Goal: Task Accomplishment & Management: Manage account settings

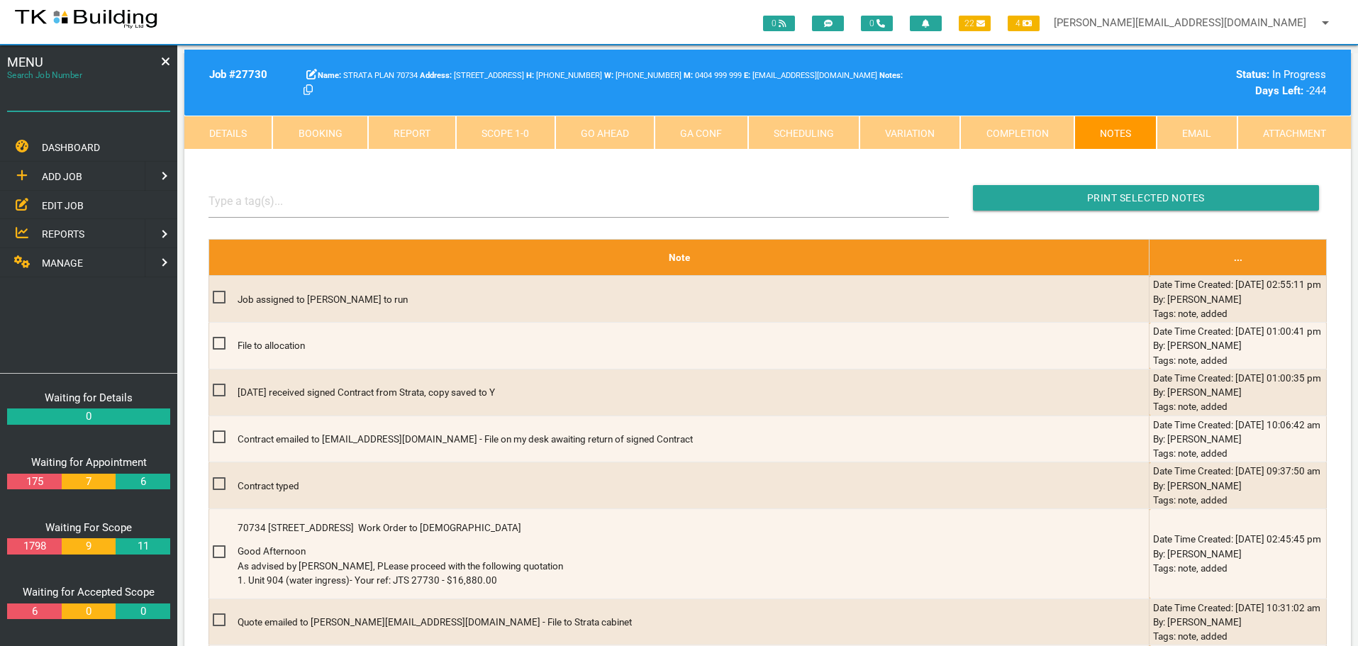
click at [94, 104] on input "Search Job Number" at bounding box center [88, 95] width 163 height 33
type input "28038"
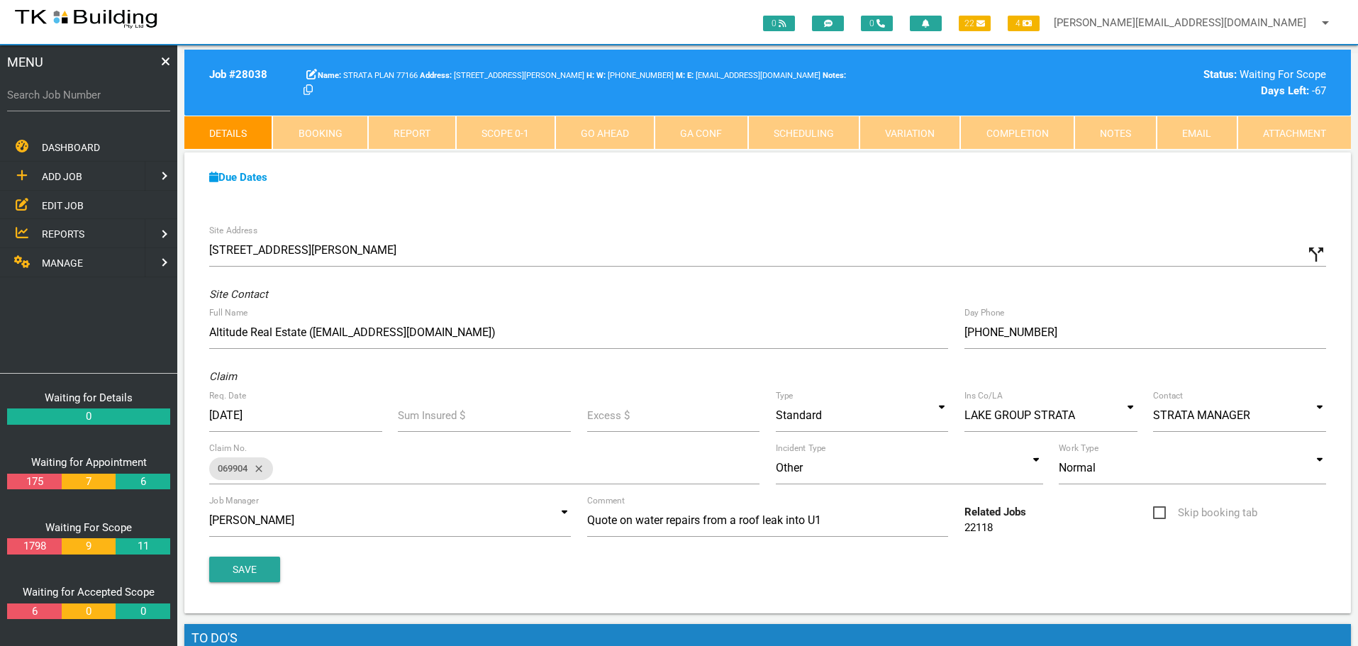
click at [508, 134] on link "Scope 0 - 1" at bounding box center [505, 133] width 99 height 34
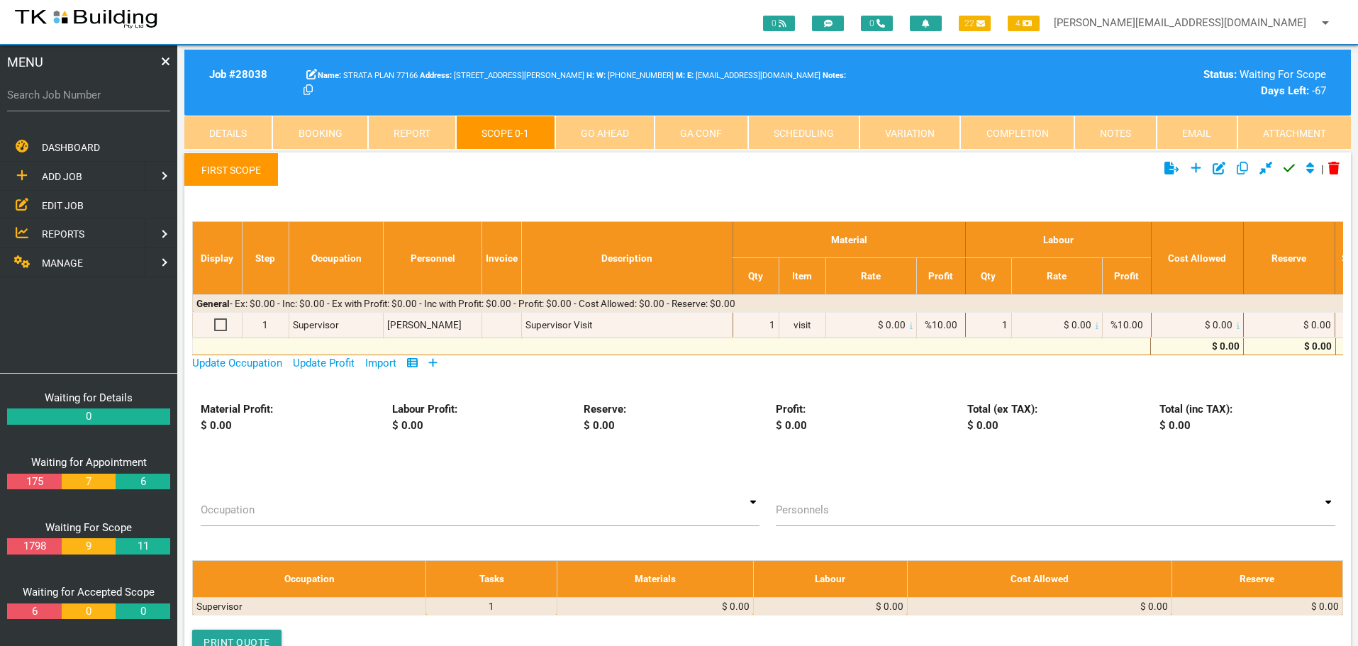
click at [433, 361] on icon at bounding box center [432, 362] width 9 height 11
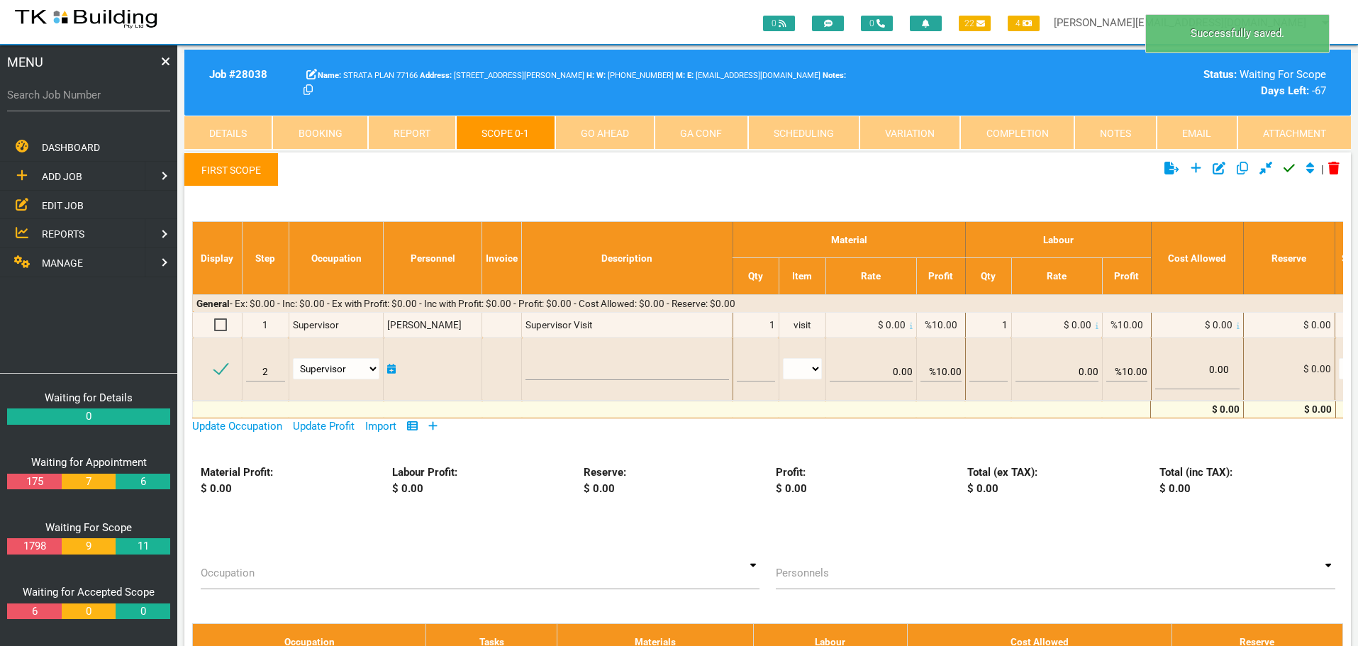
click at [213, 167] on link "First Scope" at bounding box center [231, 169] width 94 height 34
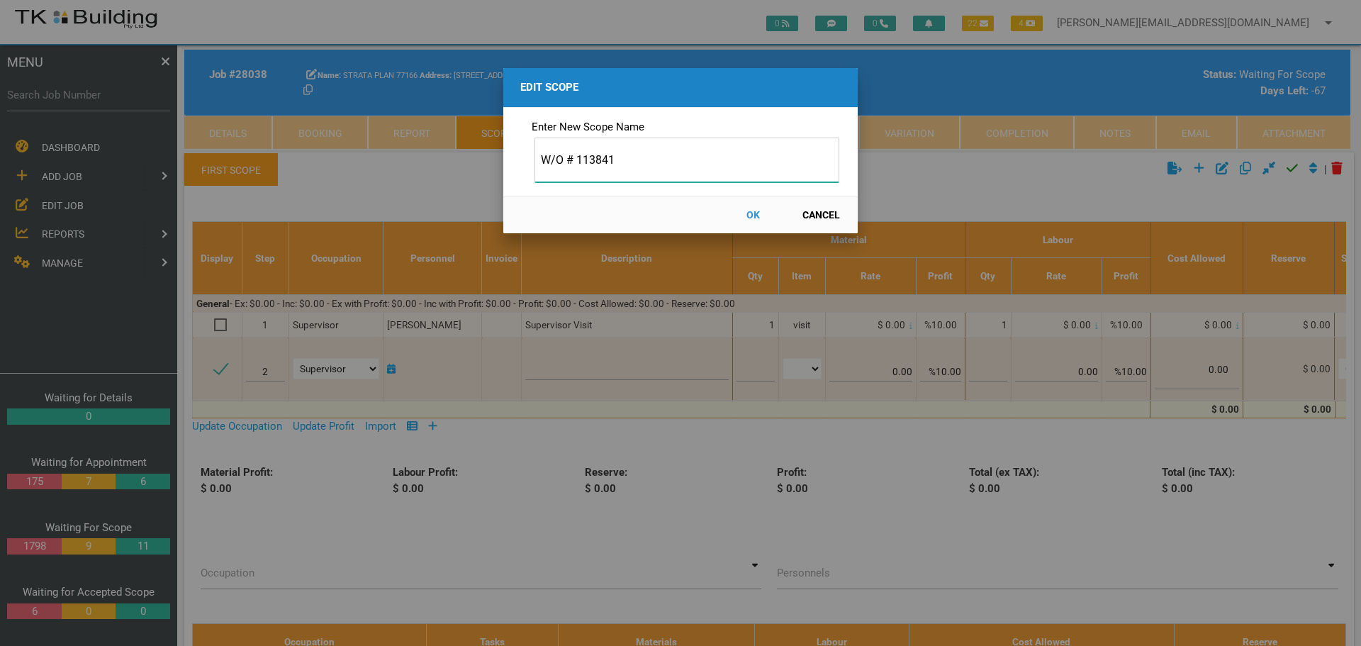
type input "W/O # 113841"
click at [747, 213] on button "OK" at bounding box center [753, 215] width 62 height 25
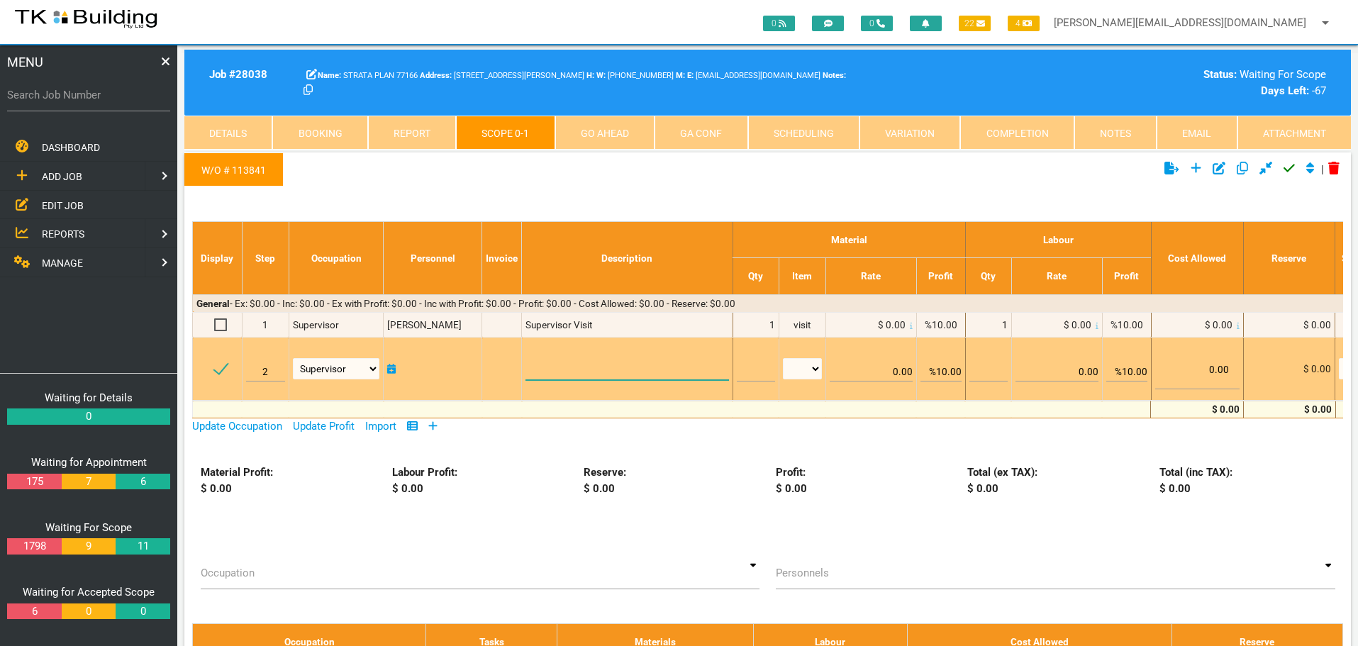
click at [535, 350] on textarea at bounding box center [626, 364] width 203 height 32
paste textarea "Scope Bathroom 2.4m x 1.8m Remove and set aside for re-use 1 exhaust fan. Remov…"
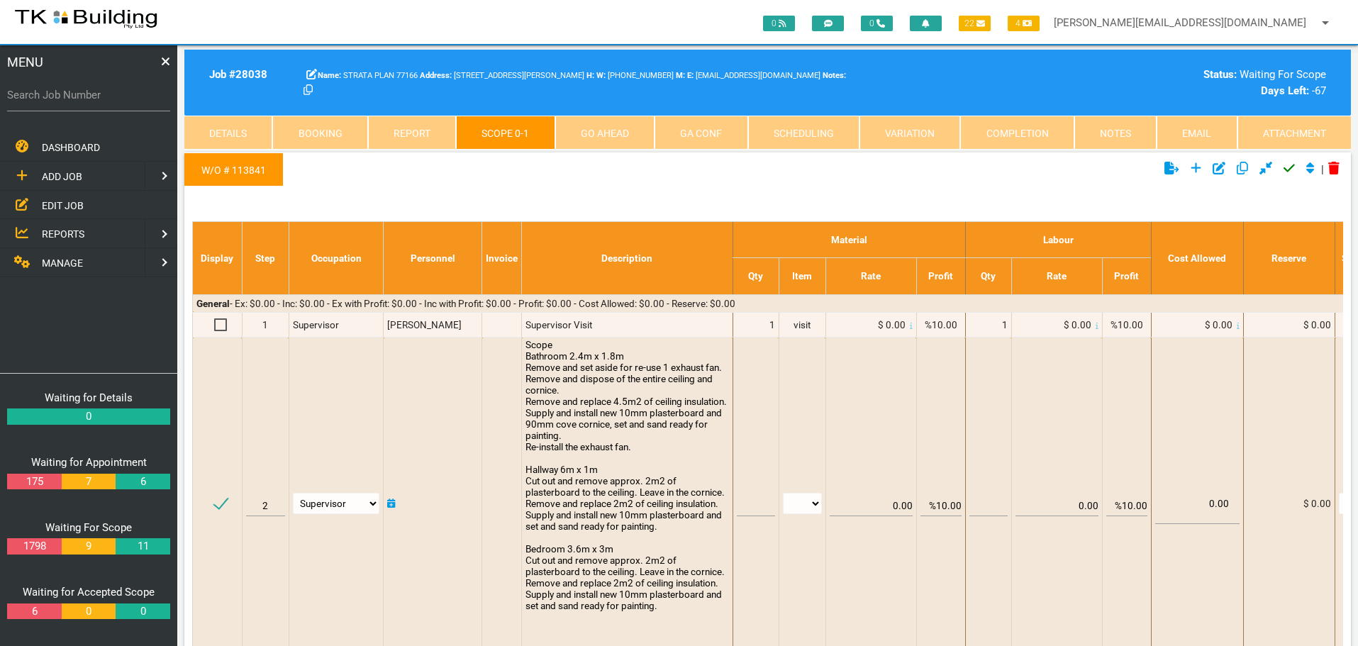
type textarea "Scope Bathroom 2.4m x 1.8m Remove and set aside for re-use 1 exhaust fan. Remov…"
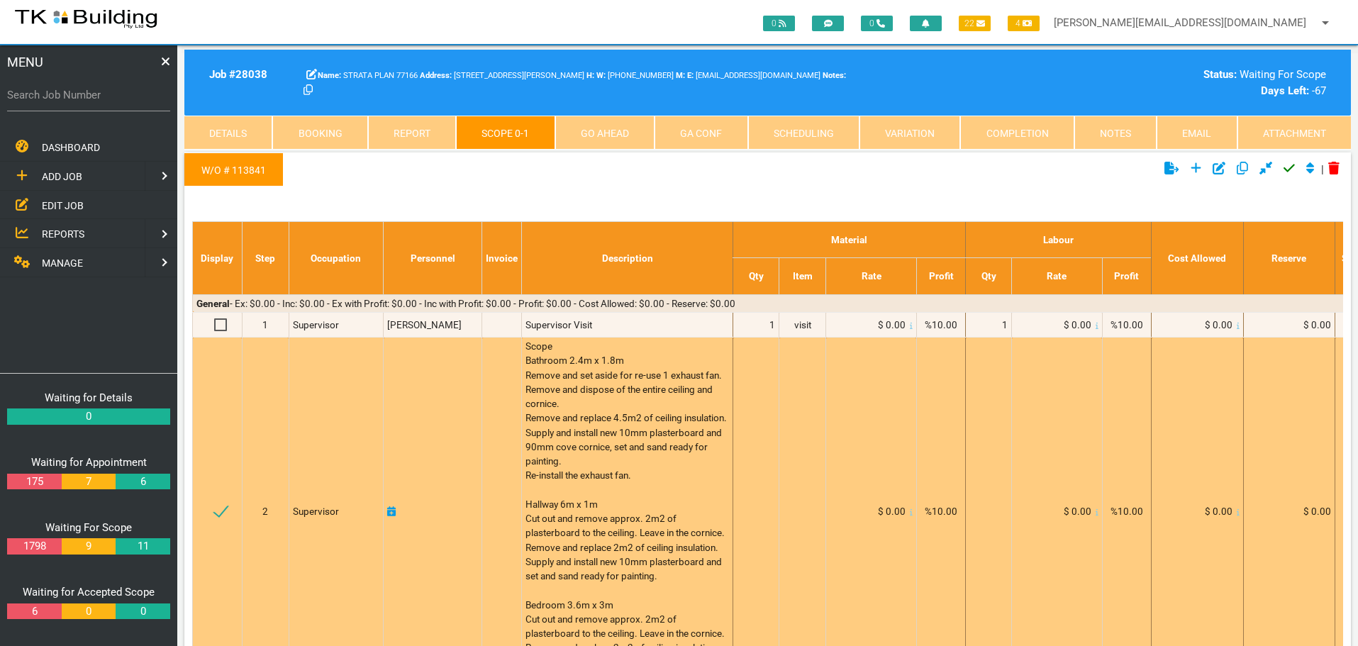
click at [581, 379] on span "Scope Bathroom 2.4m x 1.8m Remove and set aside for re-use 1 exhaust fan. Remov…" at bounding box center [625, 511] width 201 height 342
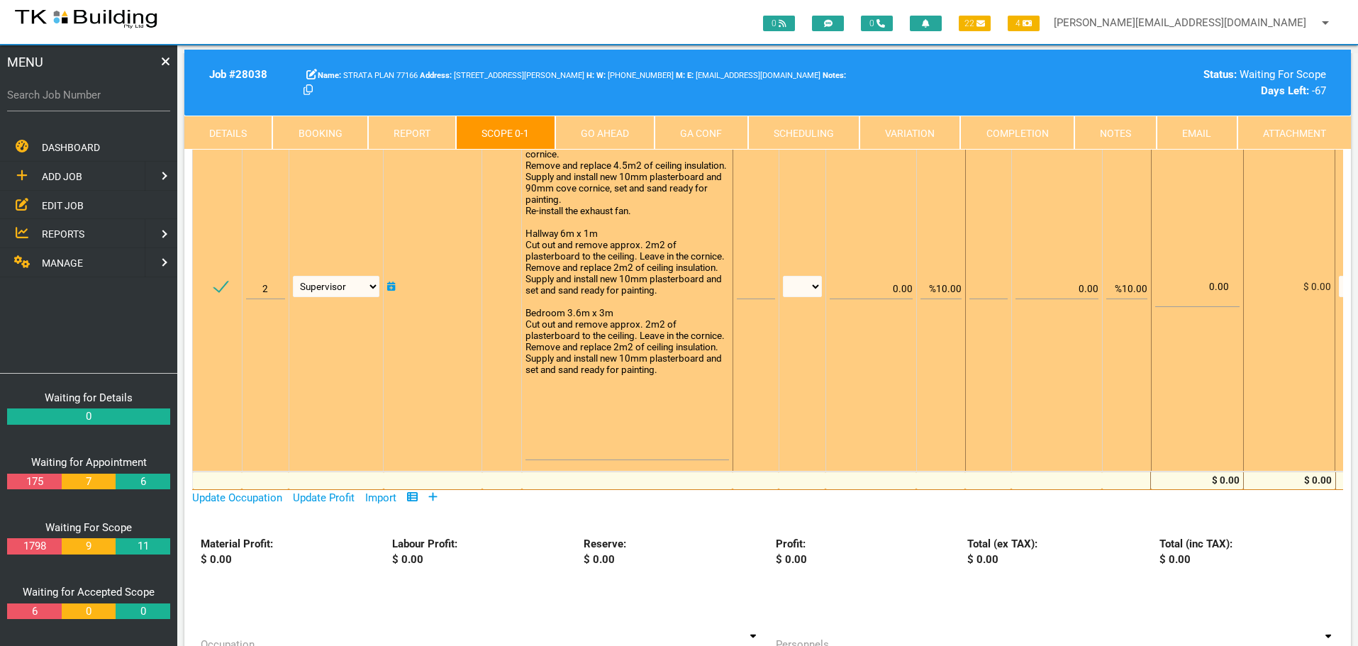
scroll to position [284, 0]
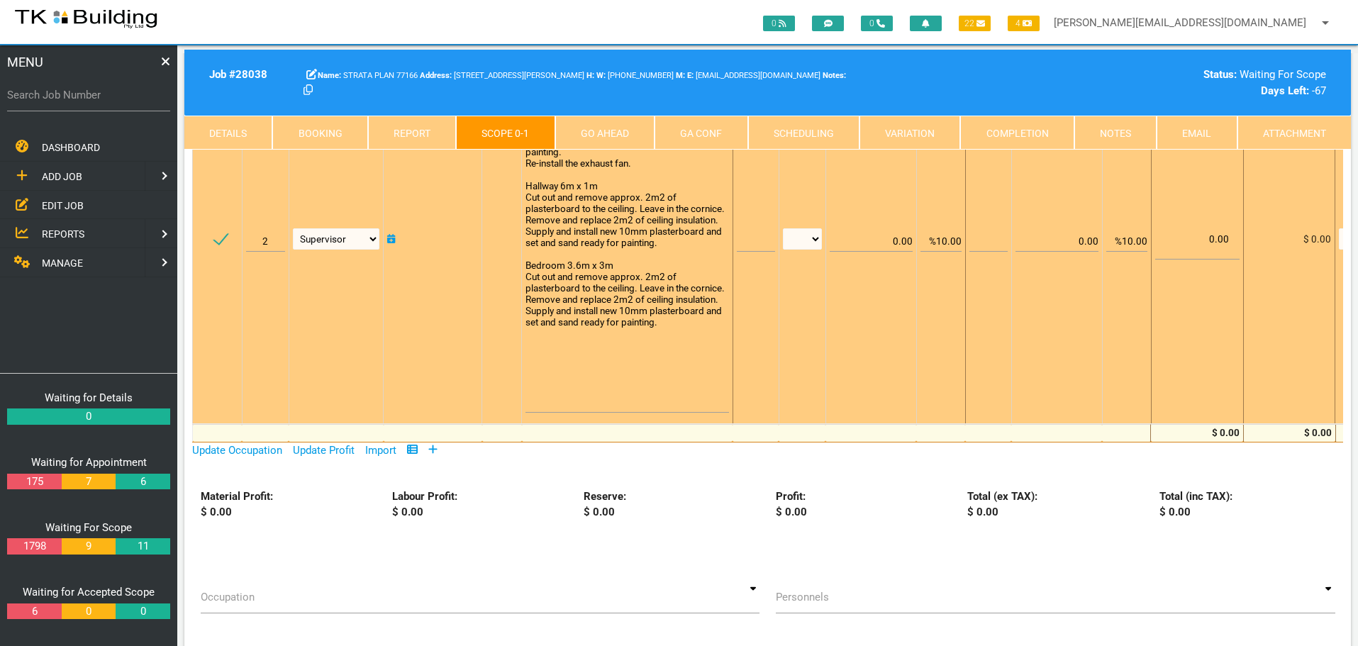
click at [541, 370] on textarea "Scope Bathroom 2.4m x 1.8m Remove and set aside for re-use 1 exhaust fan. Remov…" at bounding box center [626, 233] width 203 height 357
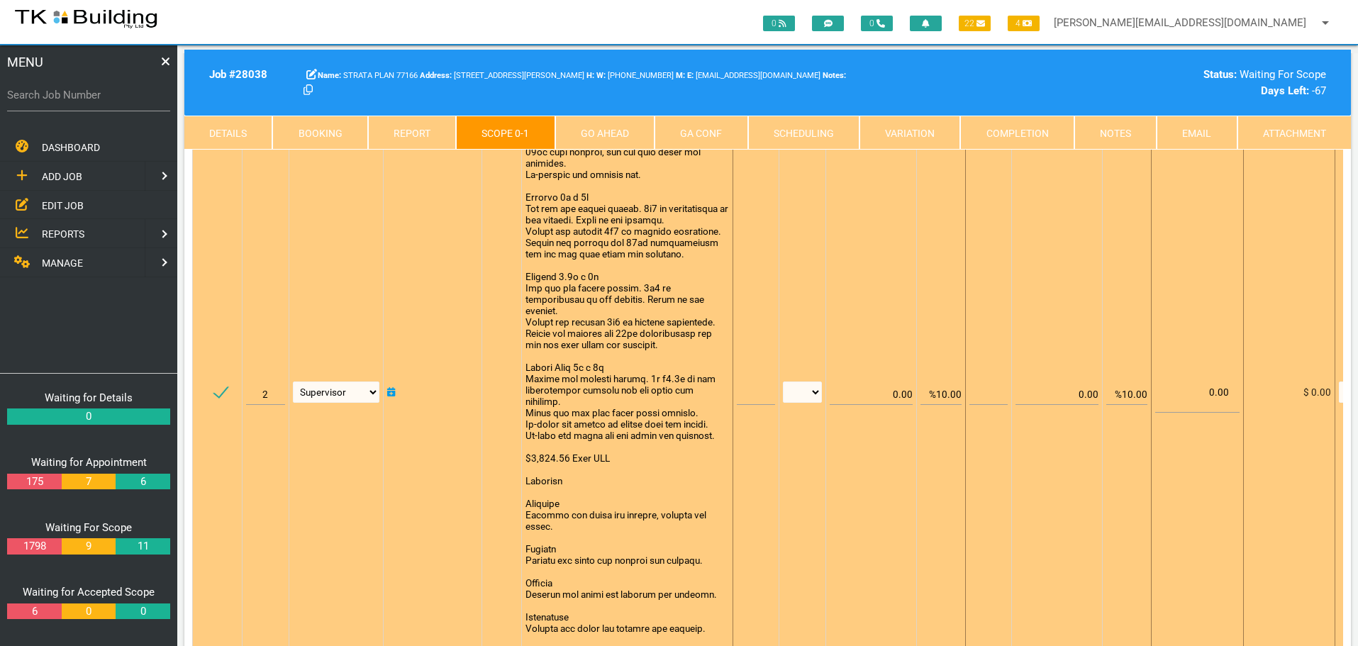
type textarea "Scope Bathroom 2.4m x 1.8m Remove and set aside for re-use 1 exhaust fan. Remov…"
click at [744, 392] on input "text" at bounding box center [756, 387] width 38 height 33
type input "1"
click at [812, 390] on select "patch LM hrs m3 items m2 m" at bounding box center [802, 391] width 39 height 21
select select "items"
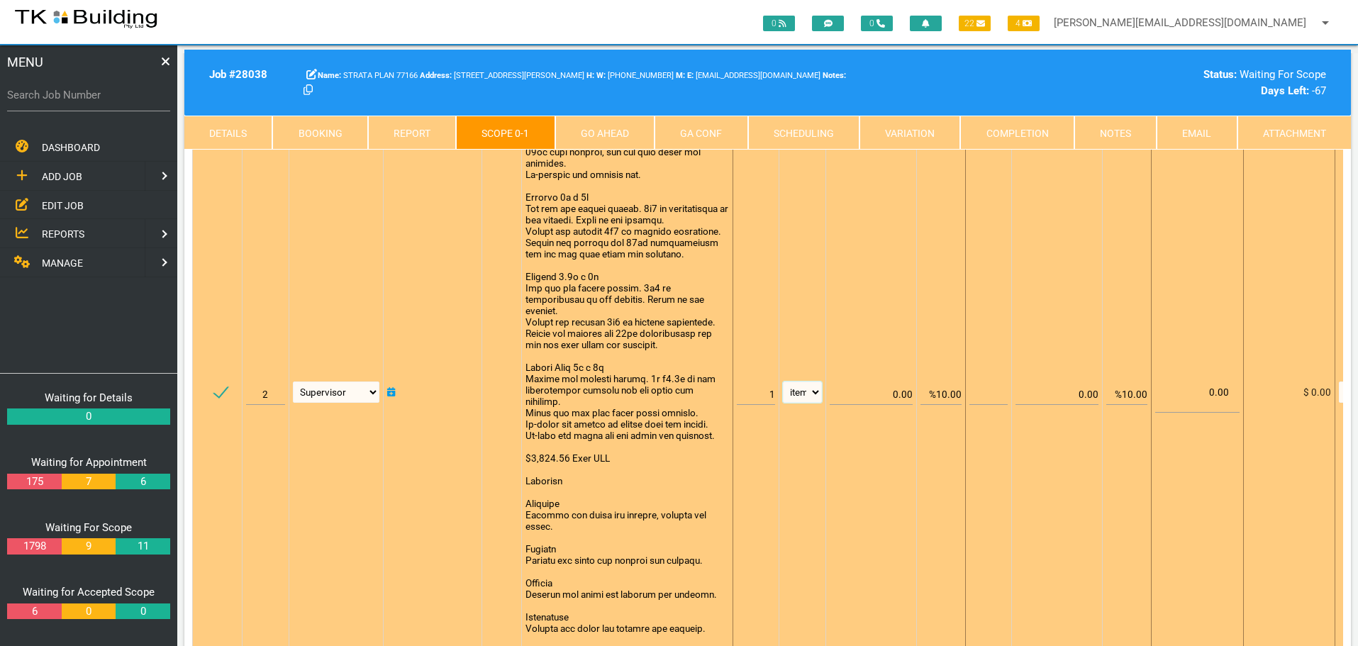
click at [783, 381] on select "patch LM hrs m3 items m2 m" at bounding box center [802, 391] width 39 height 21
click at [941, 391] on input "%10.00" at bounding box center [940, 387] width 41 height 33
type input "0.00"
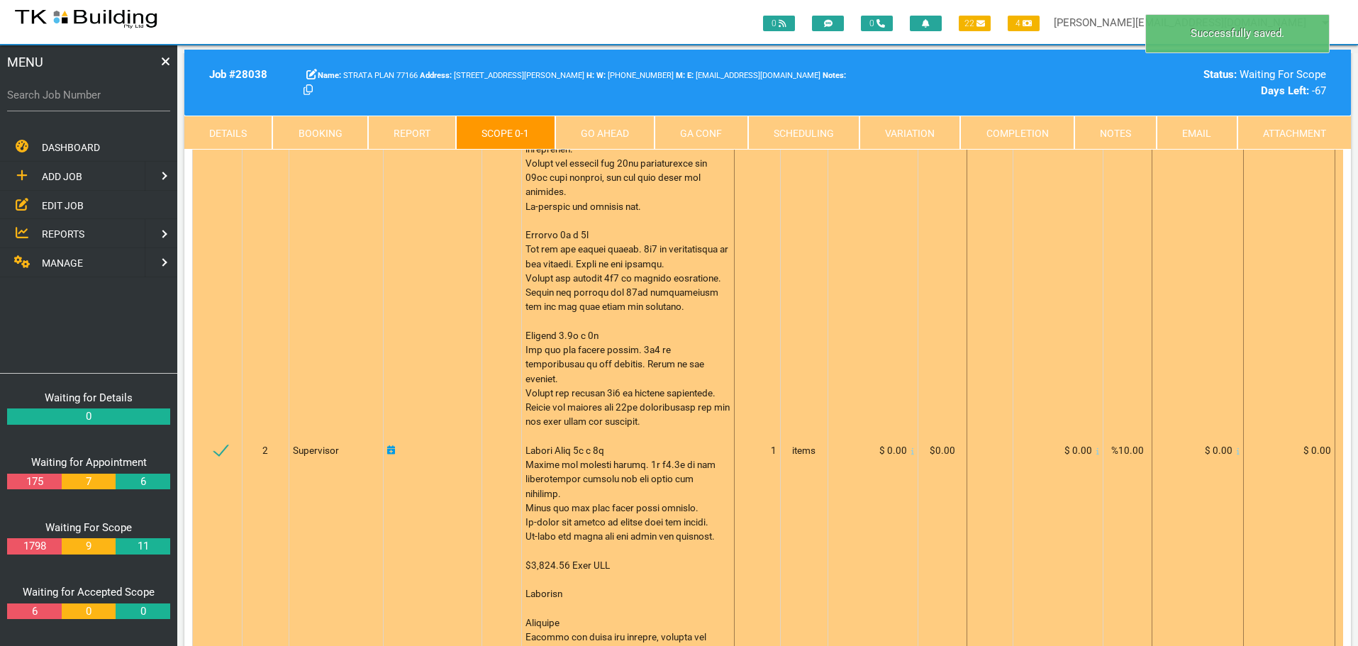
click at [911, 448] on icon at bounding box center [912, 451] width 3 height 6
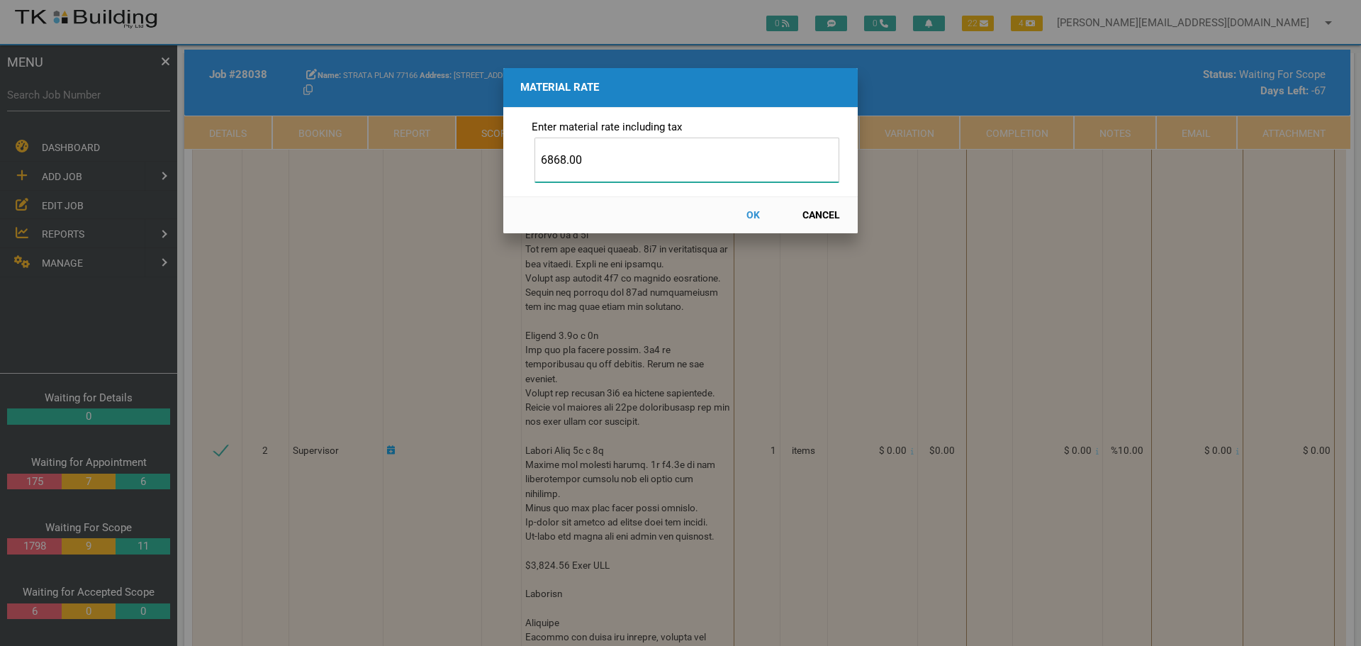
type input "6868.00"
click at [751, 213] on button "OK" at bounding box center [753, 215] width 62 height 25
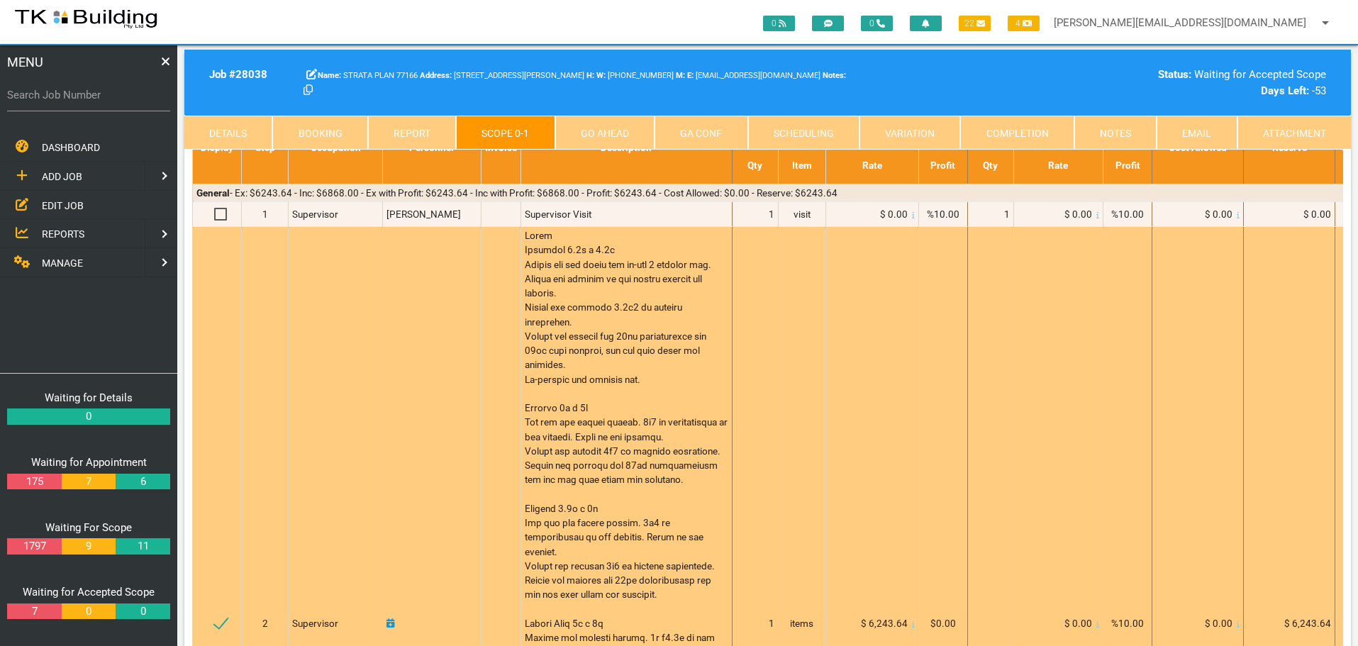
scroll to position [0, 0]
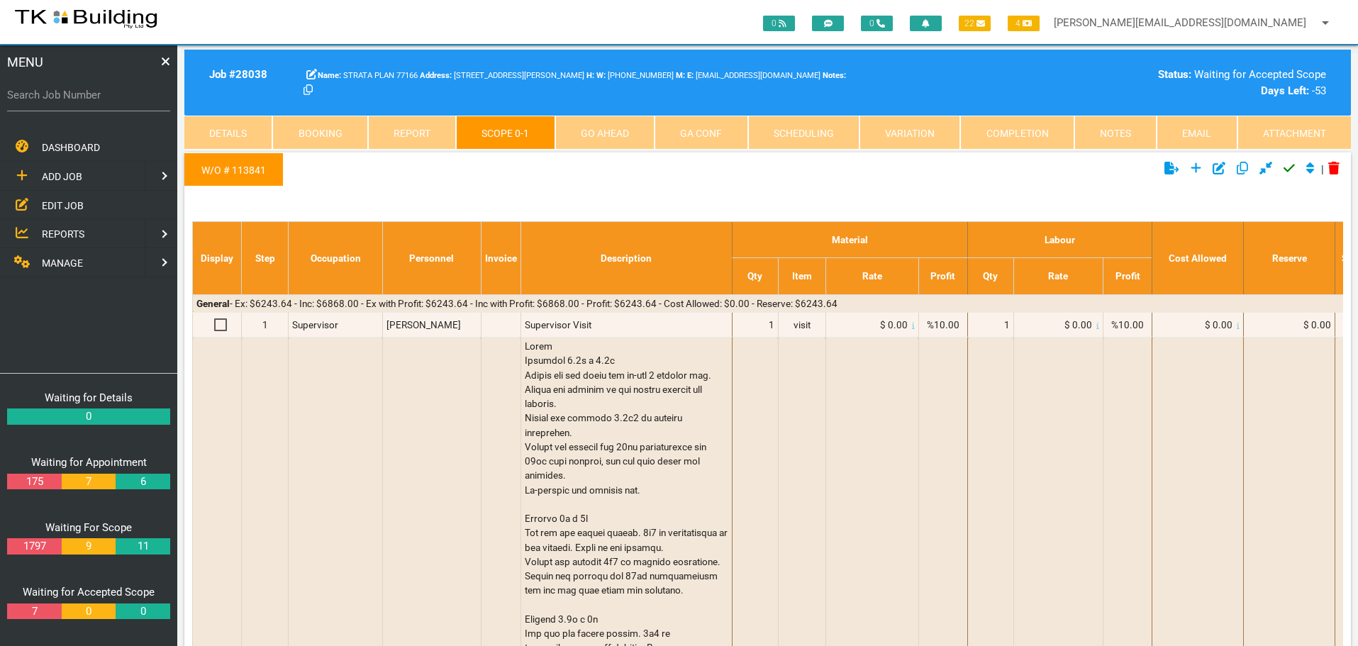
click at [1285, 167] on icon "Click to approve current scope" at bounding box center [1288, 168] width 11 height 13
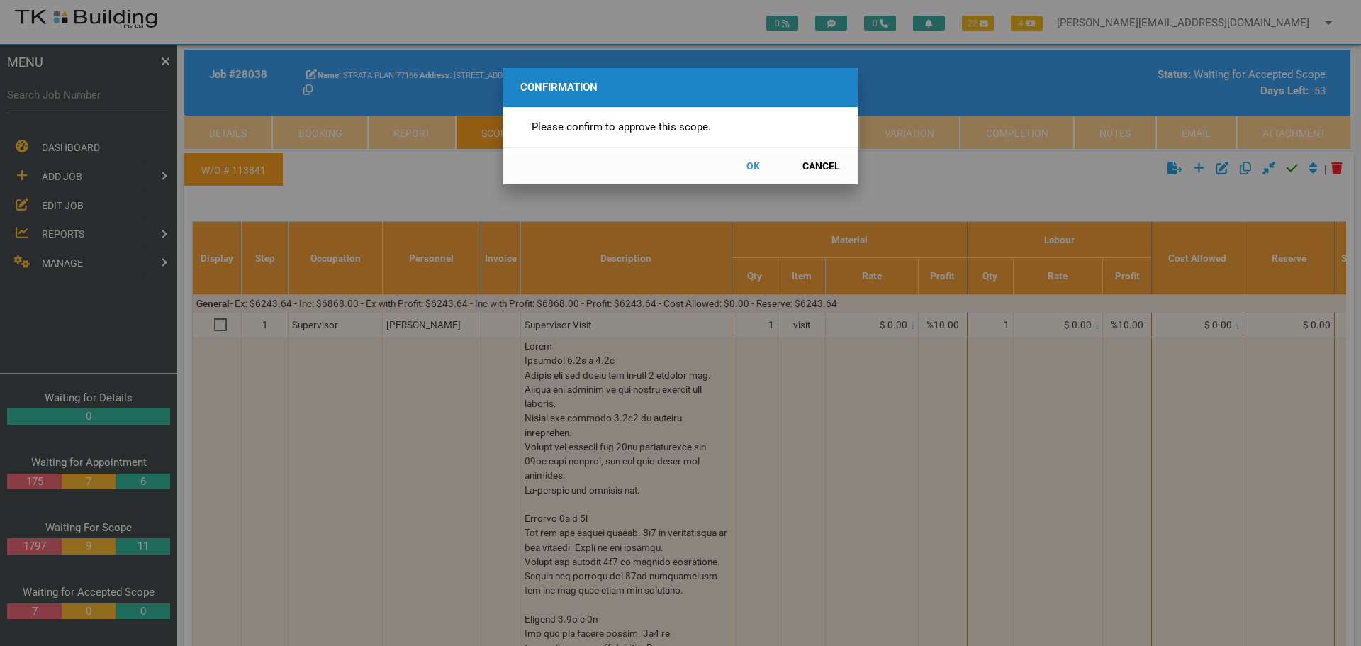
click at [756, 166] on button "OK" at bounding box center [753, 166] width 62 height 25
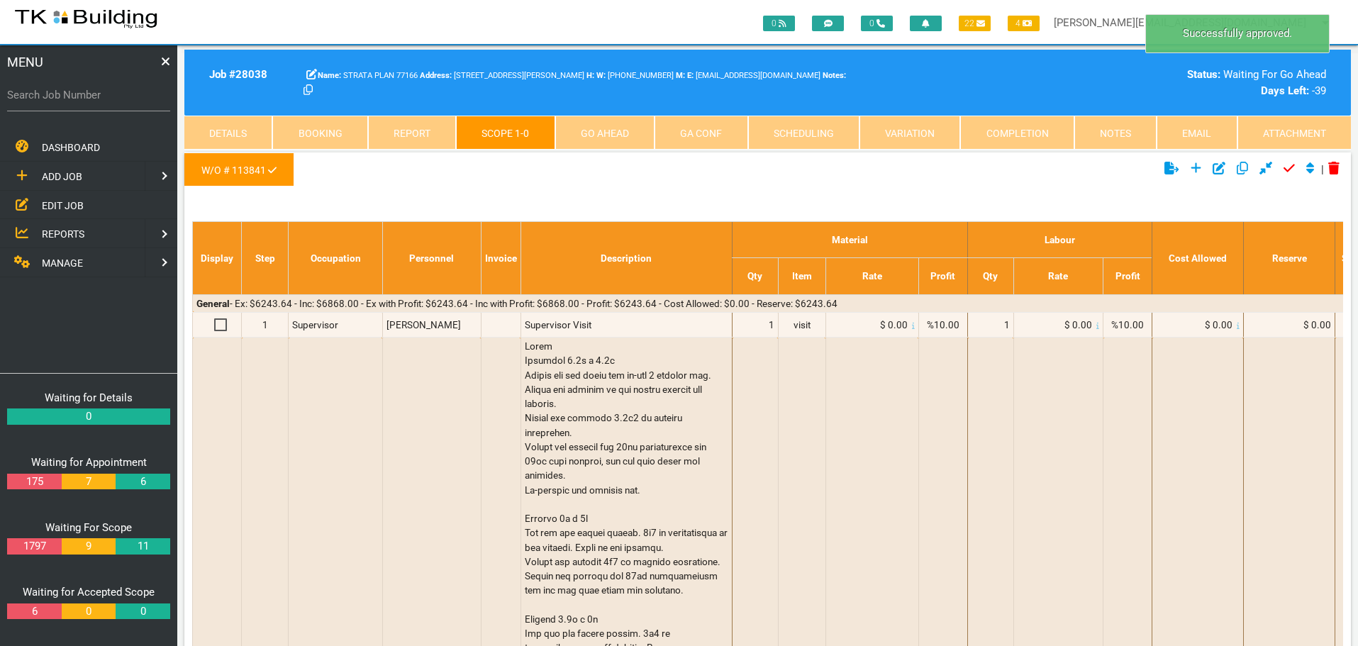
scroll to position [45, 0]
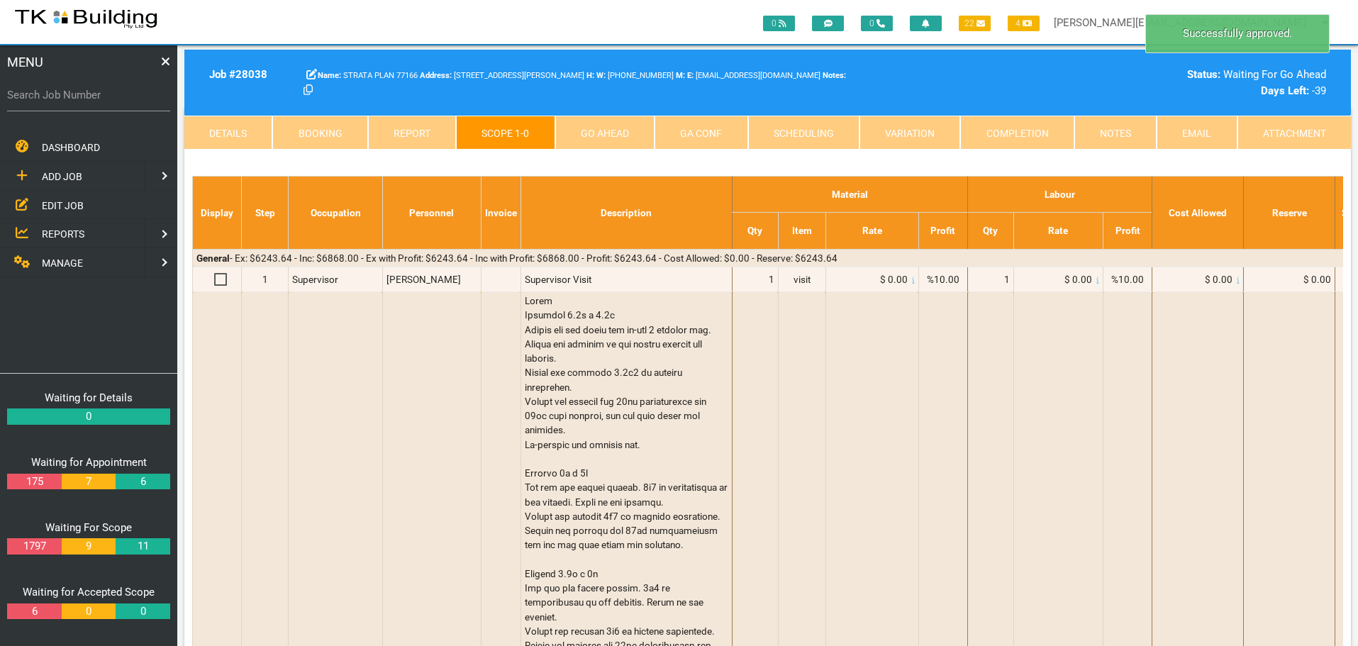
click at [608, 126] on link "Go Ahead" at bounding box center [604, 133] width 99 height 34
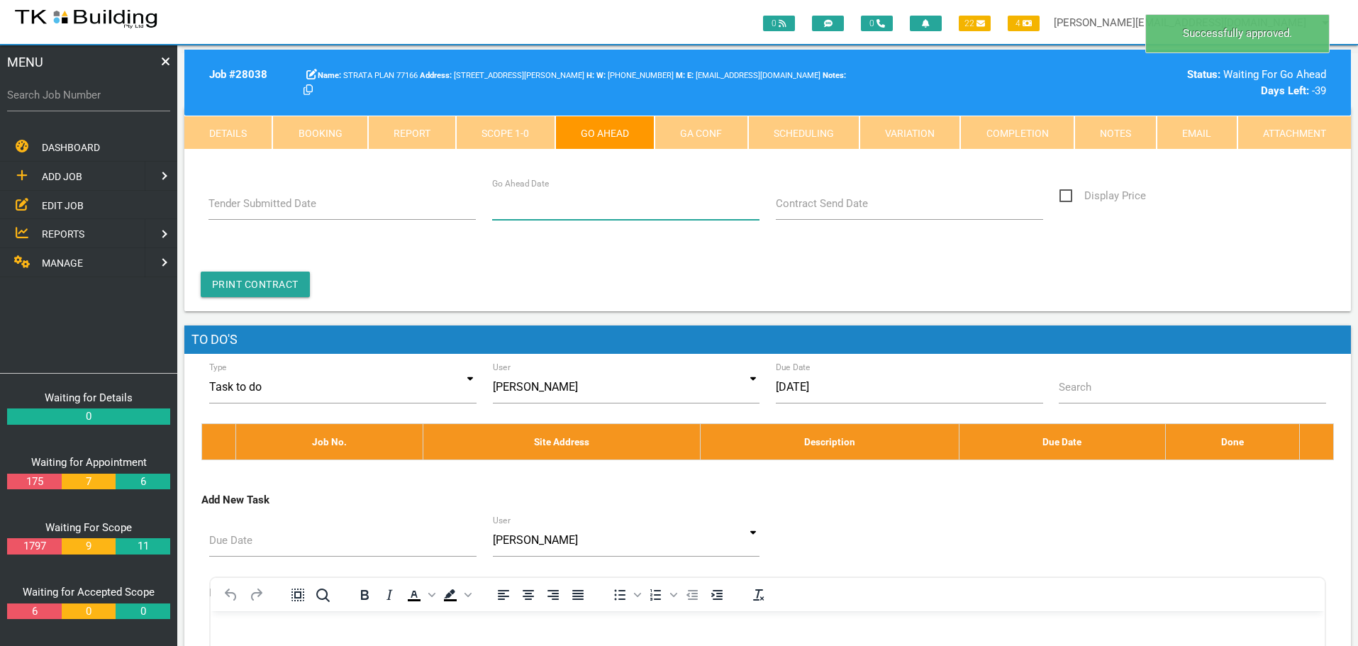
click at [535, 212] on input "Go Ahead Date" at bounding box center [626, 203] width 268 height 33
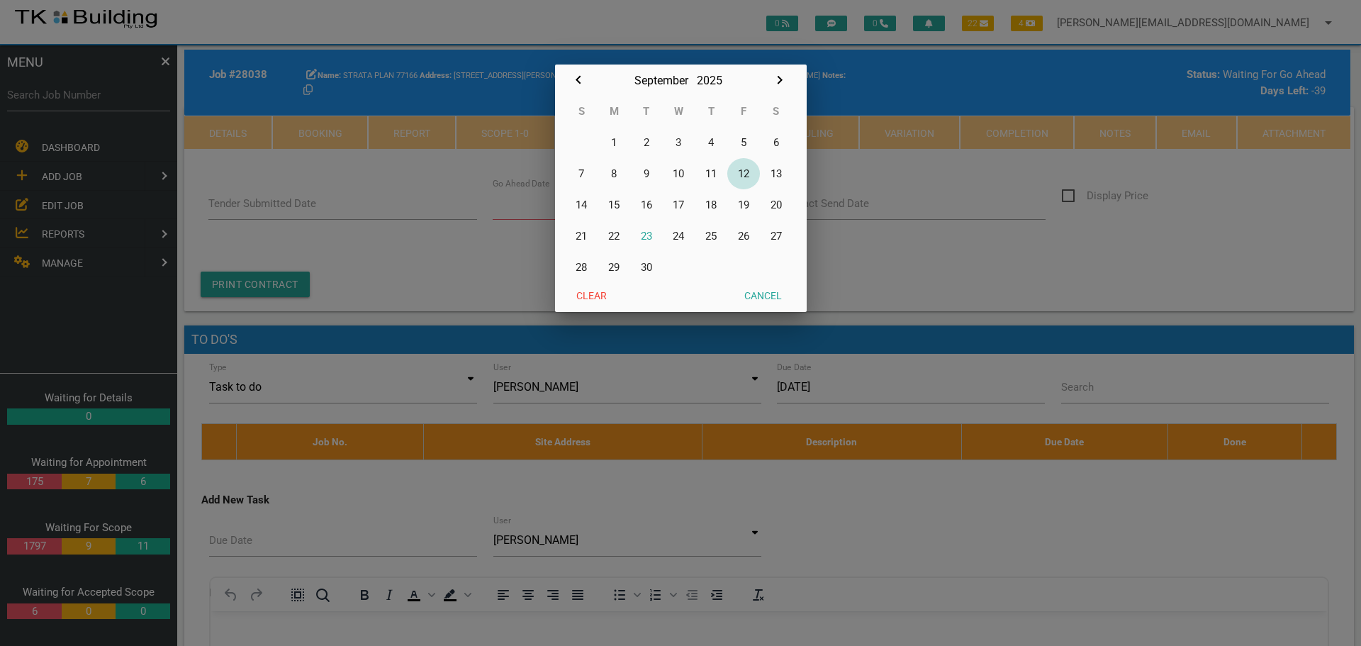
click at [747, 173] on button "12" at bounding box center [743, 173] width 33 height 31
type input "[DATE]"
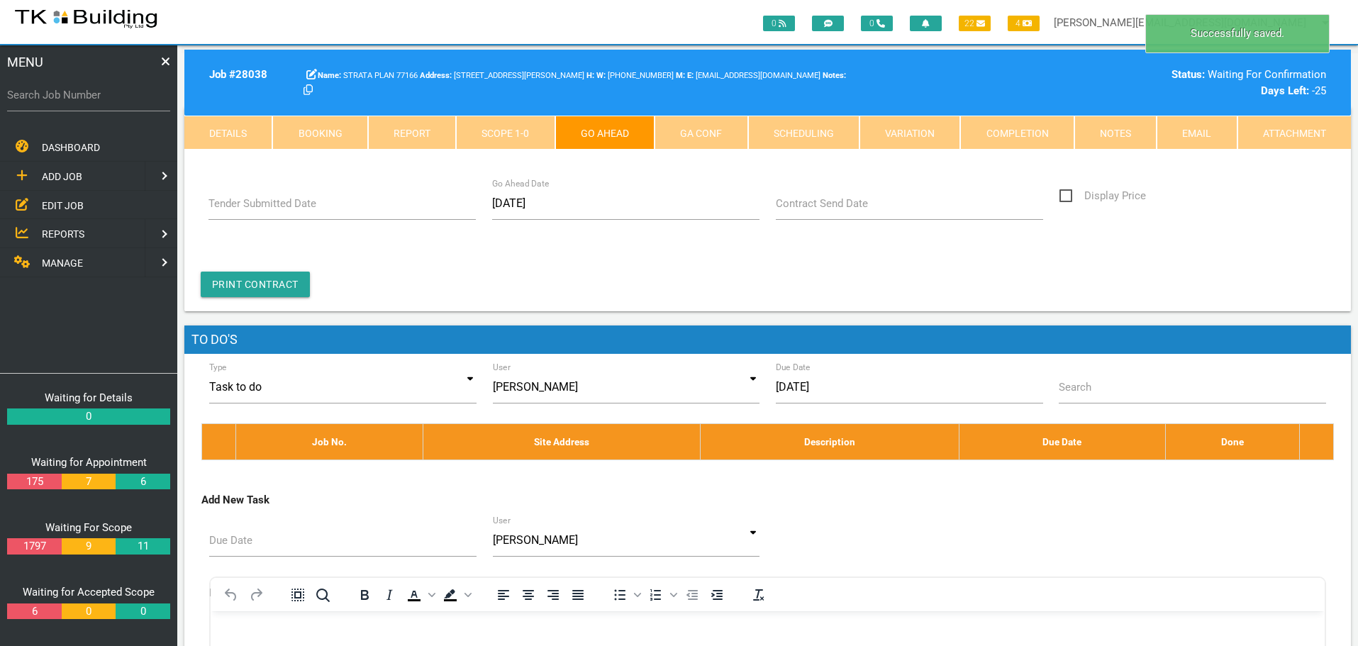
click at [1112, 129] on link "Notes" at bounding box center [1115, 133] width 82 height 34
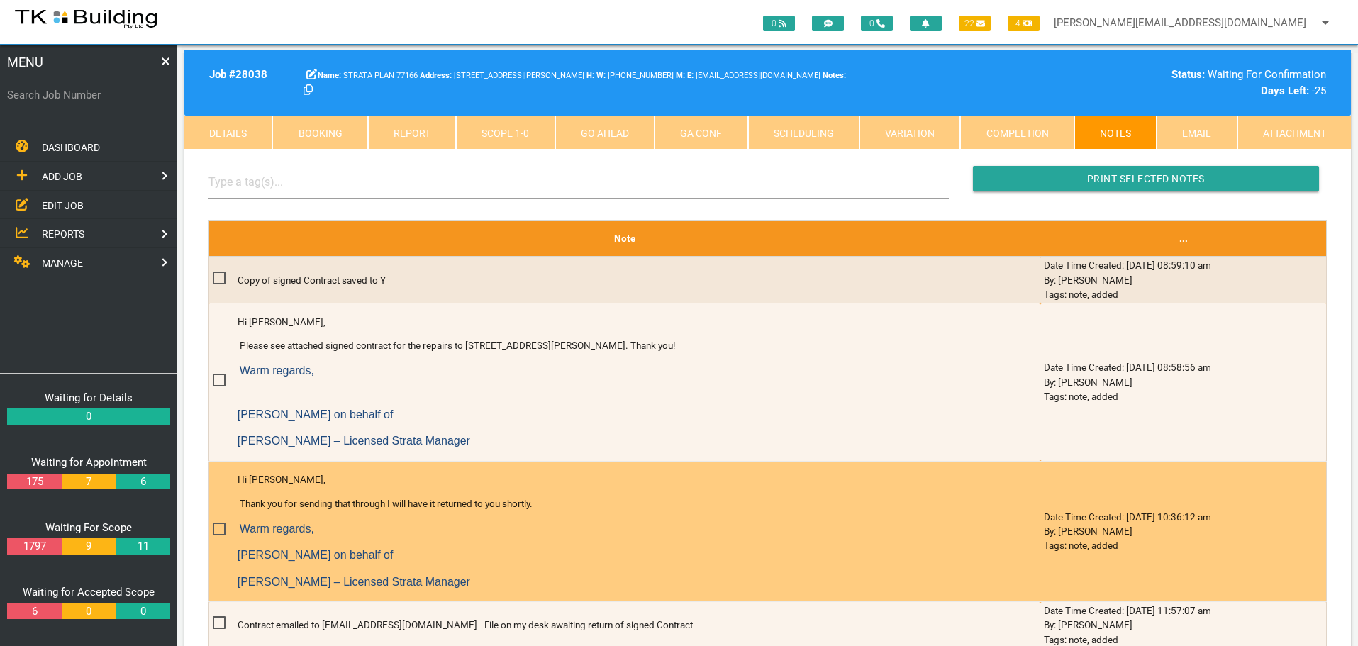
scroll to position [400, 0]
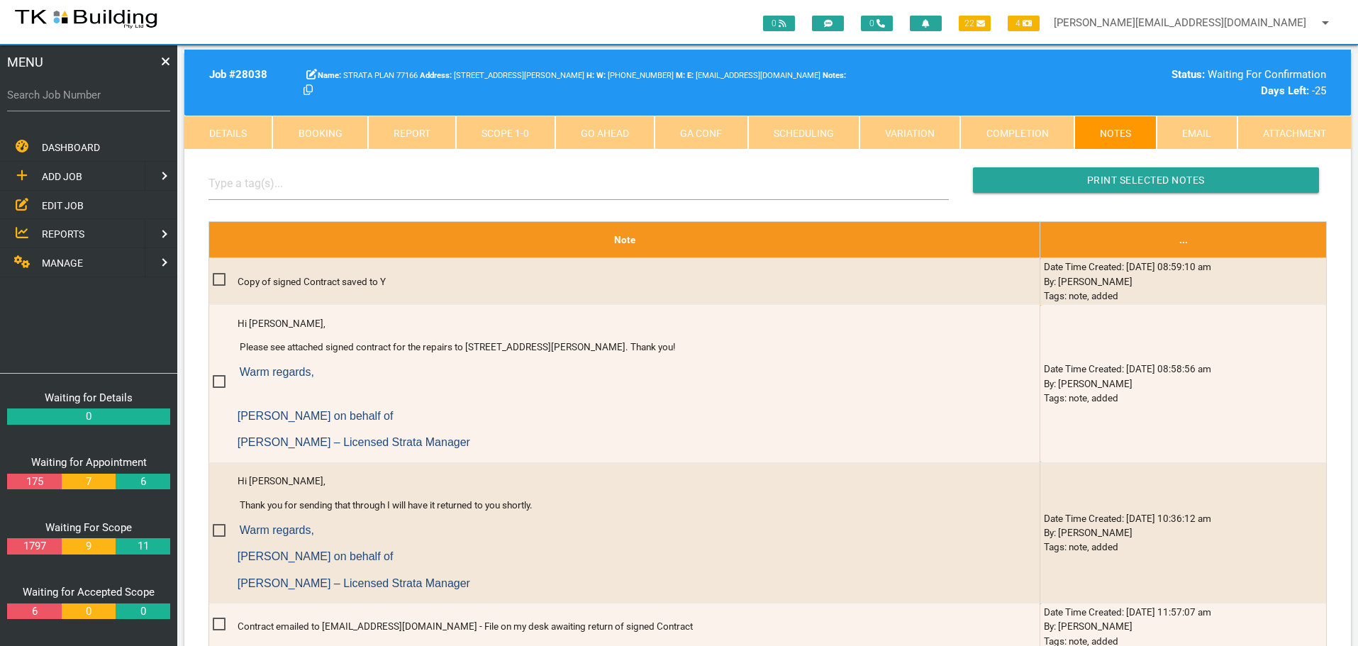
click at [628, 125] on link "Go Ahead" at bounding box center [604, 133] width 99 height 34
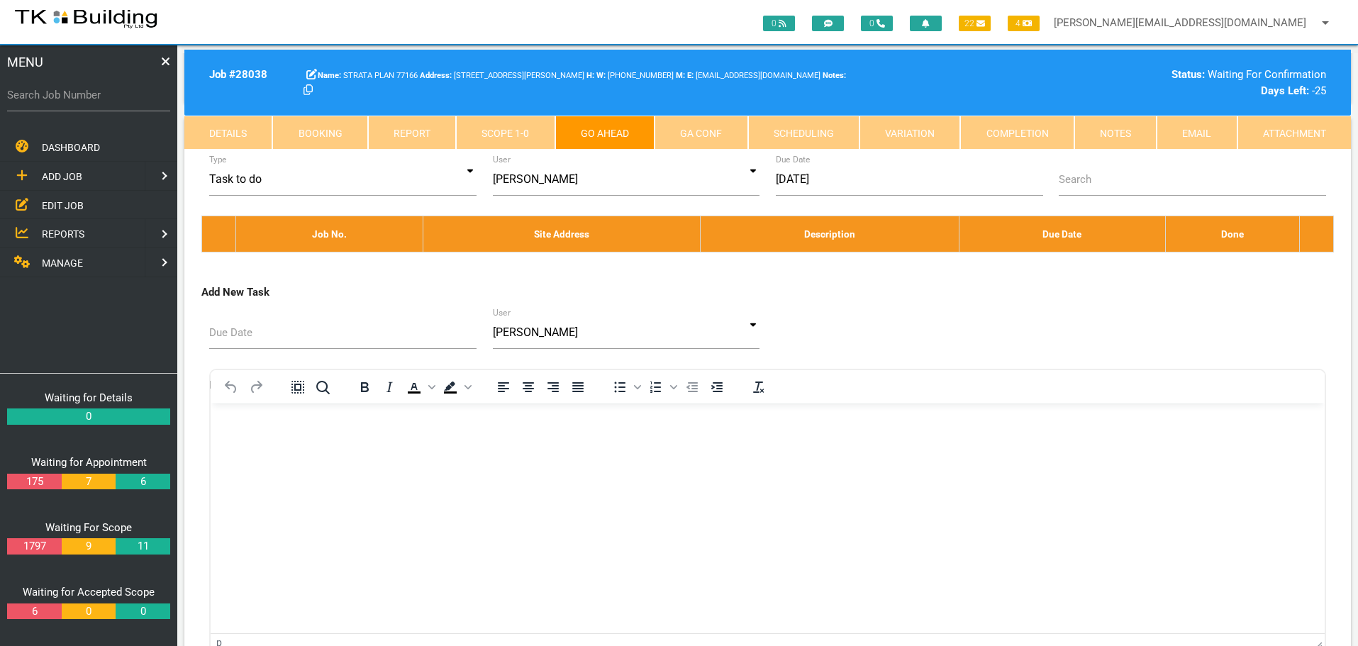
scroll to position [26, 0]
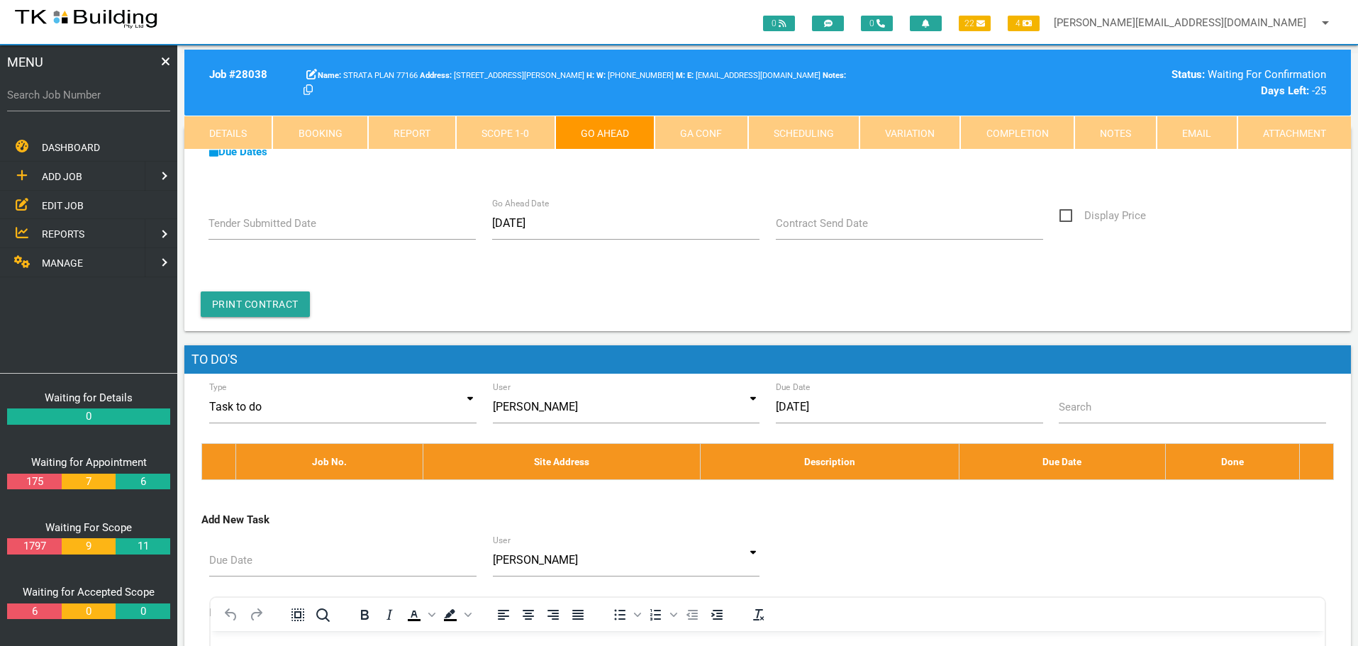
click at [817, 228] on label "Contract Send Date" at bounding box center [822, 224] width 92 height 16
click at [817, 228] on input "Contract Send Date" at bounding box center [910, 223] width 268 height 33
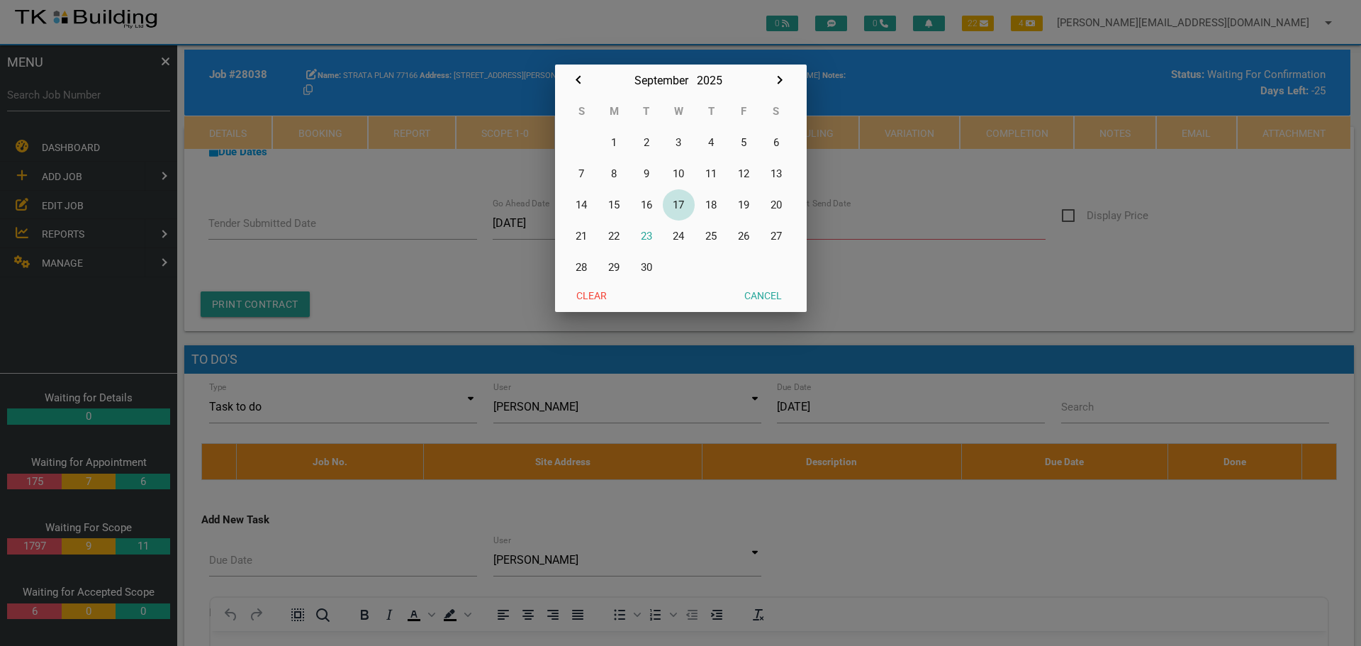
click at [677, 204] on button "17" at bounding box center [679, 204] width 33 height 31
type input "[DATE]"
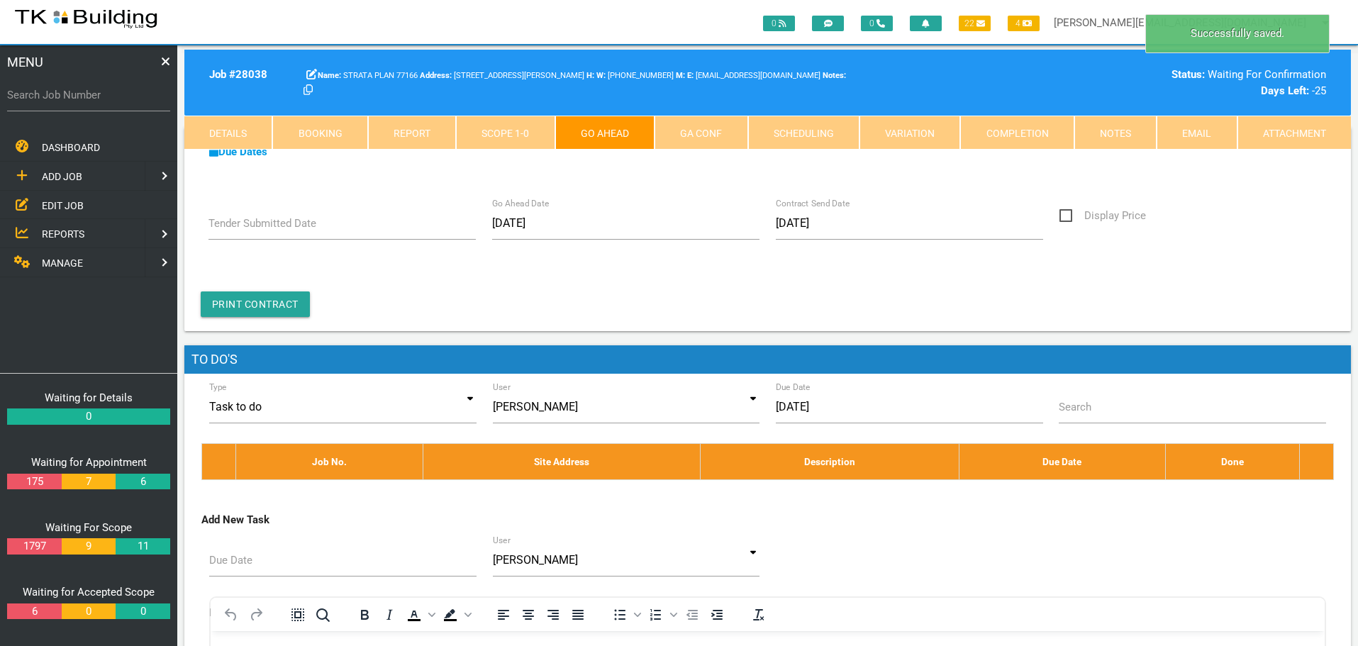
click at [705, 125] on link "GA Conf" at bounding box center [700, 133] width 93 height 34
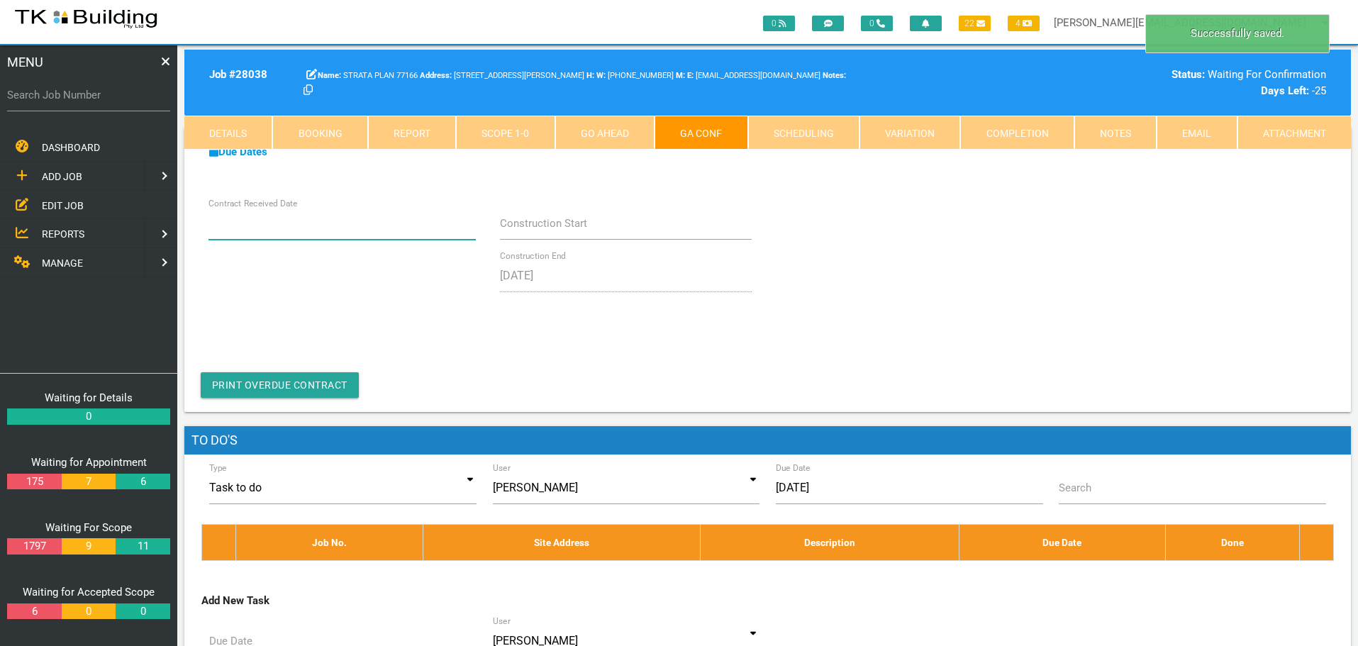
click at [332, 231] on input "Contract Received Date" at bounding box center [342, 223] width 268 height 33
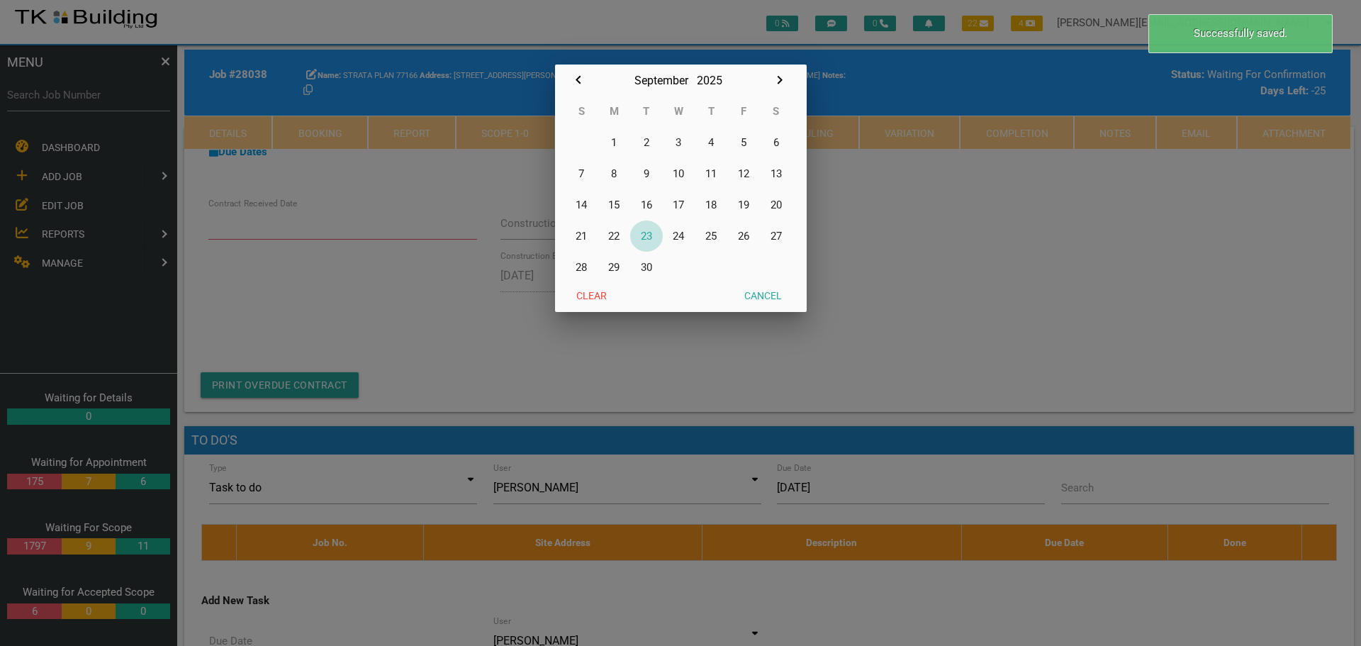
click at [651, 237] on button "23" at bounding box center [646, 235] width 33 height 31
type input "[DATE]"
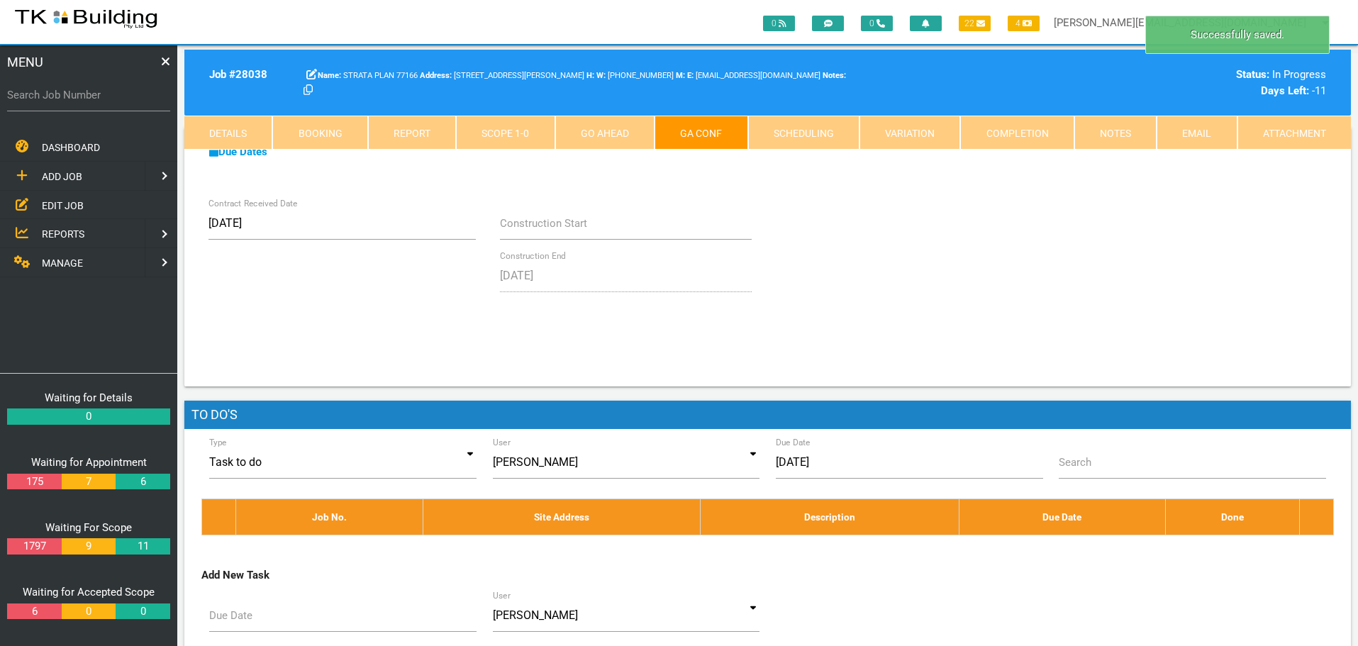
click at [1121, 131] on link "Notes" at bounding box center [1115, 133] width 82 height 34
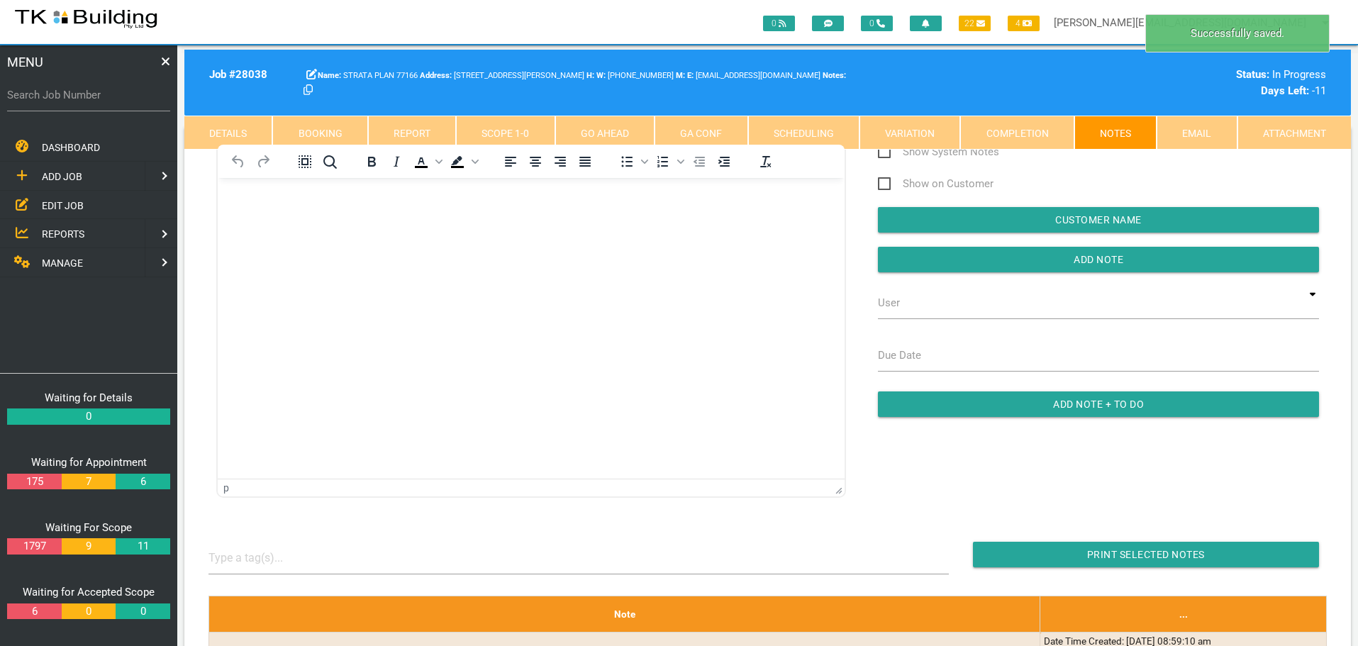
scroll to position [0, 0]
click at [285, 242] on html at bounding box center [531, 209] width 627 height 65
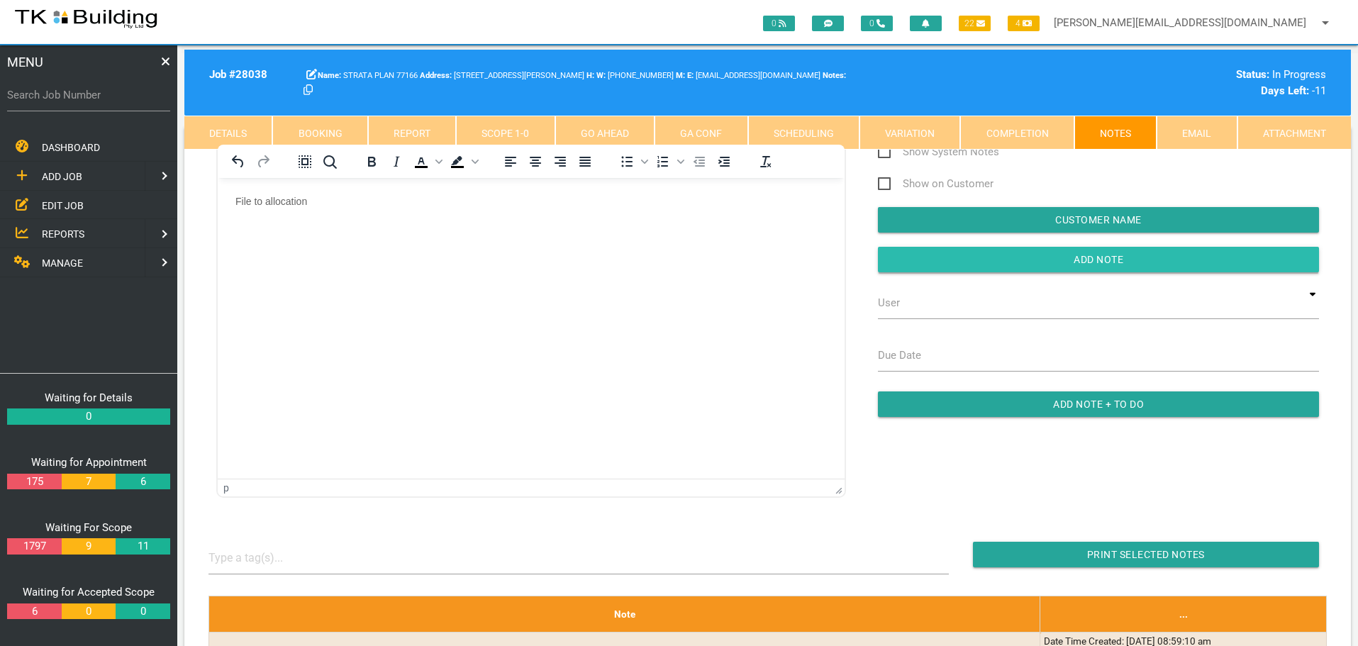
click at [1045, 255] on input "button" at bounding box center [1098, 260] width 441 height 26
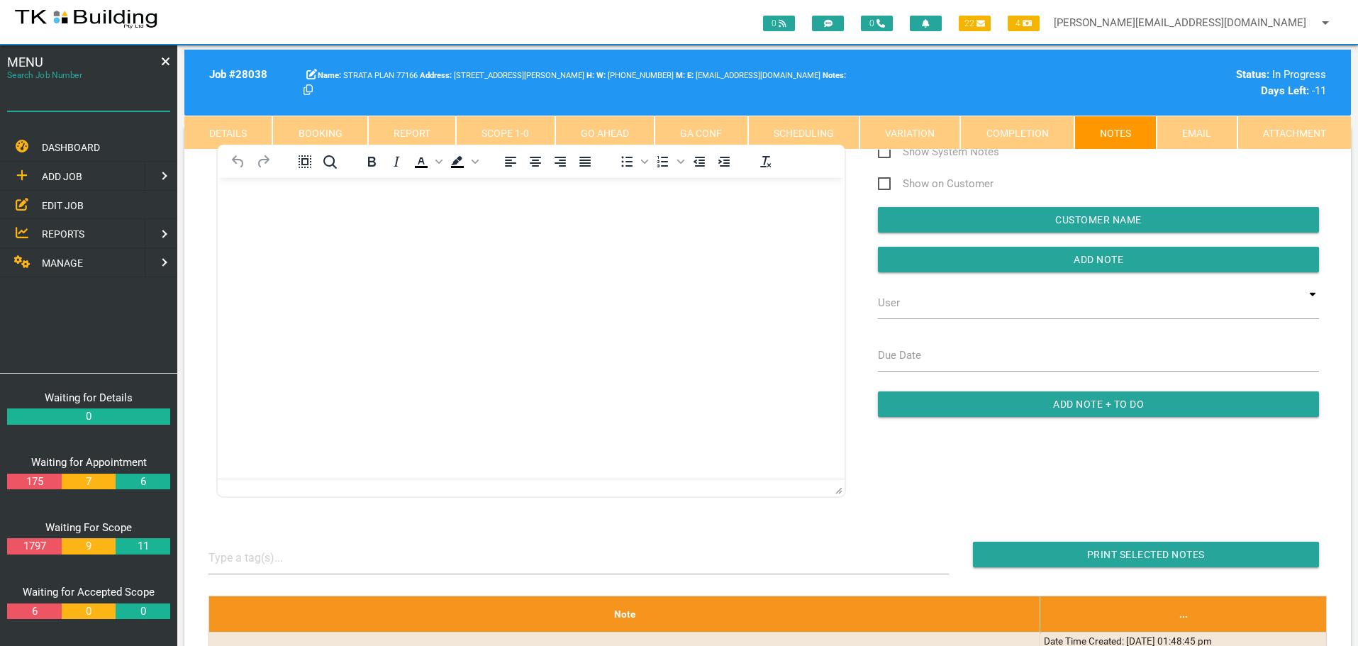
click at [102, 109] on input "Search Job Number" at bounding box center [88, 95] width 163 height 33
type input "27750"
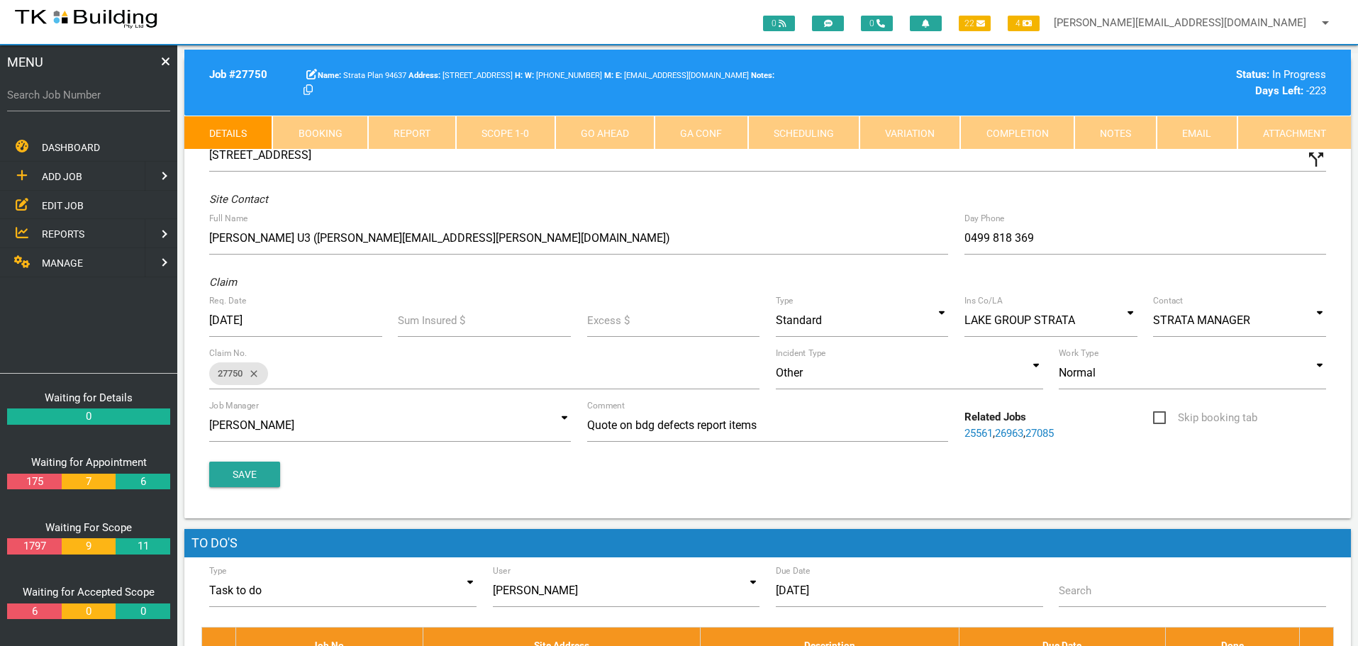
click at [1124, 135] on link "Notes" at bounding box center [1115, 133] width 82 height 34
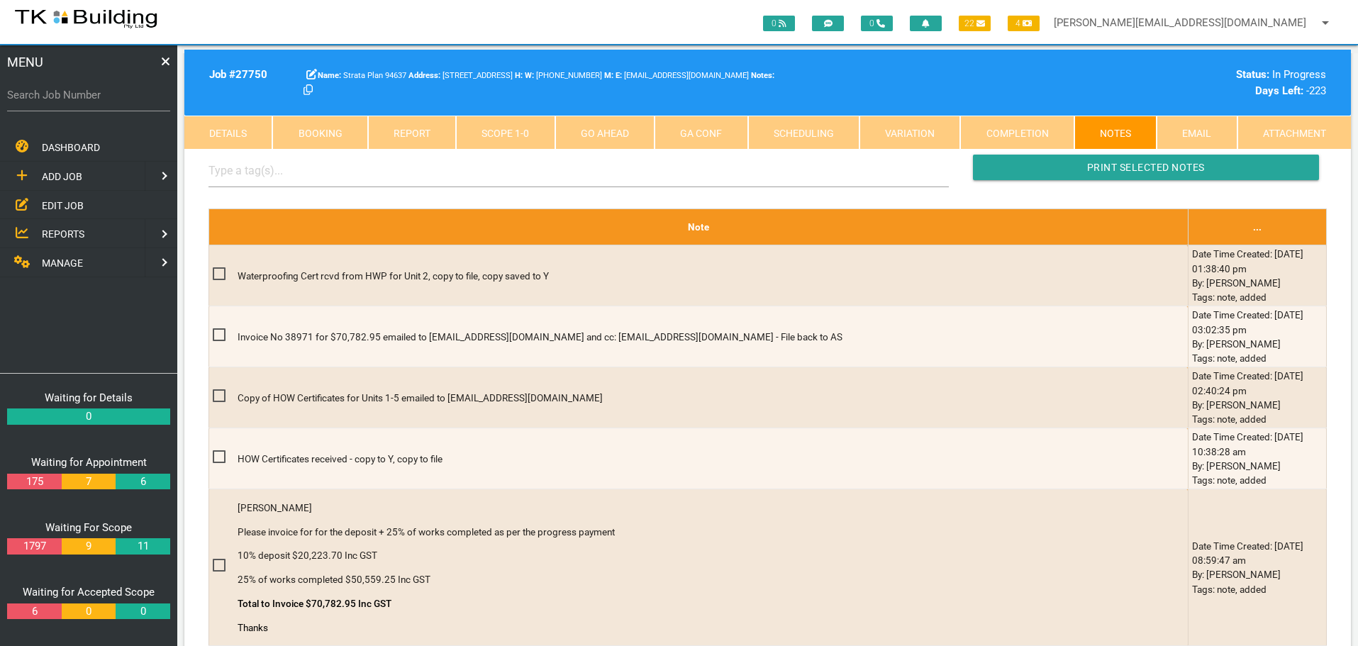
scroll to position [354, 0]
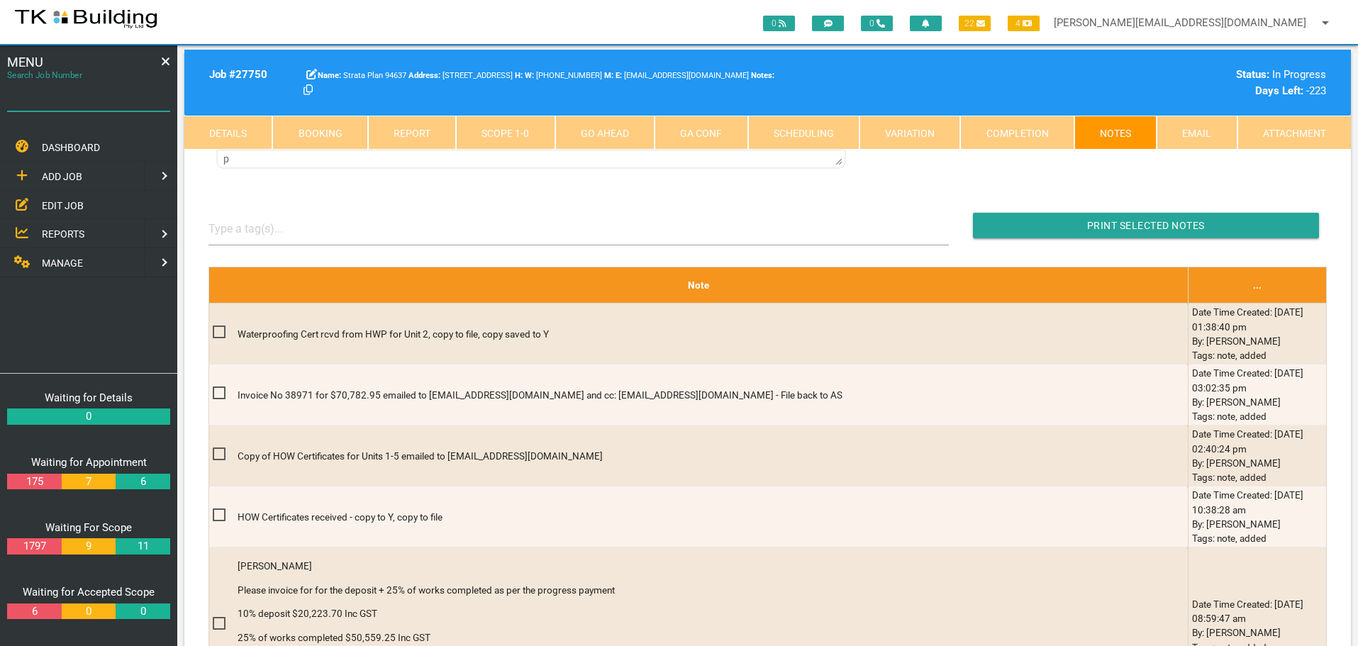
click at [116, 106] on input "Search Job Number" at bounding box center [88, 95] width 163 height 33
type input "28047"
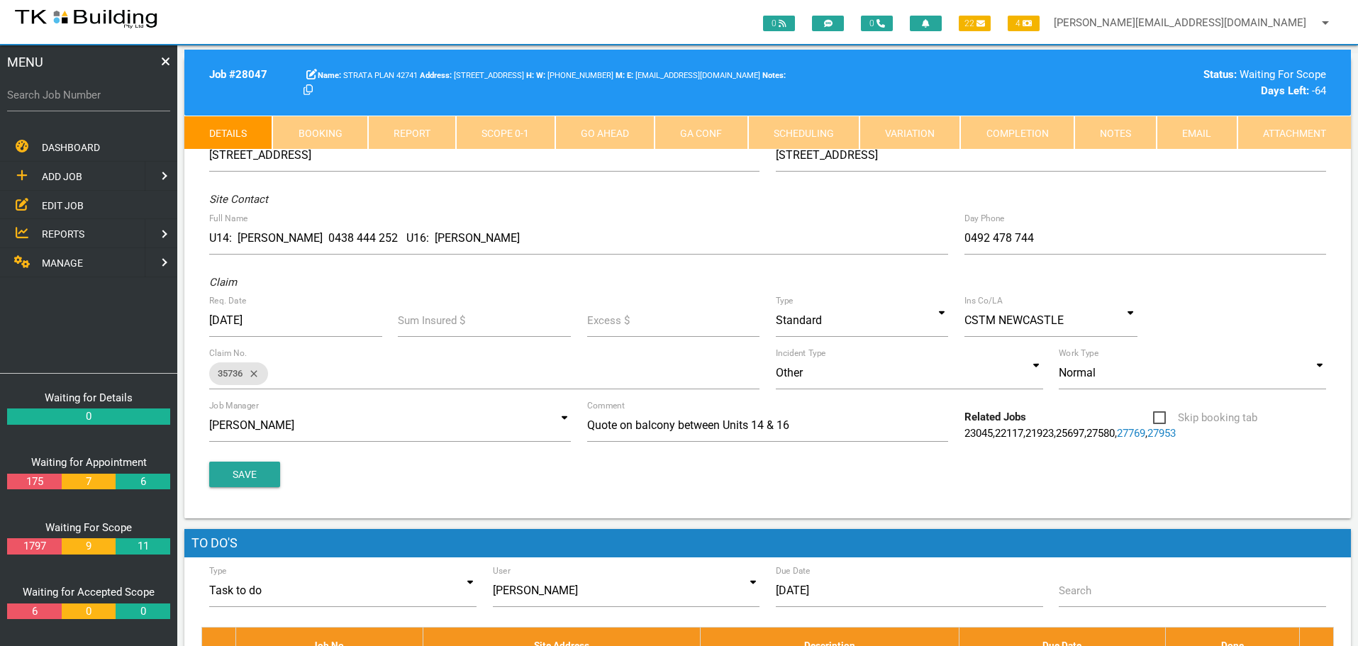
click at [1117, 123] on link "Notes" at bounding box center [1115, 133] width 82 height 34
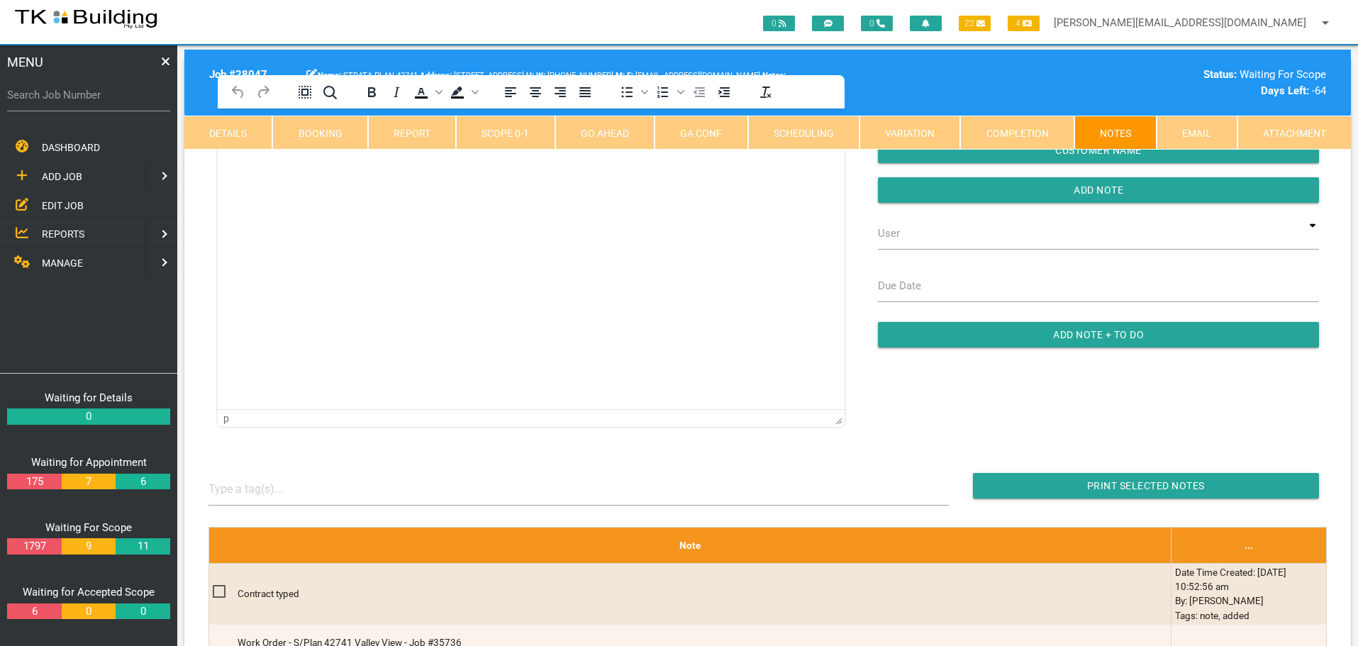
click at [298, 119] on html at bounding box center [531, 140] width 627 height 65
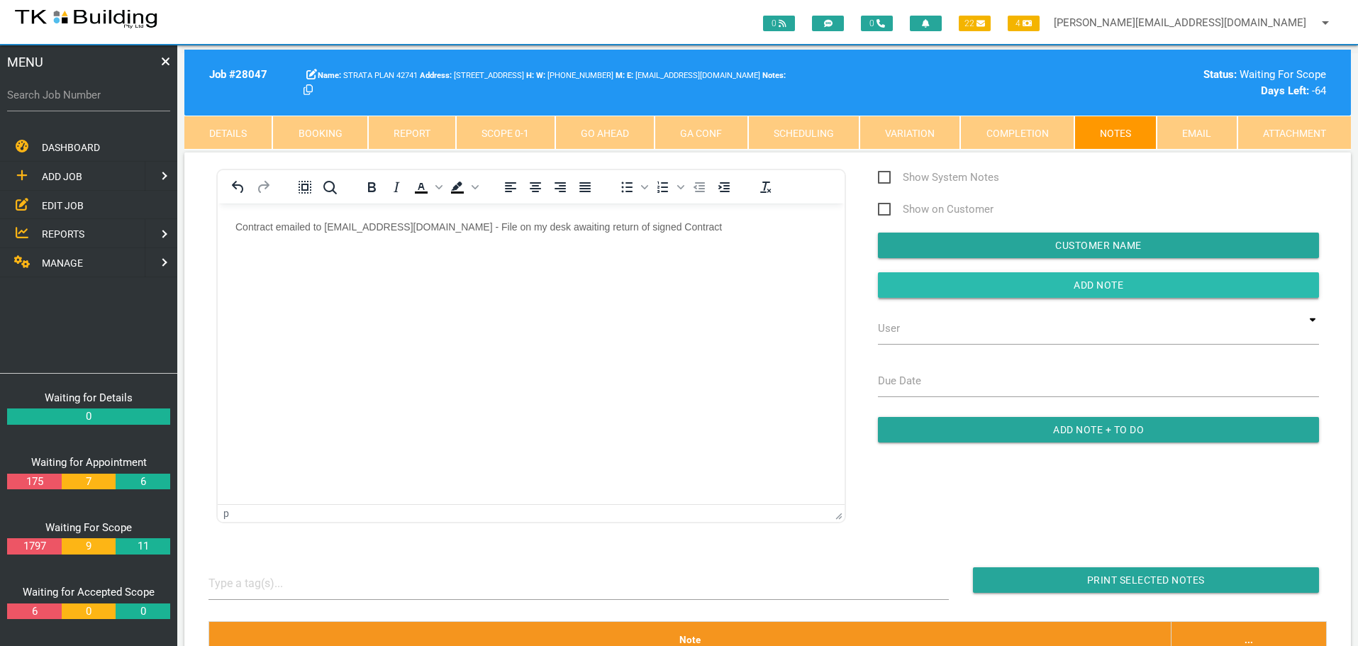
drag, startPoint x: 1004, startPoint y: 284, endPoint x: 931, endPoint y: 286, distance: 73.0
click at [999, 285] on input "button" at bounding box center [1098, 285] width 441 height 26
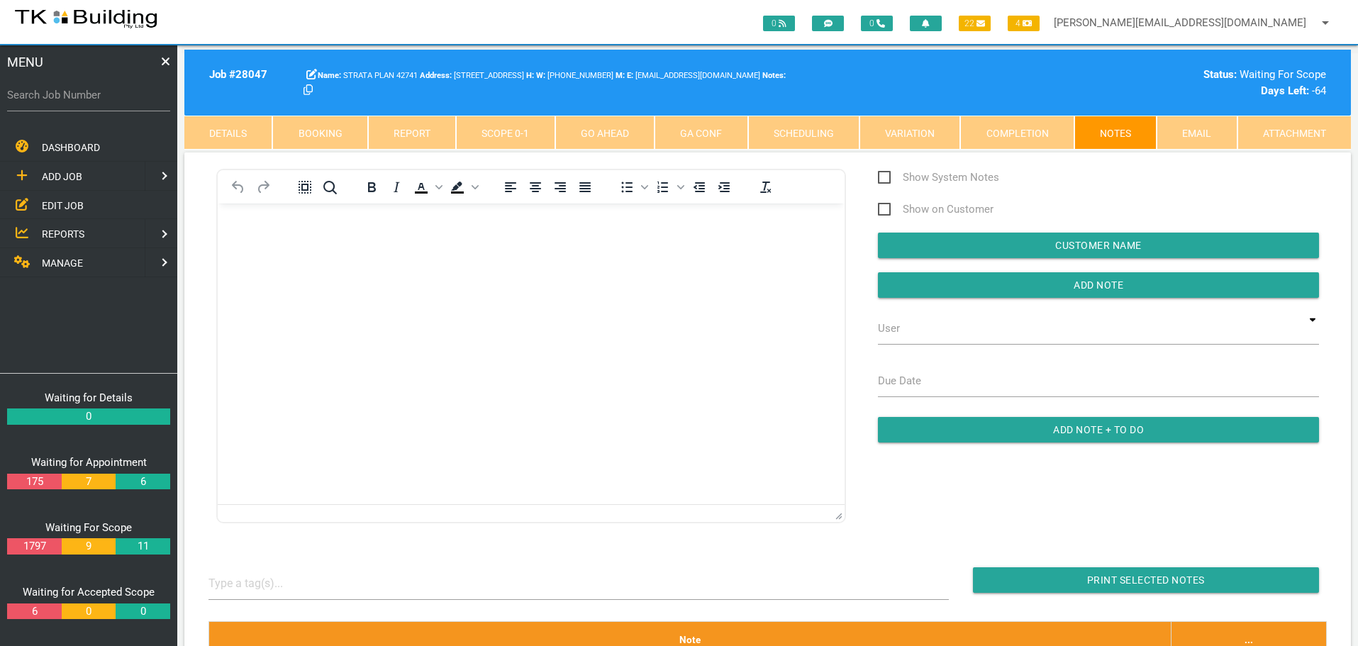
click at [96, 101] on label "Search Job Number" at bounding box center [88, 95] width 163 height 16
click at [96, 101] on input "Search Job Number" at bounding box center [88, 95] width 163 height 33
type input "27859"
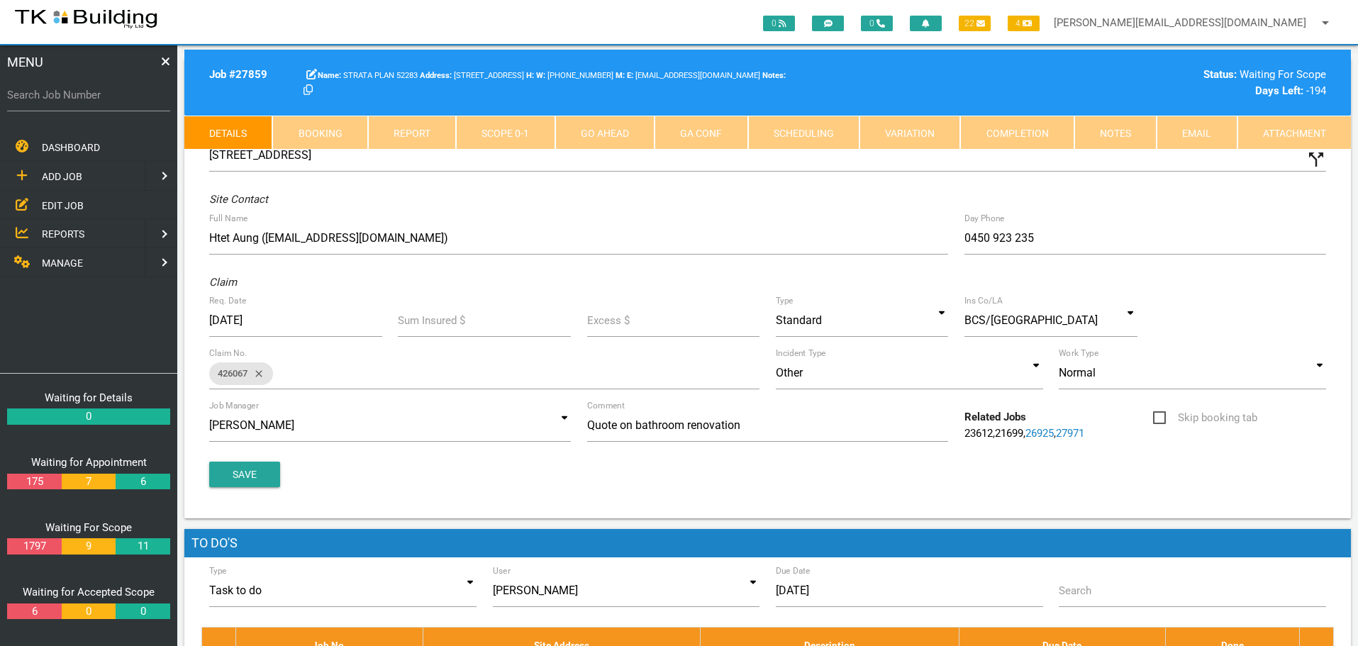
click at [1129, 130] on link "Notes" at bounding box center [1115, 133] width 82 height 34
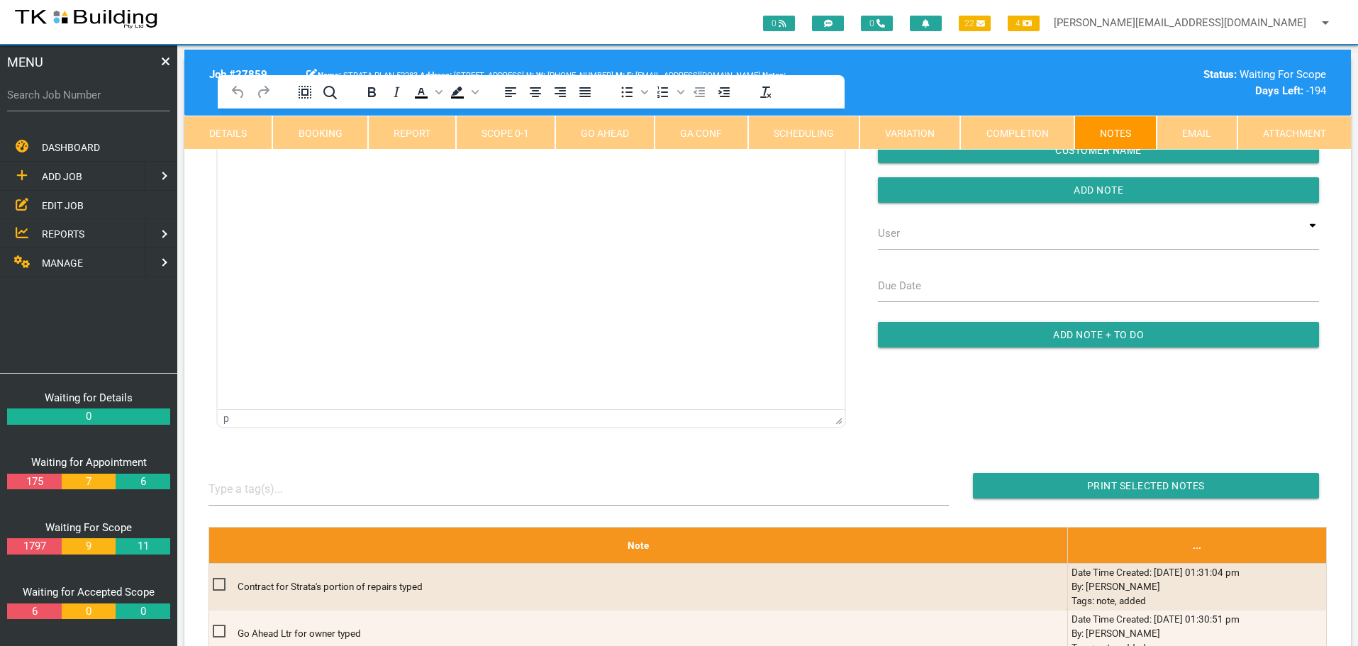
click at [279, 173] on html at bounding box center [531, 140] width 627 height 65
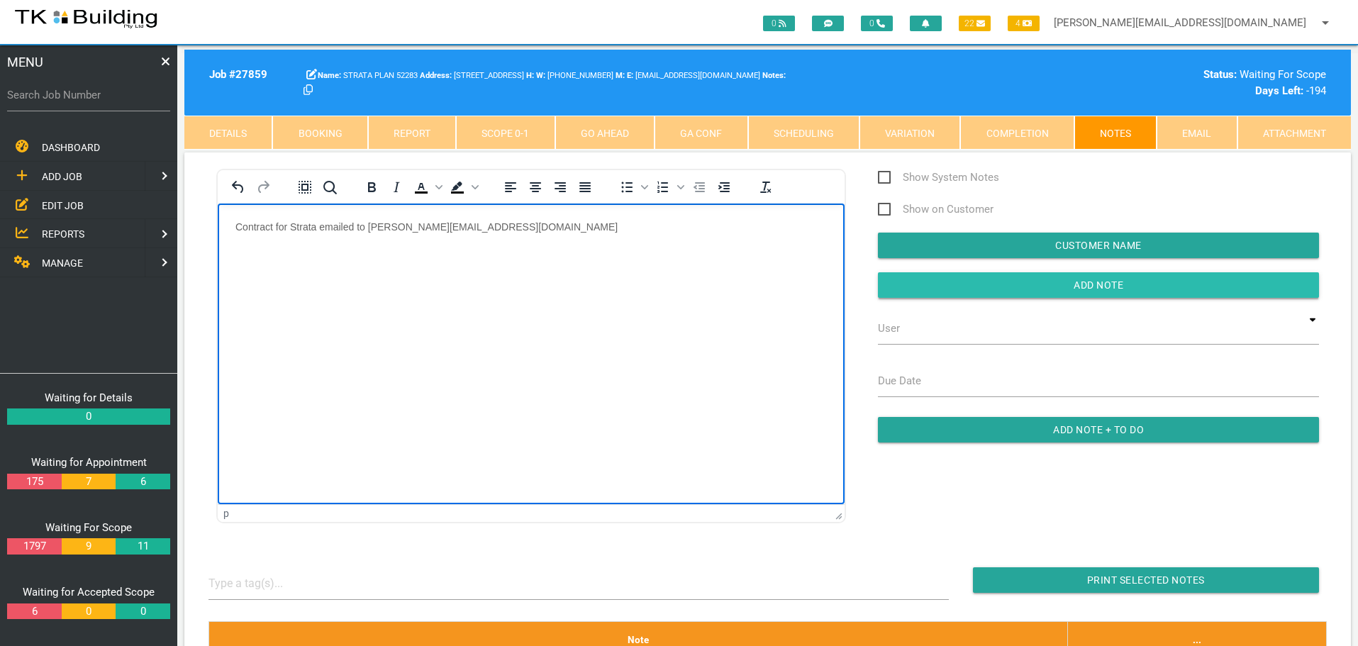
drag, startPoint x: 985, startPoint y: 281, endPoint x: 899, endPoint y: 282, distance: 85.8
click at [983, 281] on input "Add Note" at bounding box center [1098, 285] width 441 height 26
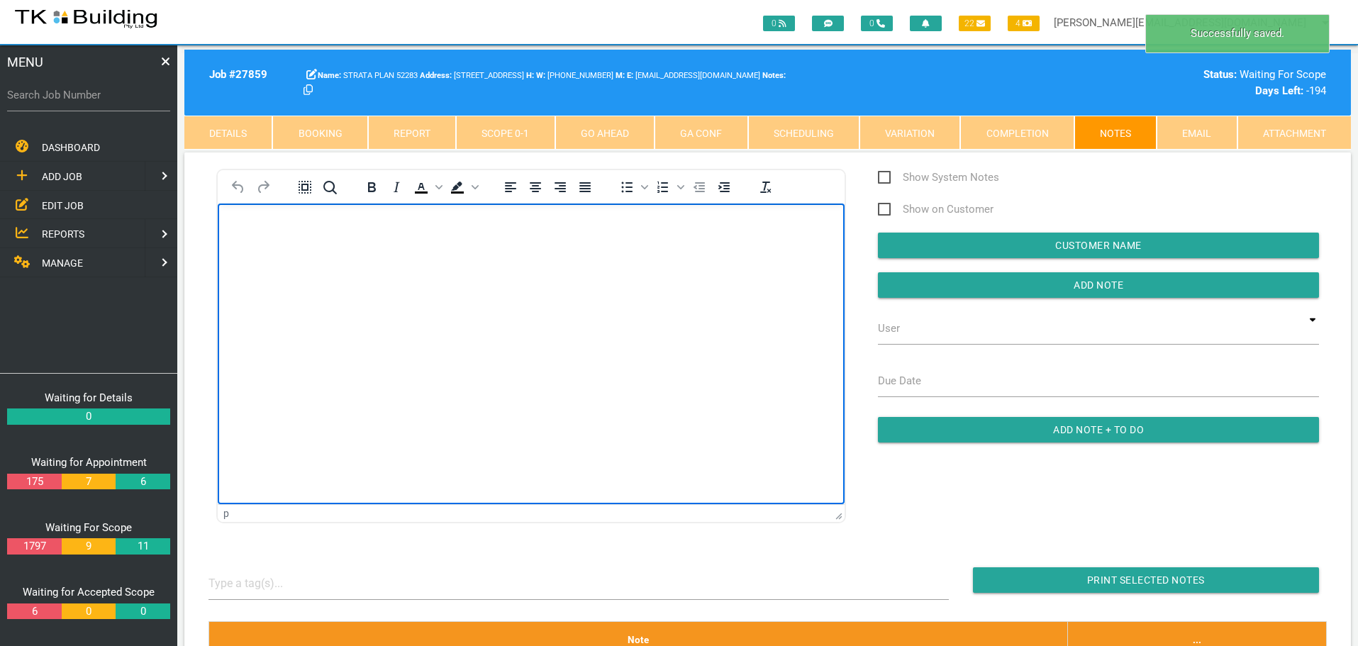
click at [269, 225] on p "Rich Text Area. Press ALT-0 for help." at bounding box center [530, 225] width 591 height 11
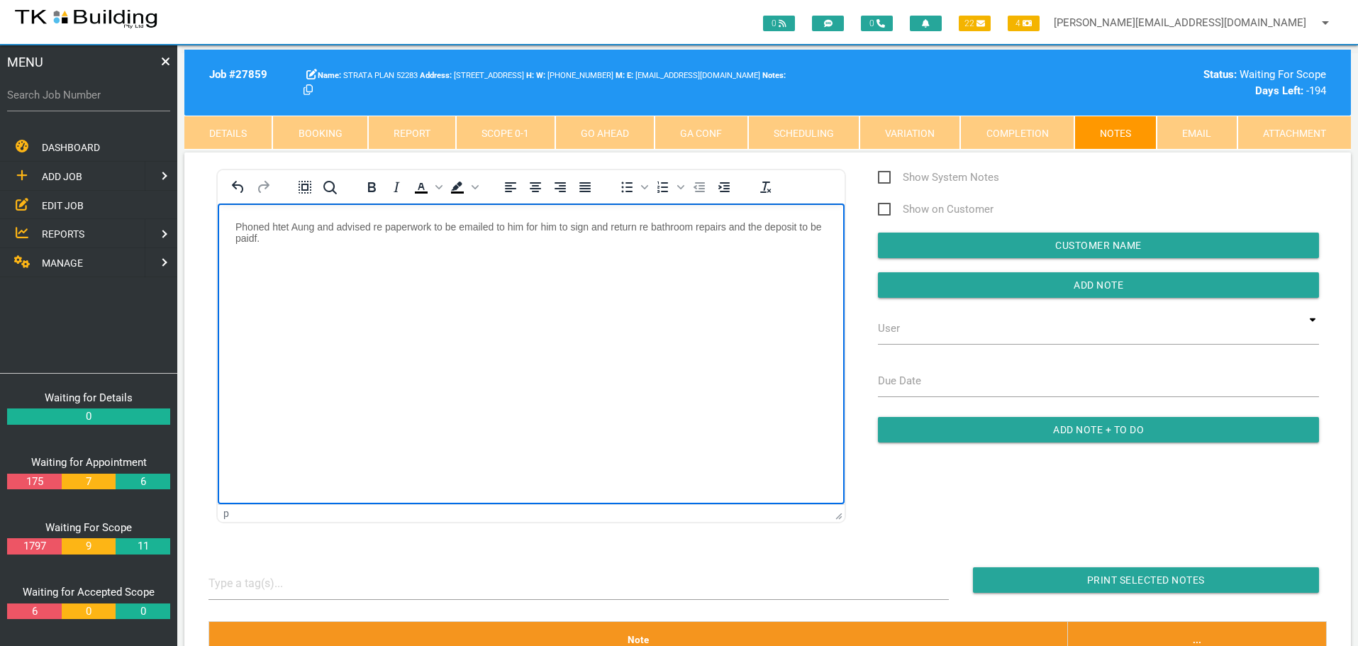
click at [272, 227] on p "Phoned htet Aung and advised re paperwork to be emailed to him for him to sign …" at bounding box center [530, 231] width 591 height 23
click at [282, 242] on p "Phoned Htet Aung and advised re paperwork to be emailed to him for him to sign …" at bounding box center [530, 231] width 591 height 23
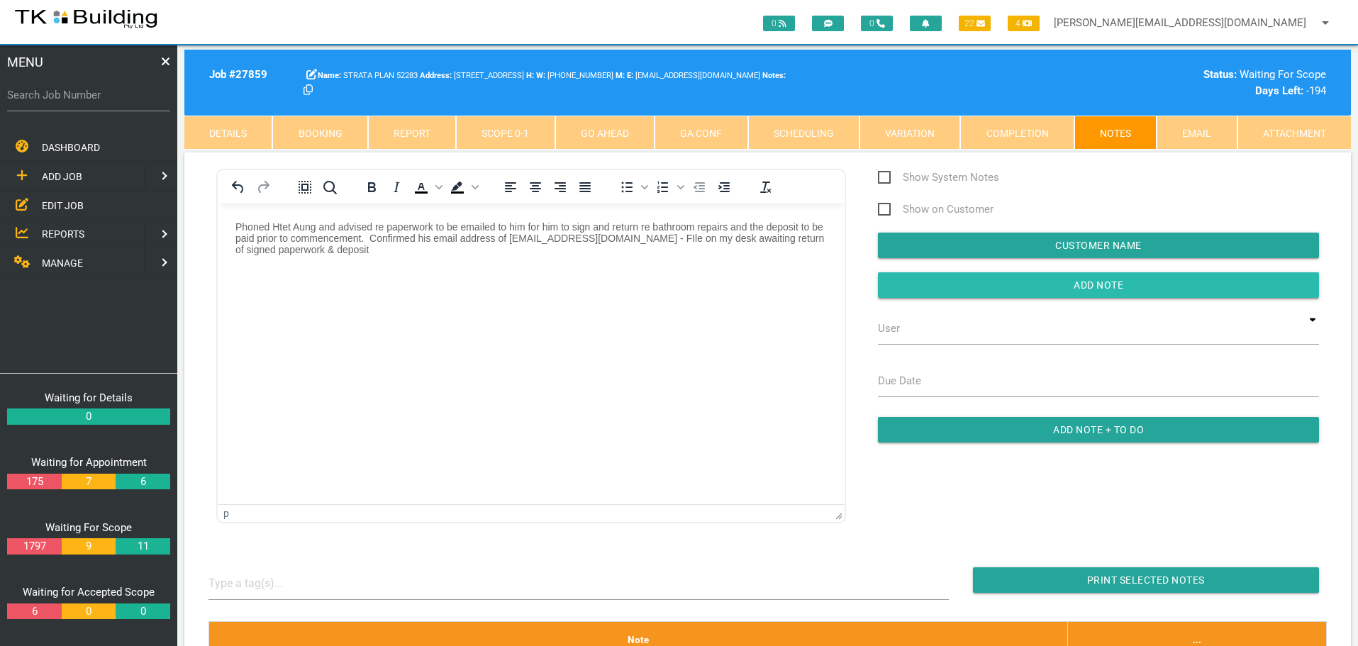
click at [912, 291] on input "button" at bounding box center [1098, 285] width 441 height 26
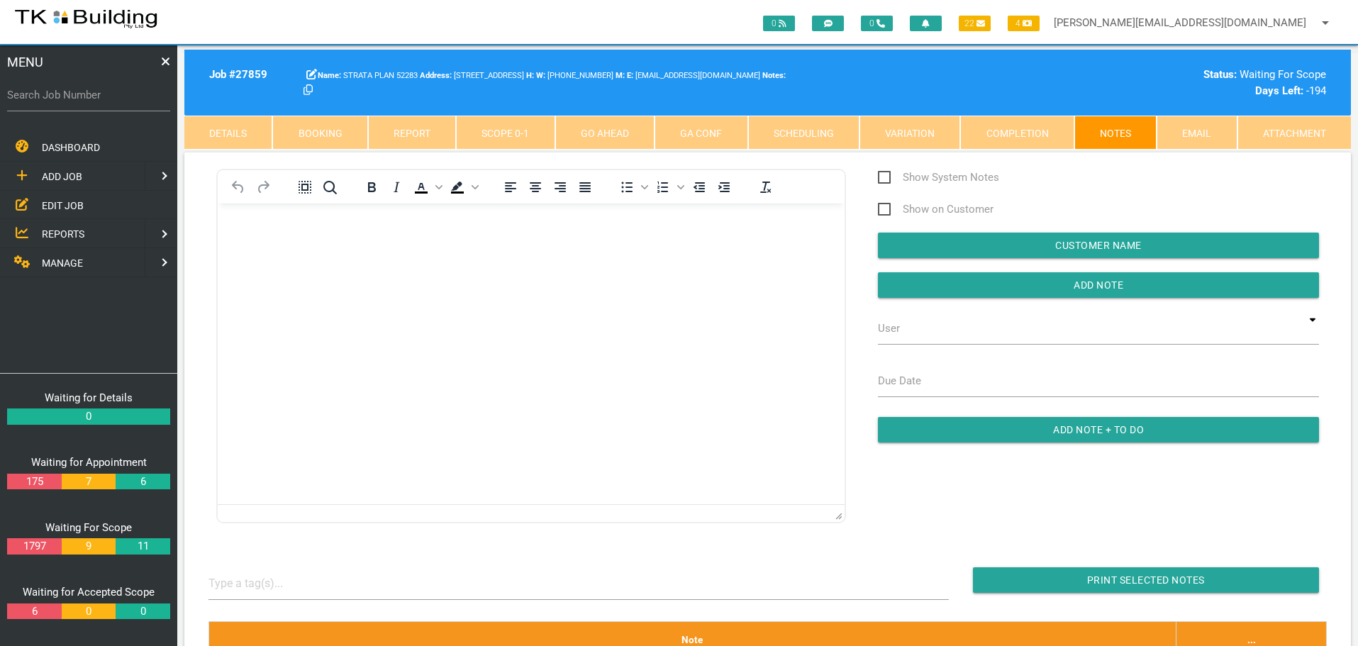
click at [91, 101] on label "Search Job Number" at bounding box center [88, 95] width 163 height 16
click at [91, 101] on input "Search Job Number" at bounding box center [88, 95] width 163 height 33
type input "27205"
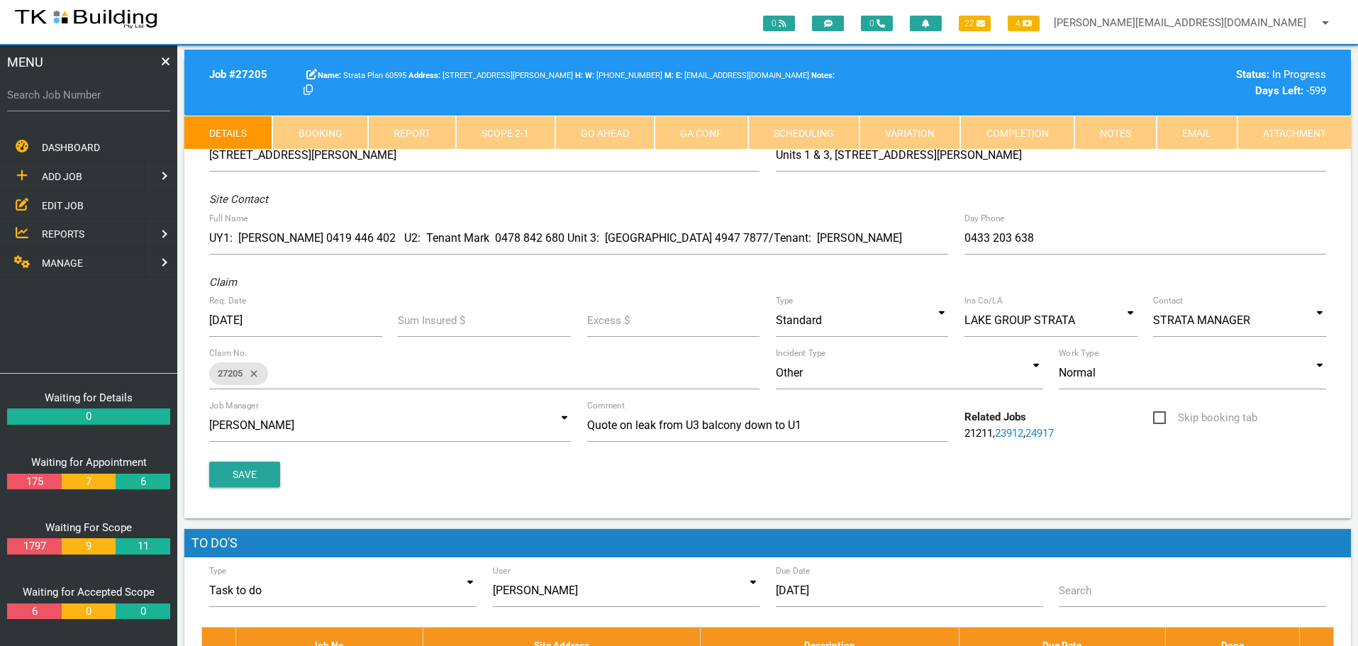
click at [1100, 131] on link "Notes" at bounding box center [1115, 133] width 82 height 34
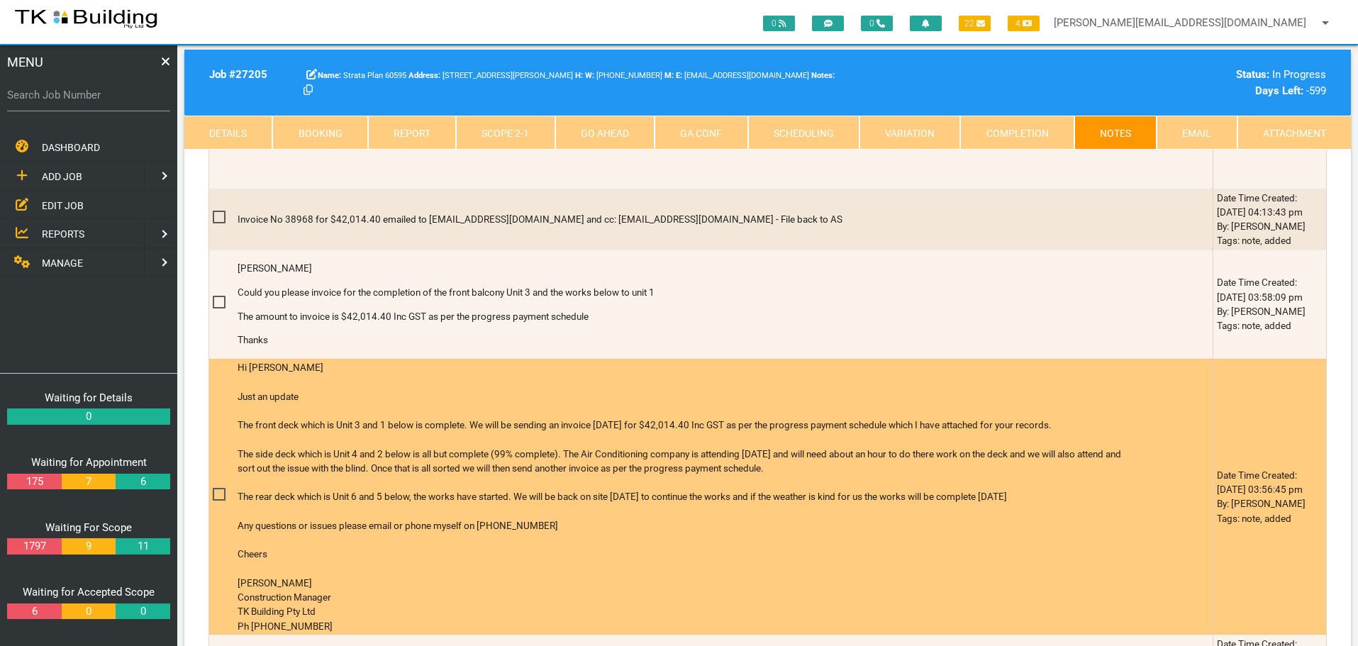
scroll to position [567, 0]
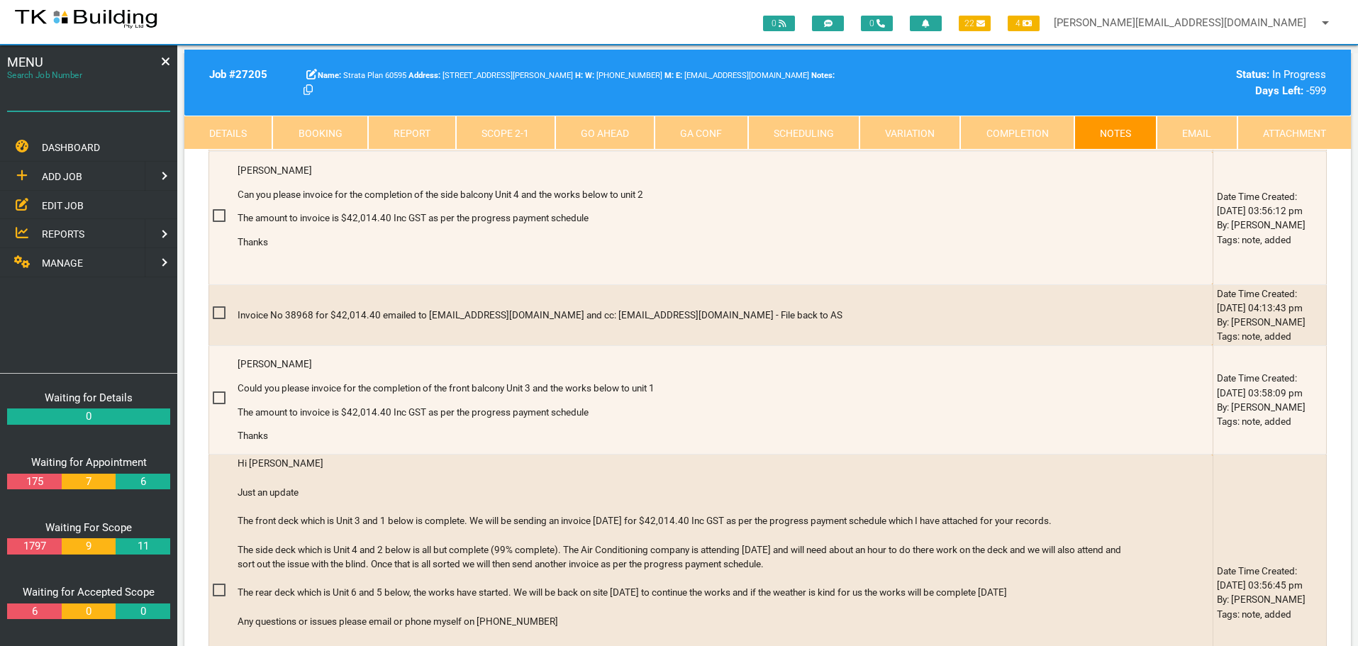
click at [84, 106] on input "Search Job Number" at bounding box center [88, 95] width 163 height 33
type input "27801"
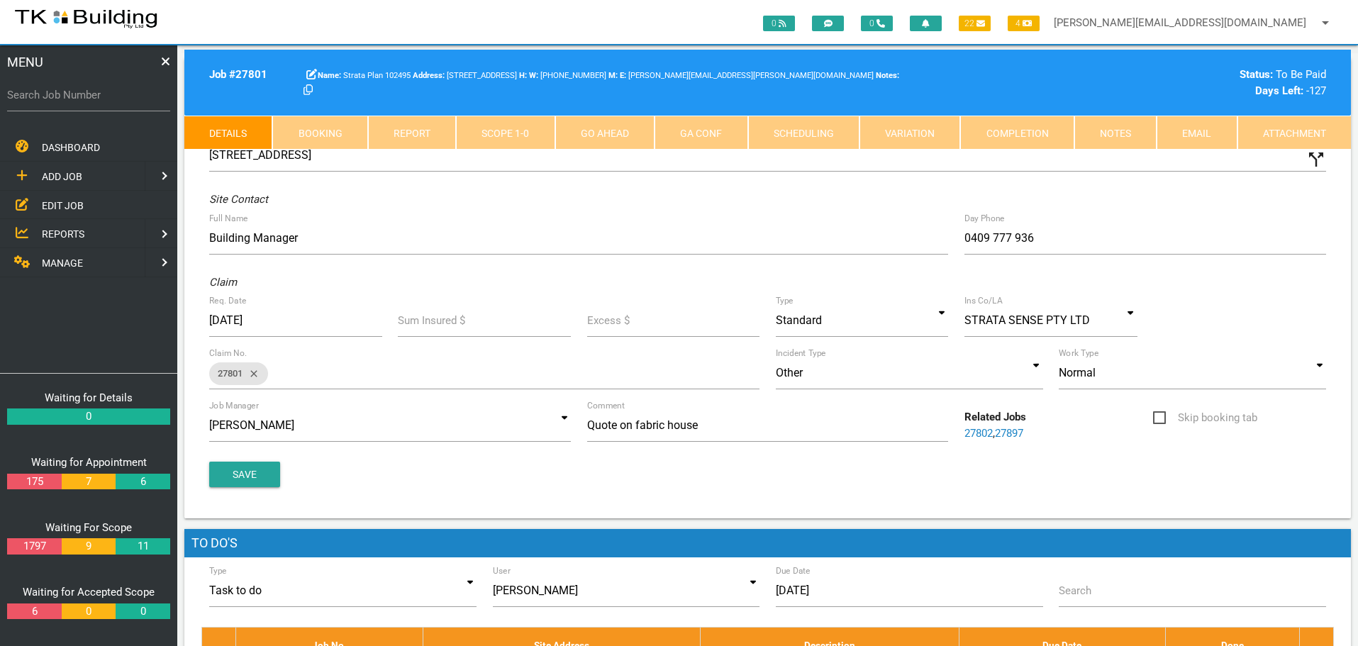
click at [1133, 138] on link "Notes" at bounding box center [1115, 133] width 82 height 34
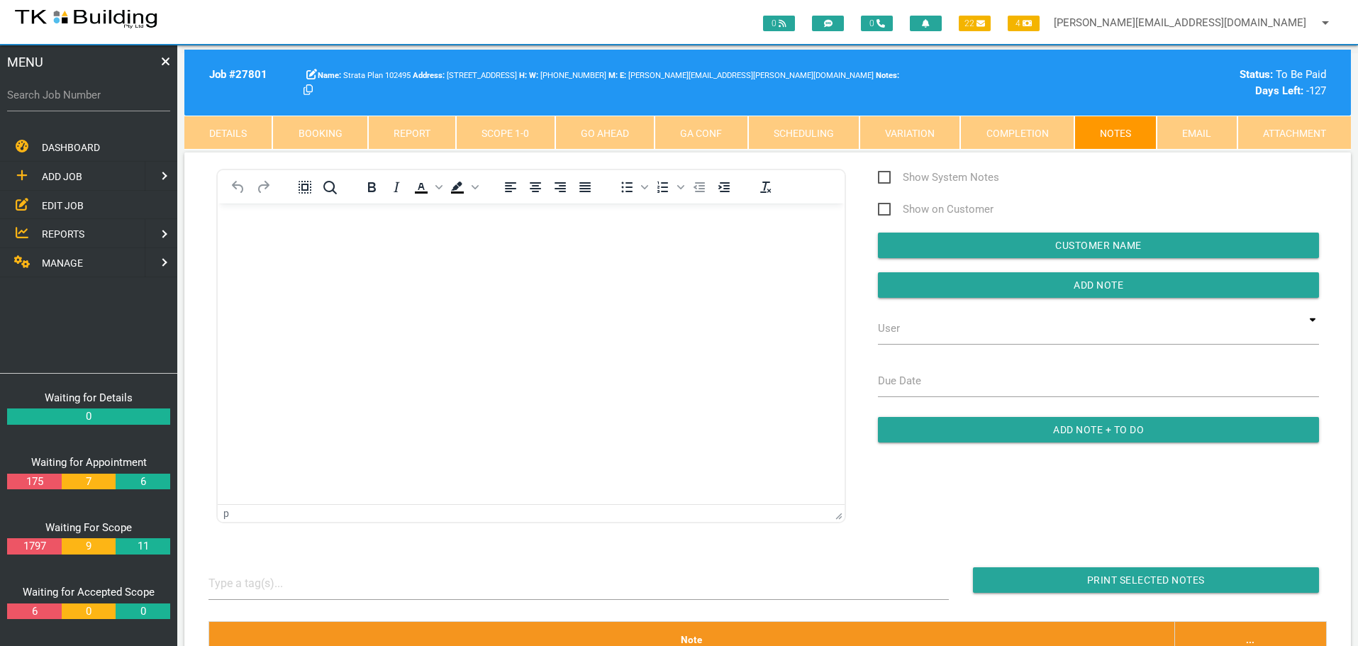
click at [58, 203] on span "EDIT JOB" at bounding box center [63, 204] width 42 height 11
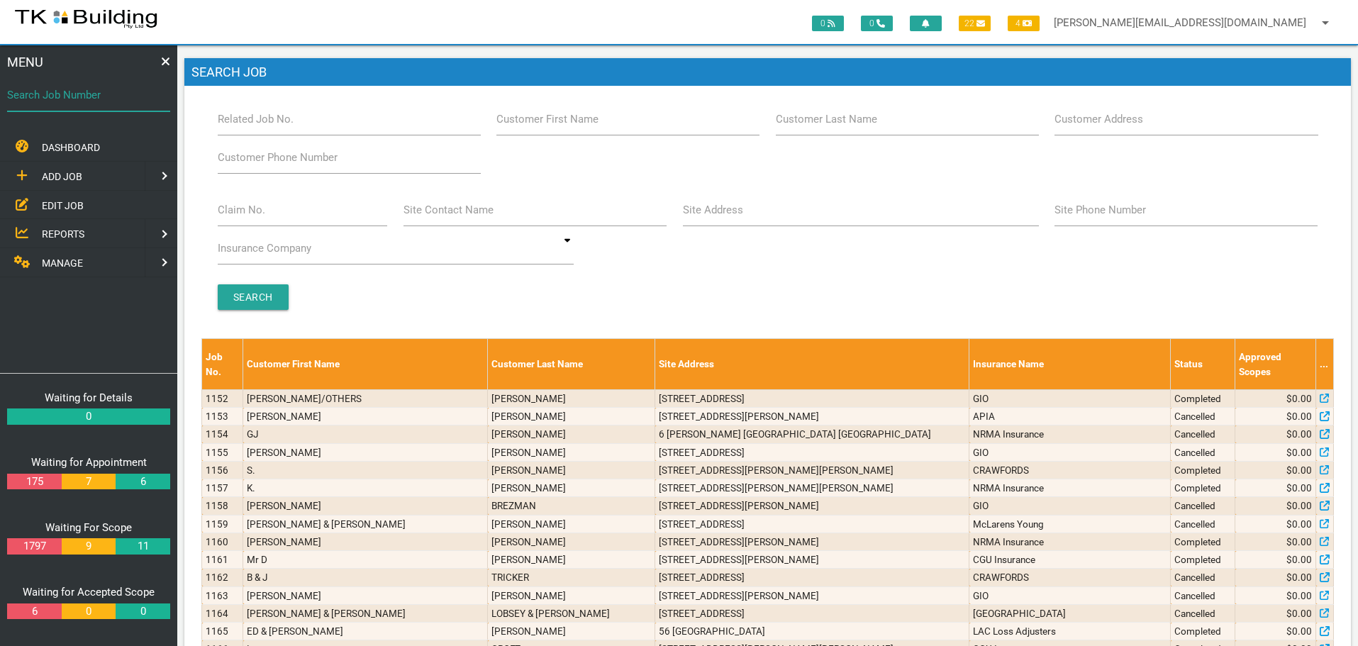
drag, startPoint x: 99, startPoint y: 105, endPoint x: 55, endPoint y: 159, distance: 70.0
click at [99, 109] on input "Search Job Number" at bounding box center [88, 95] width 163 height 33
type input "28102"
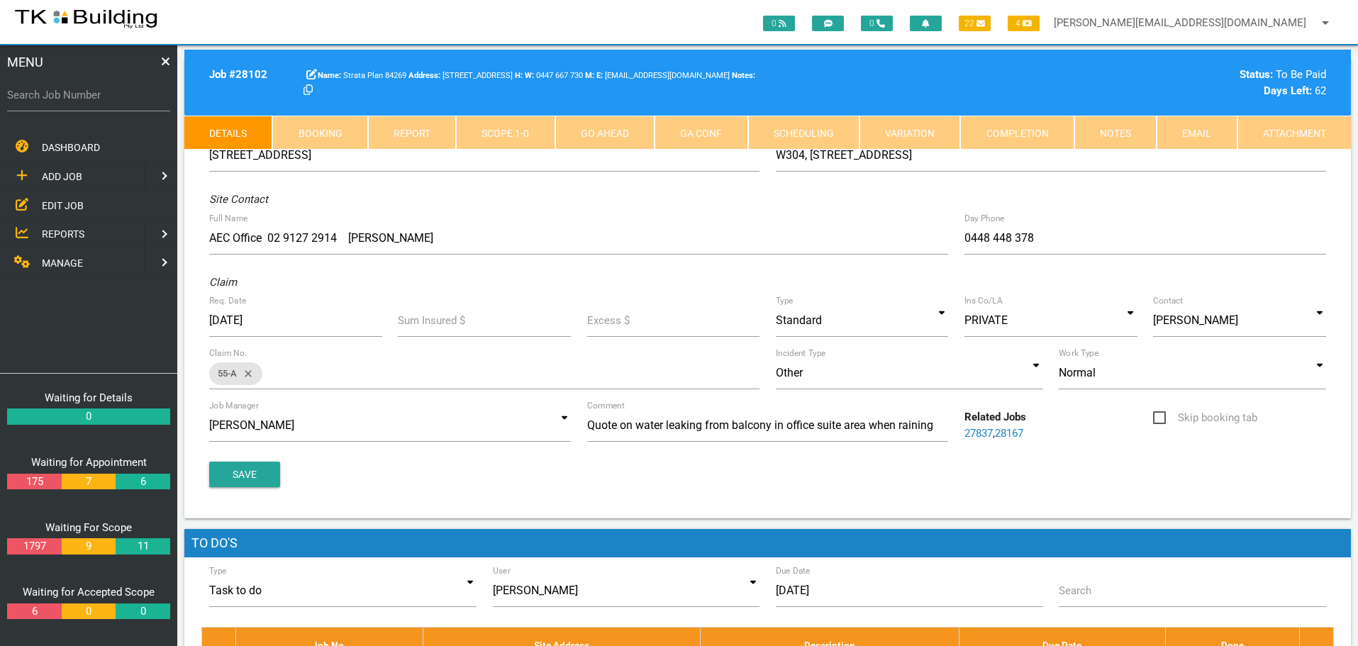
click at [1119, 135] on link "Notes" at bounding box center [1115, 133] width 82 height 34
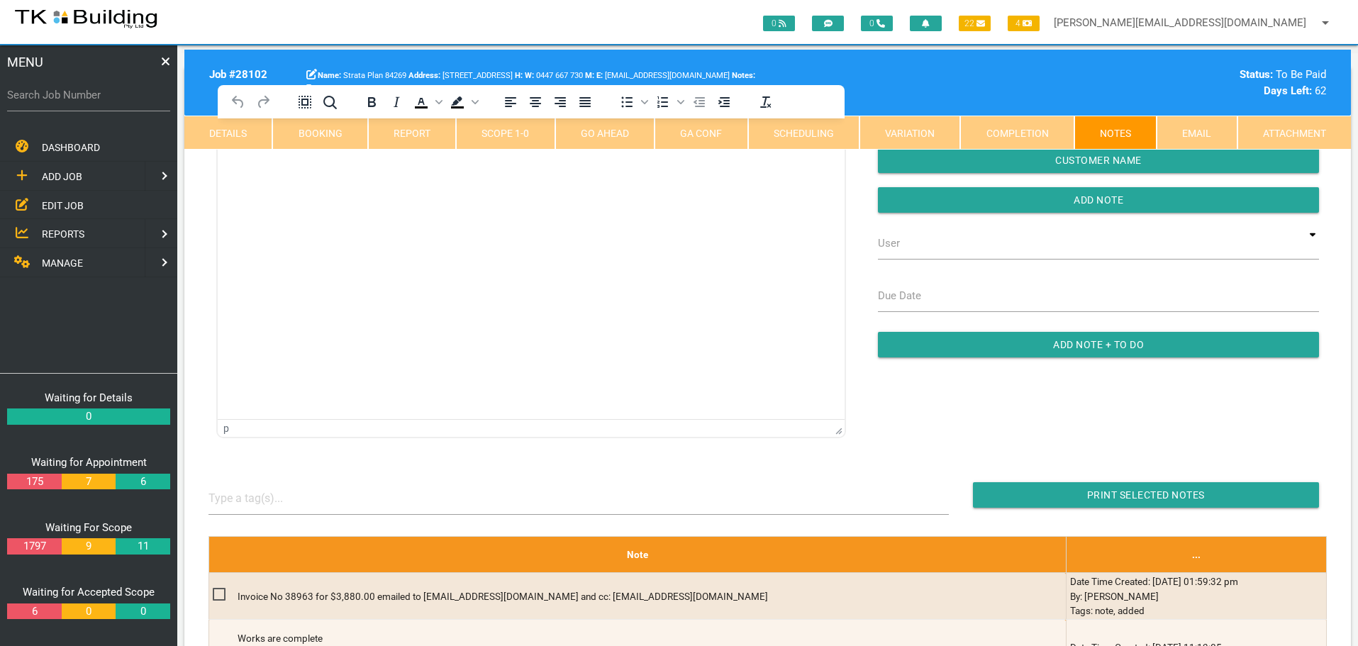
scroll to position [213, 0]
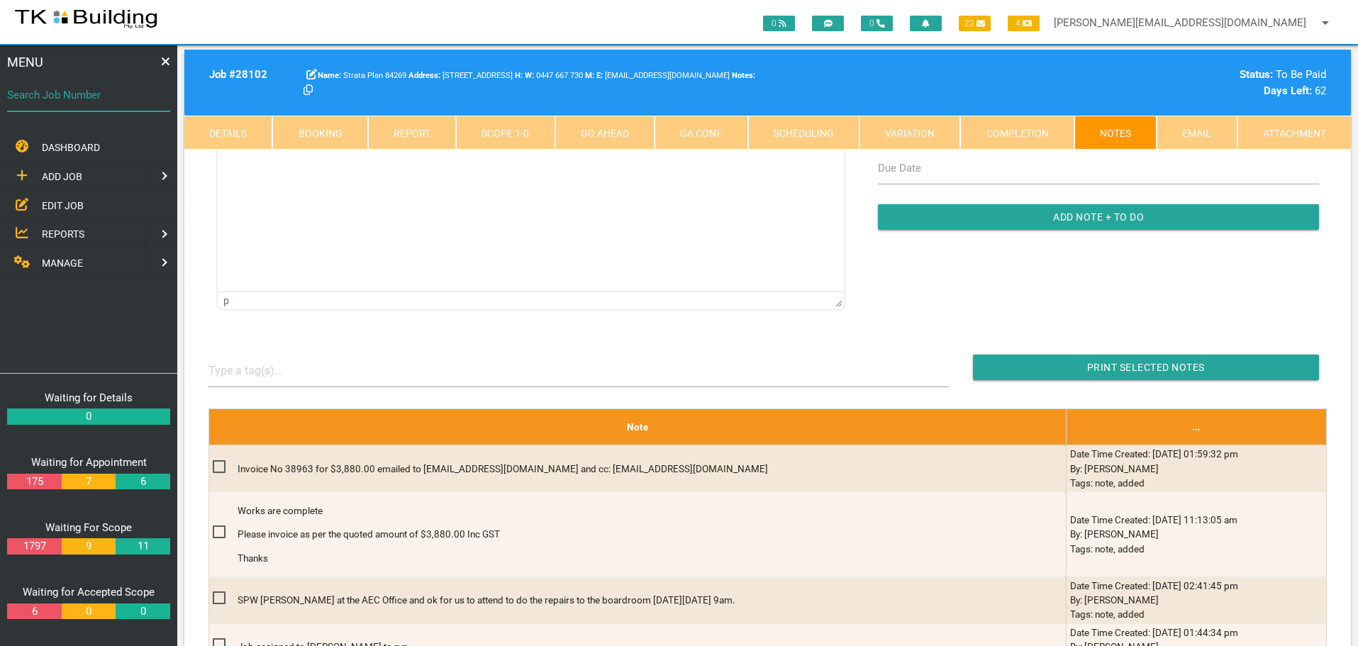
click at [129, 106] on input "Search Job Number" at bounding box center [88, 95] width 163 height 33
type input "28058"
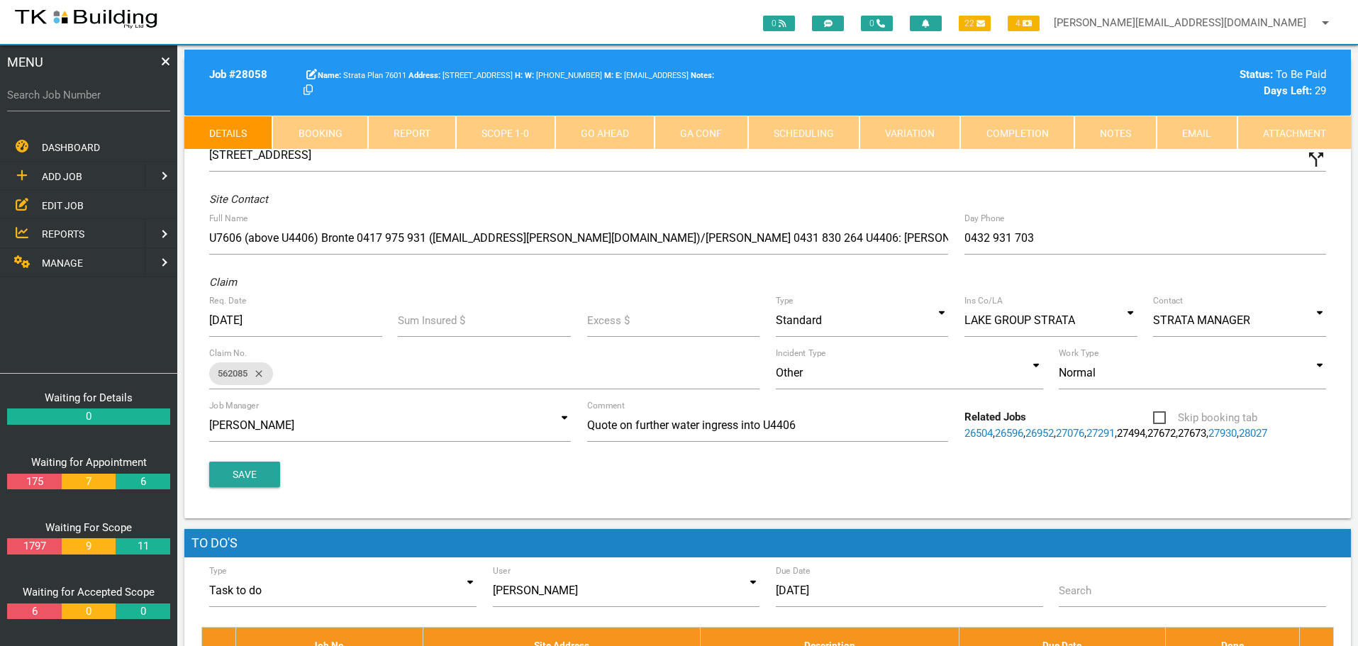
click at [1127, 128] on link "Notes" at bounding box center [1115, 133] width 82 height 34
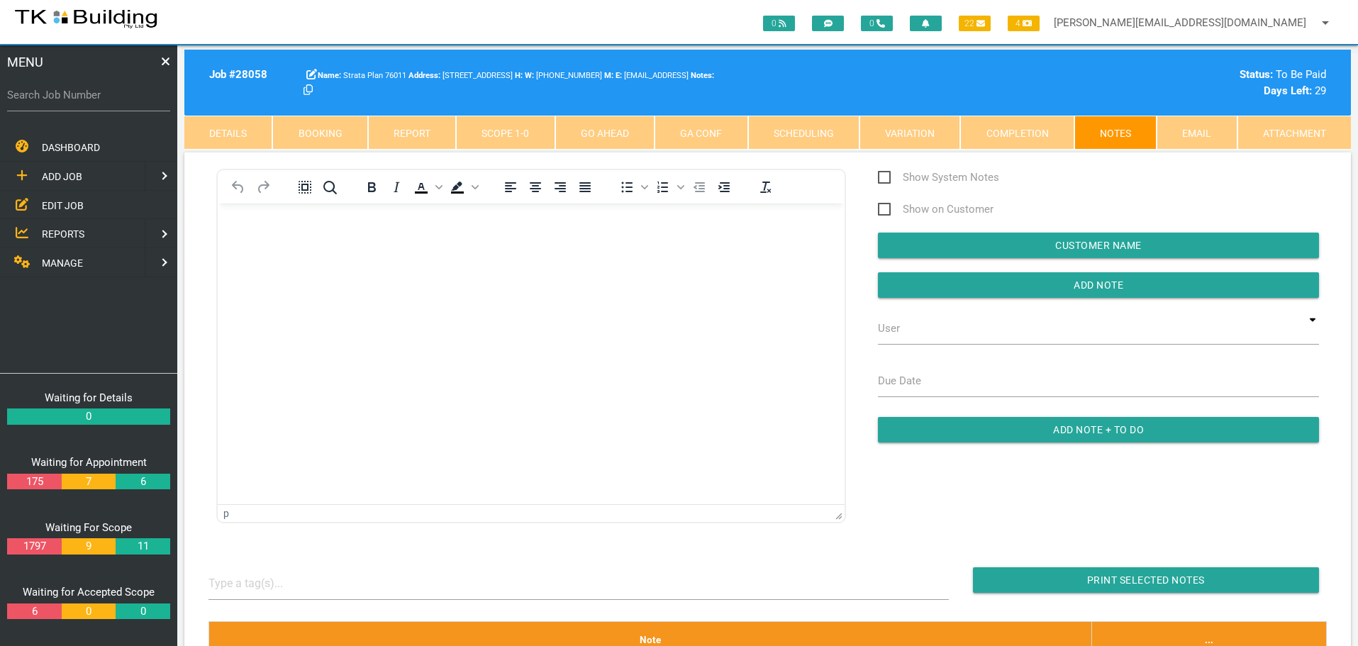
click at [106, 97] on label "Search Job Number" at bounding box center [88, 95] width 163 height 16
click at [106, 97] on input "Search Job Number" at bounding box center [88, 95] width 163 height 33
type input "27946"
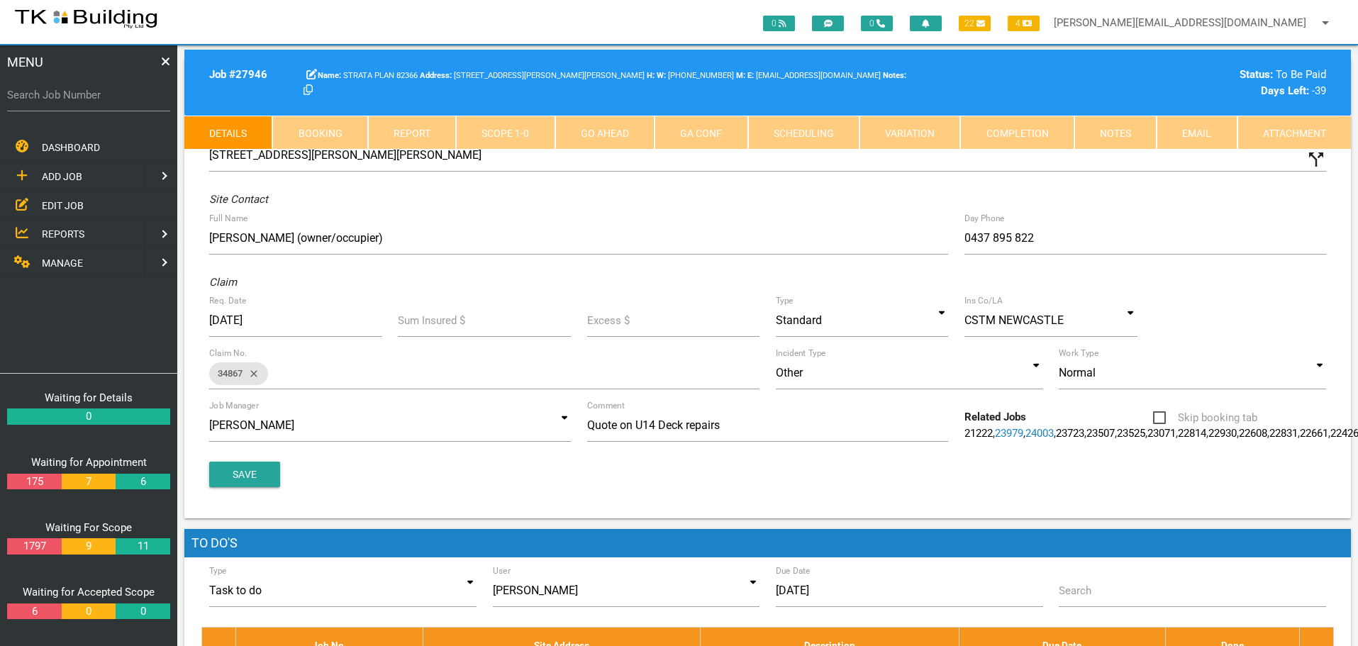
click at [1124, 125] on link "Notes" at bounding box center [1115, 133] width 82 height 34
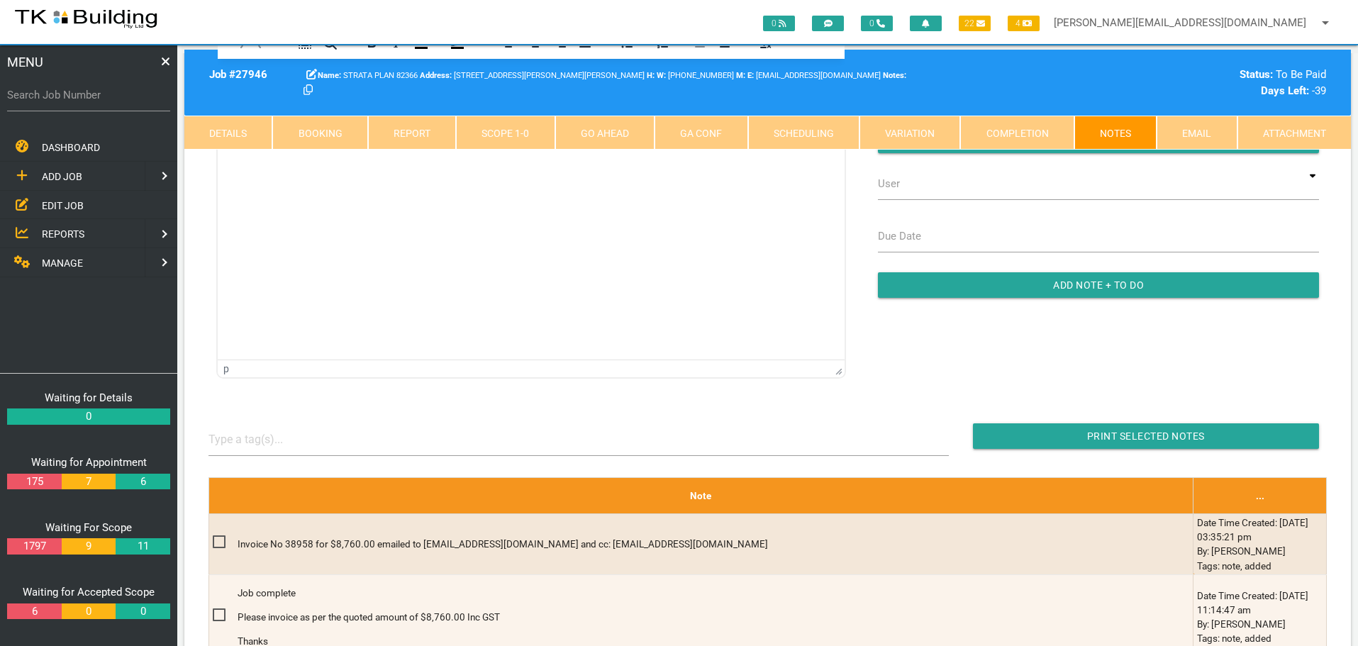
scroll to position [213, 0]
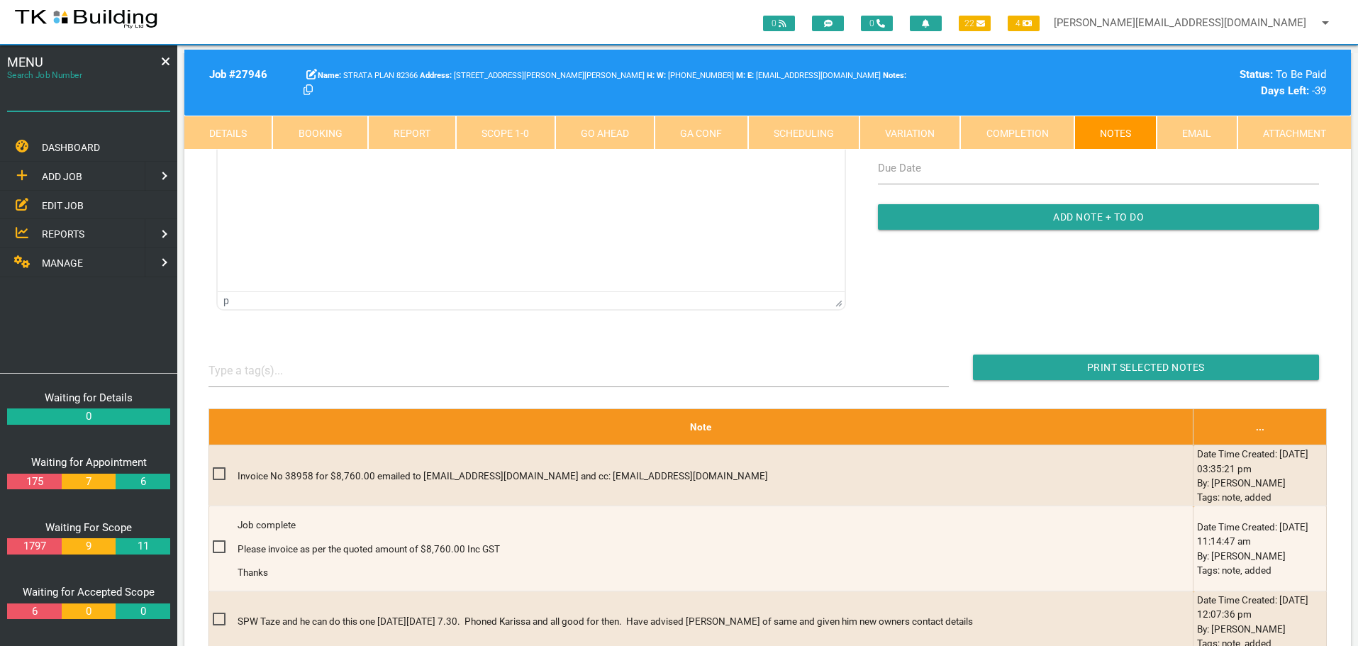
click at [81, 104] on input "Search Job Number" at bounding box center [88, 95] width 163 height 33
type input "28167"
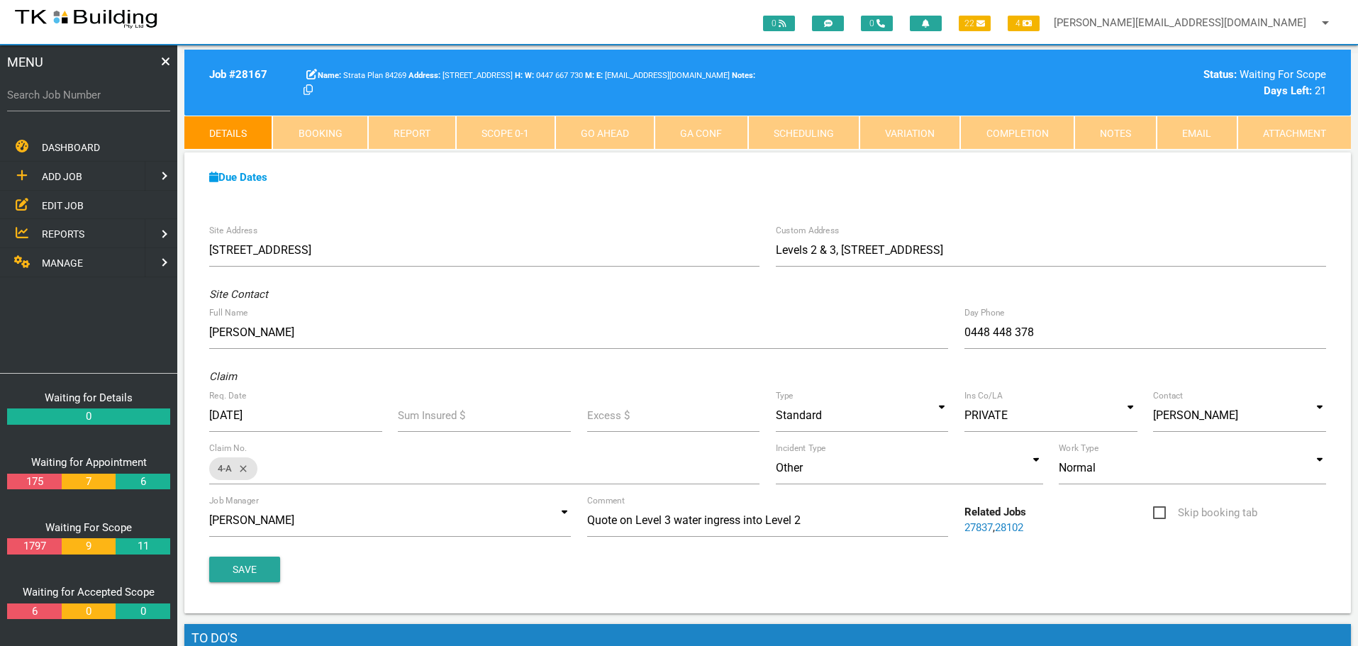
click at [1117, 131] on link "Notes" at bounding box center [1115, 133] width 82 height 34
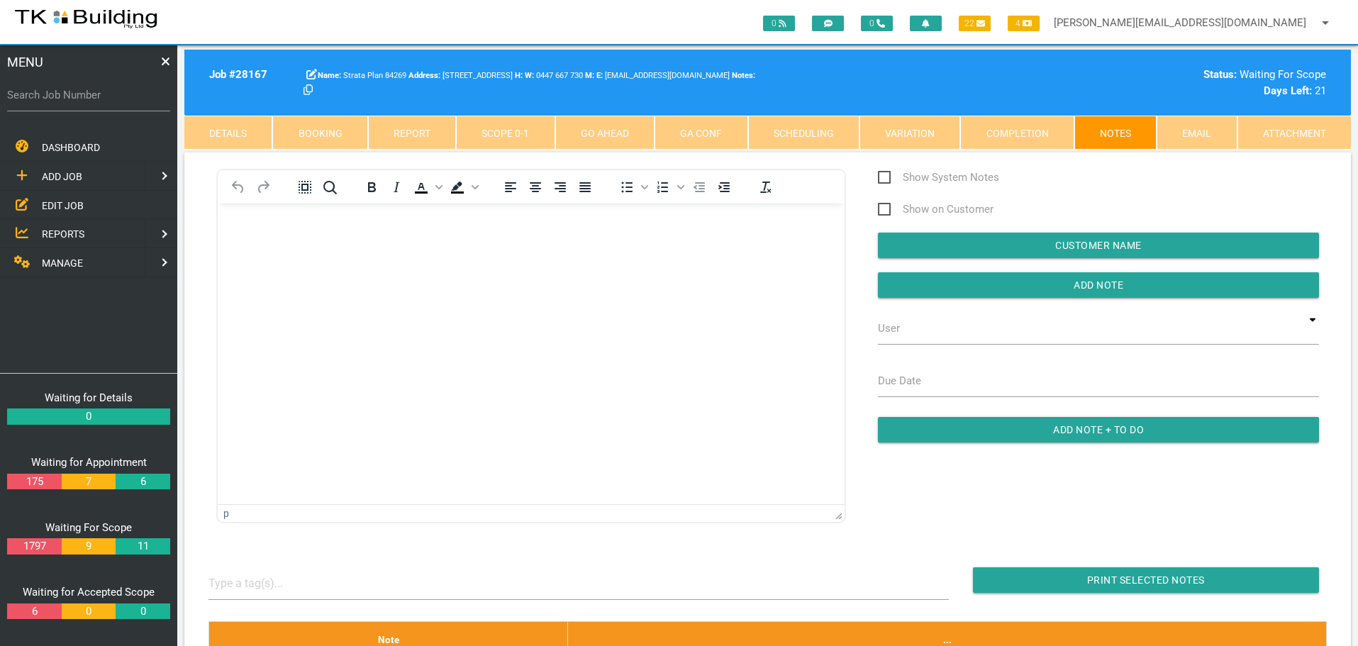
click at [244, 235] on body "Rich Text Area. Press ALT-0 for help." at bounding box center [531, 243] width 627 height 47
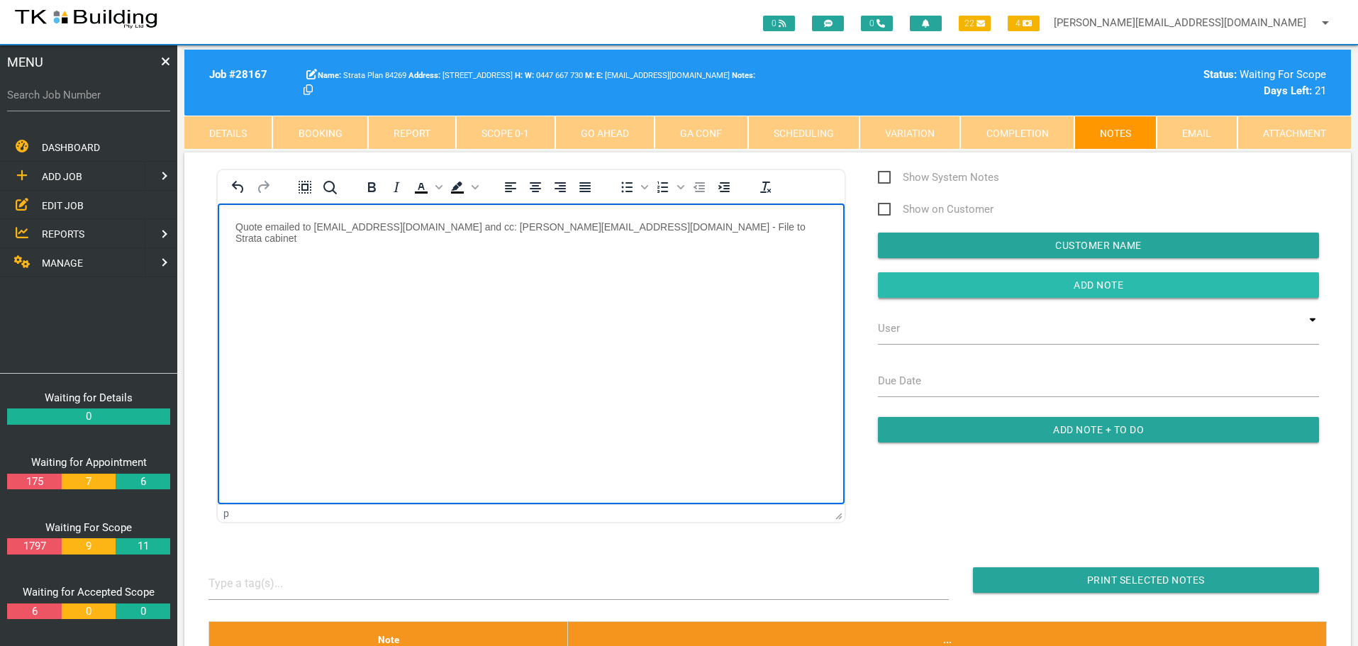
click at [888, 279] on input "Add Note" at bounding box center [1098, 285] width 441 height 26
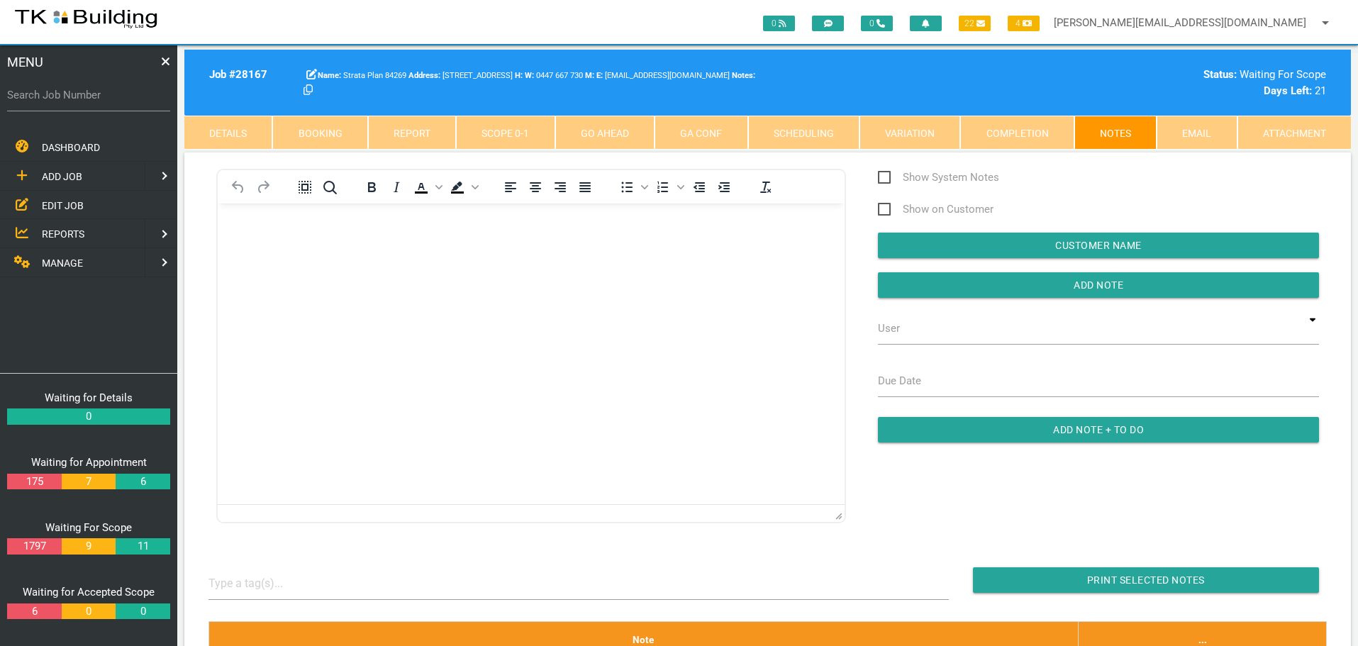
click at [57, 208] on span "EDIT JOB" at bounding box center [63, 204] width 42 height 11
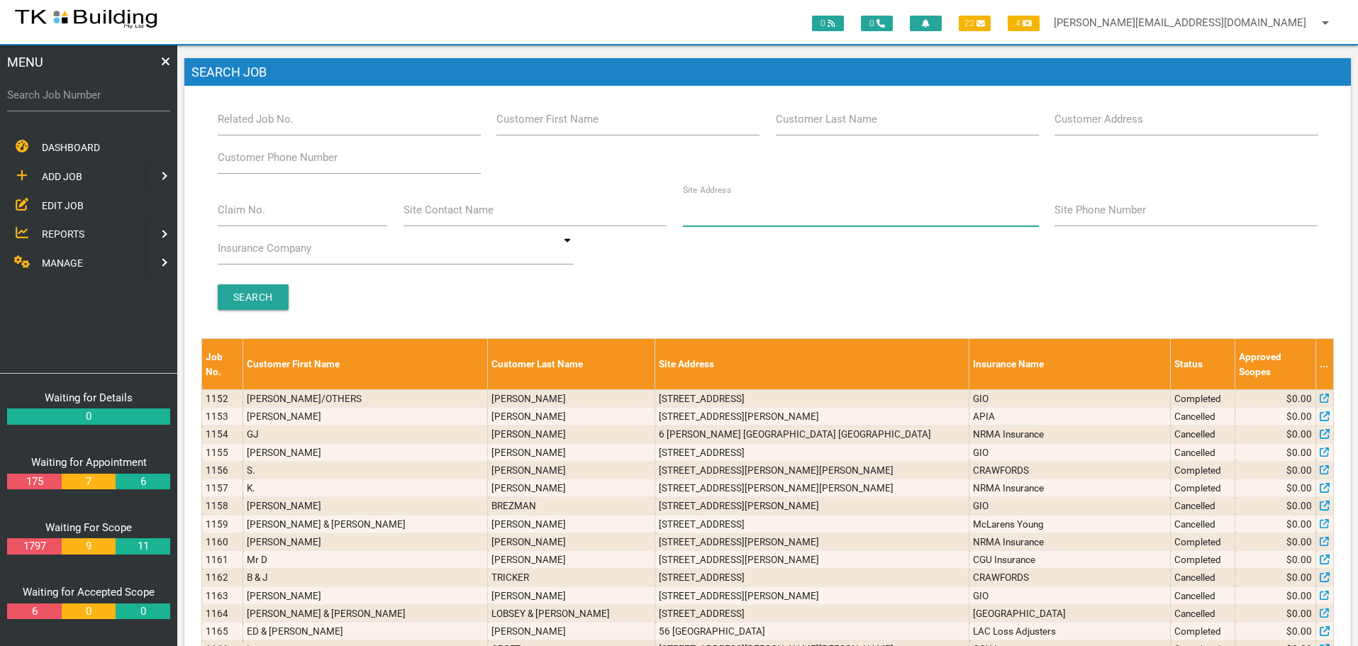
click at [716, 222] on input "Site Address" at bounding box center [861, 210] width 356 height 33
type input "287 lamb"
click at [64, 104] on input "Search Job Number" at bounding box center [88, 95] width 163 height 33
type input "12990"
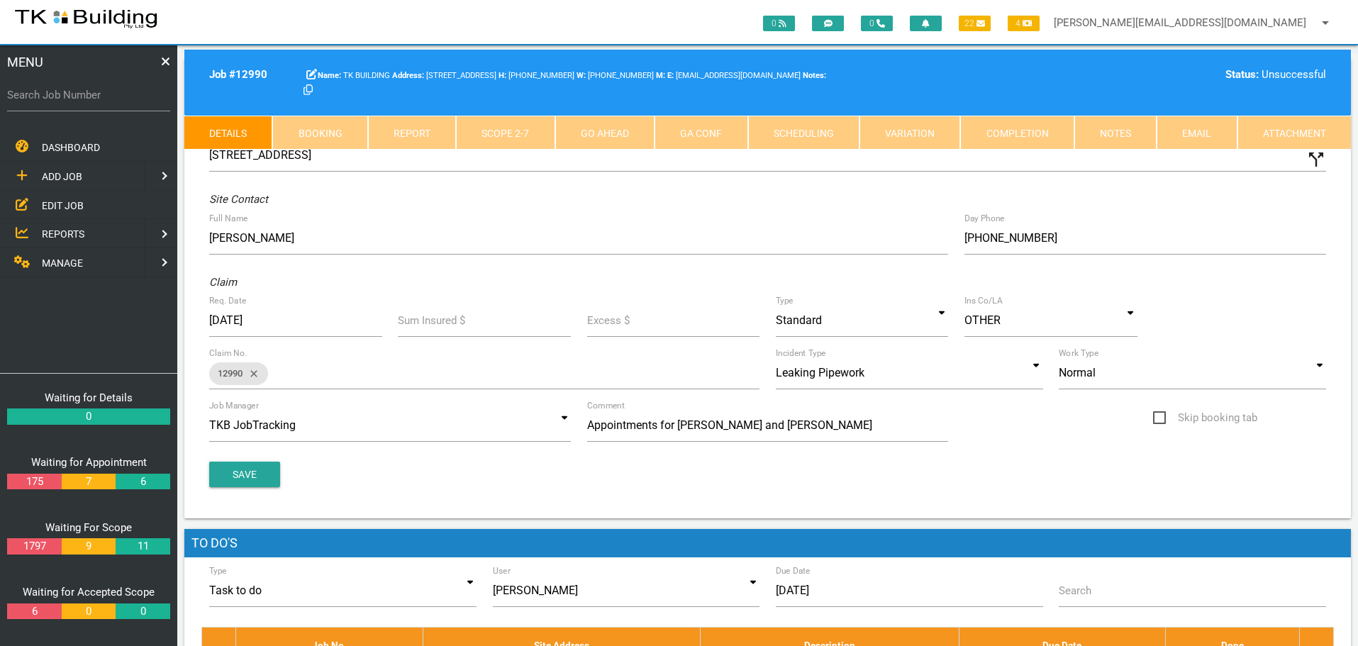
click at [301, 130] on link "Booking" at bounding box center [319, 133] width 95 height 34
select select "8"
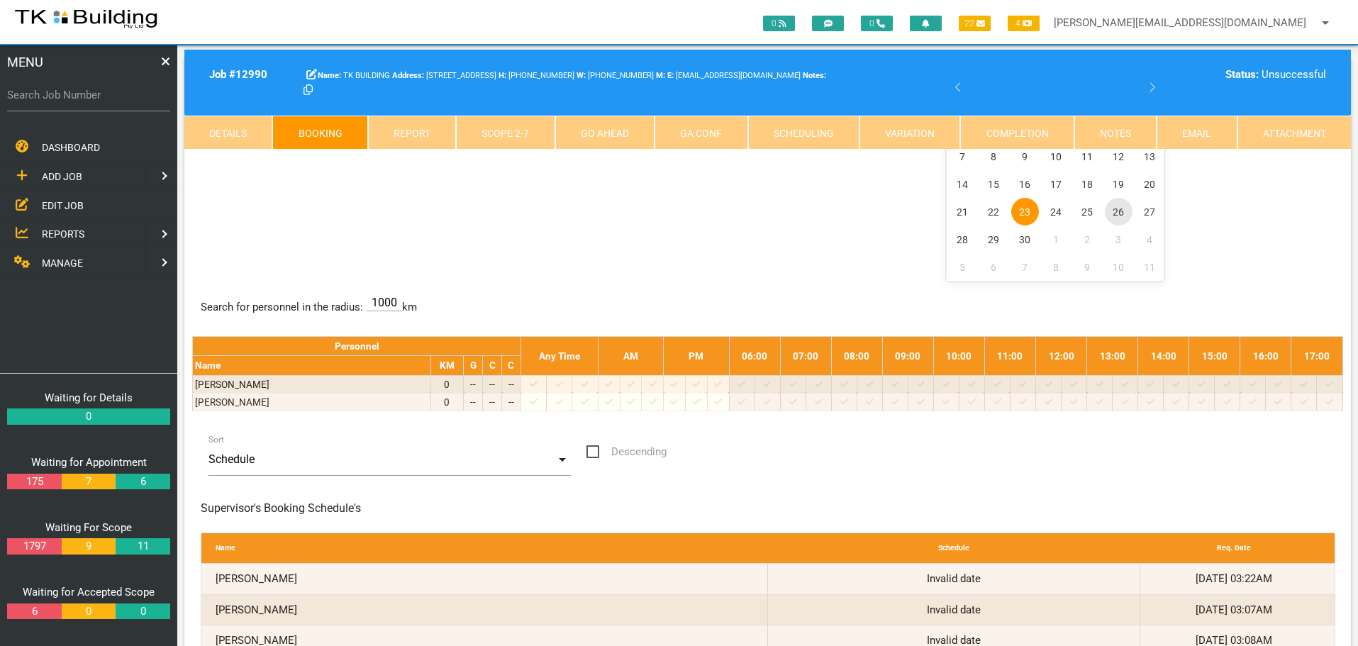
click at [1118, 213] on span "26" at bounding box center [1118, 212] width 28 height 28
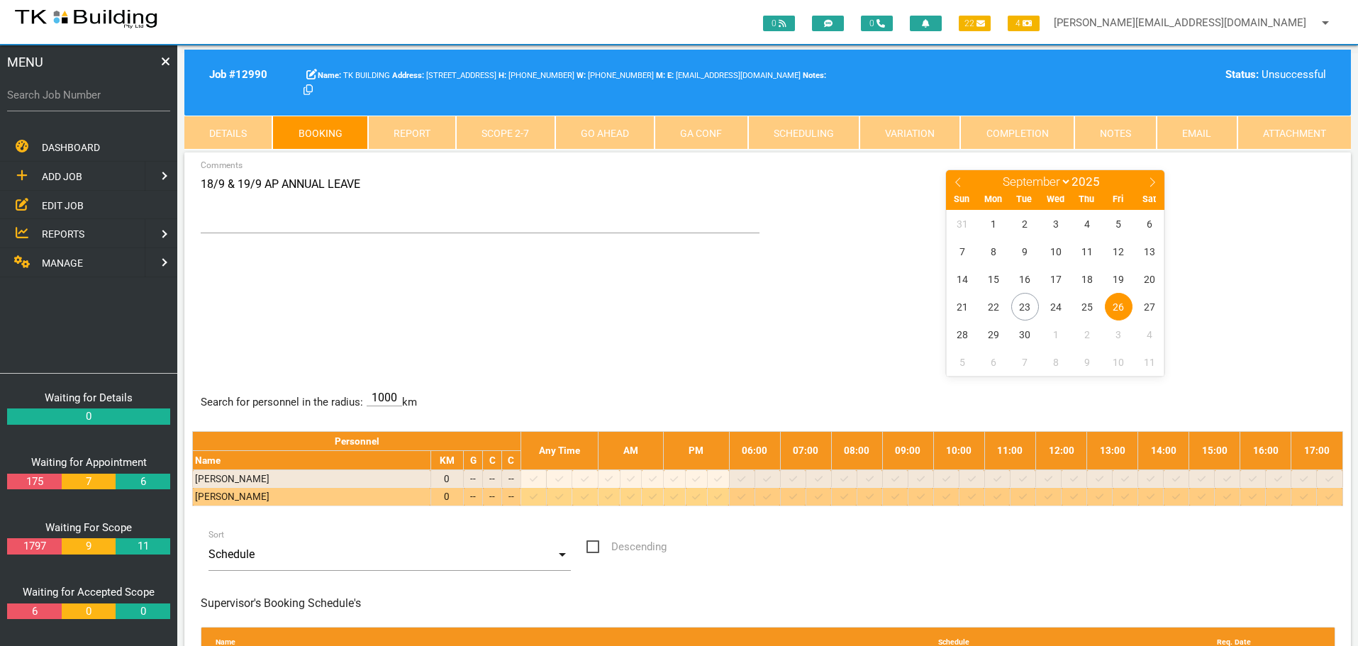
click at [848, 496] on icon at bounding box center [844, 496] width 8 height 9
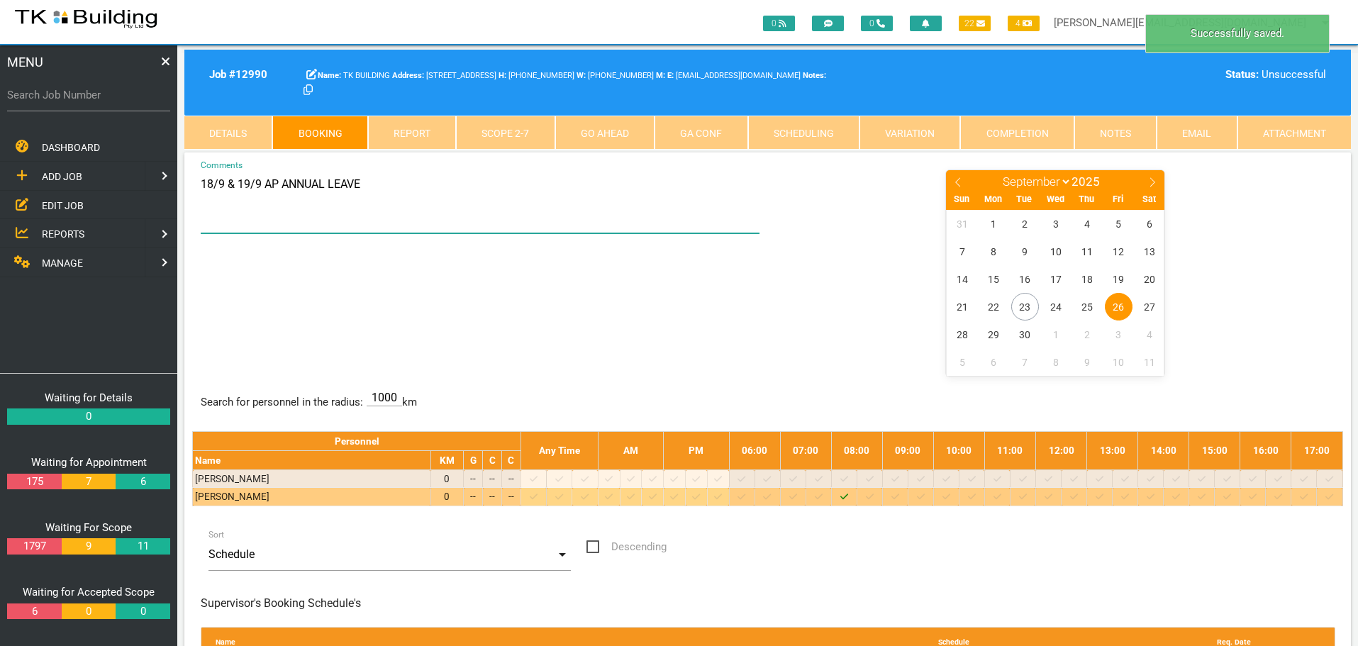
drag, startPoint x: 200, startPoint y: 183, endPoint x: 472, endPoint y: 211, distance: 273.6
click at [472, 211] on textarea "18/9 & 19/9 AP ANNUAL LEAVE" at bounding box center [480, 201] width 559 height 65
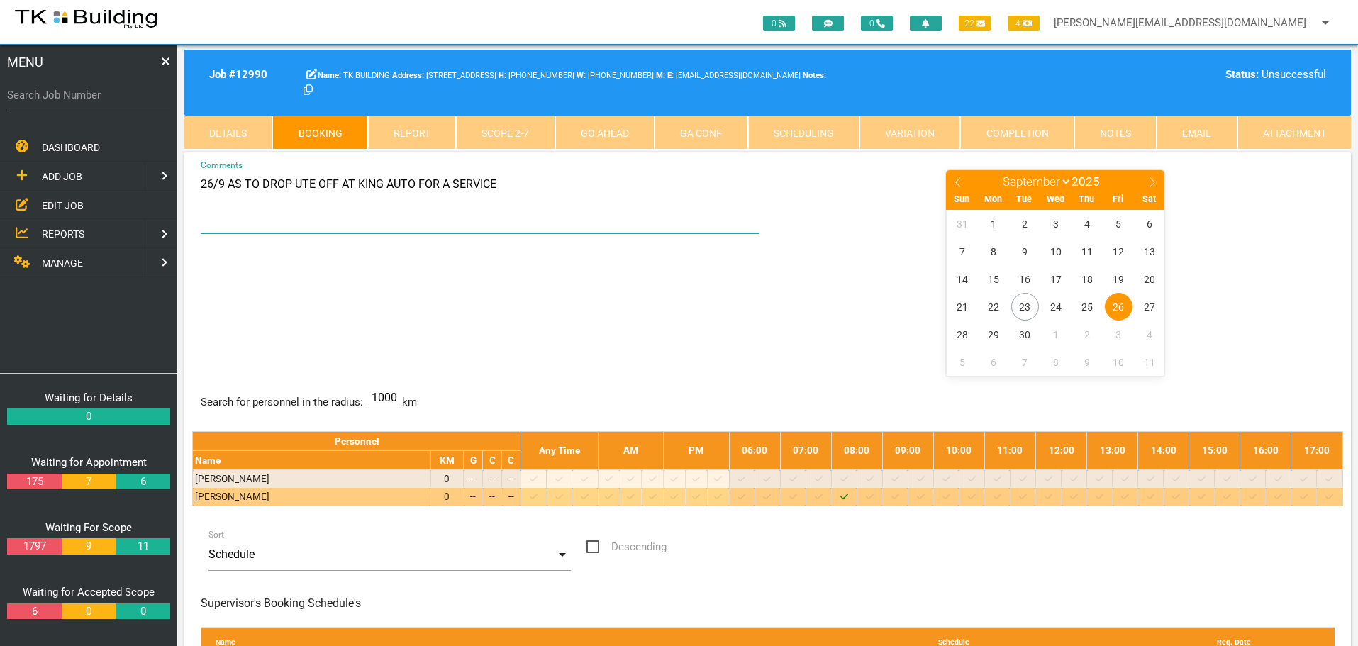
type textarea "26/9 AS TO DROP UTE OFF AT KING AUTO FOR A SERVICE"
click at [636, 313] on div "26/9 AS TO DROP UTE OFF AT KING AUTO FOR A SERVICE Comments January February Ma…" at bounding box center [767, 272] width 1151 height 206
click at [64, 233] on span "REPORTS" at bounding box center [63, 233] width 43 height 11
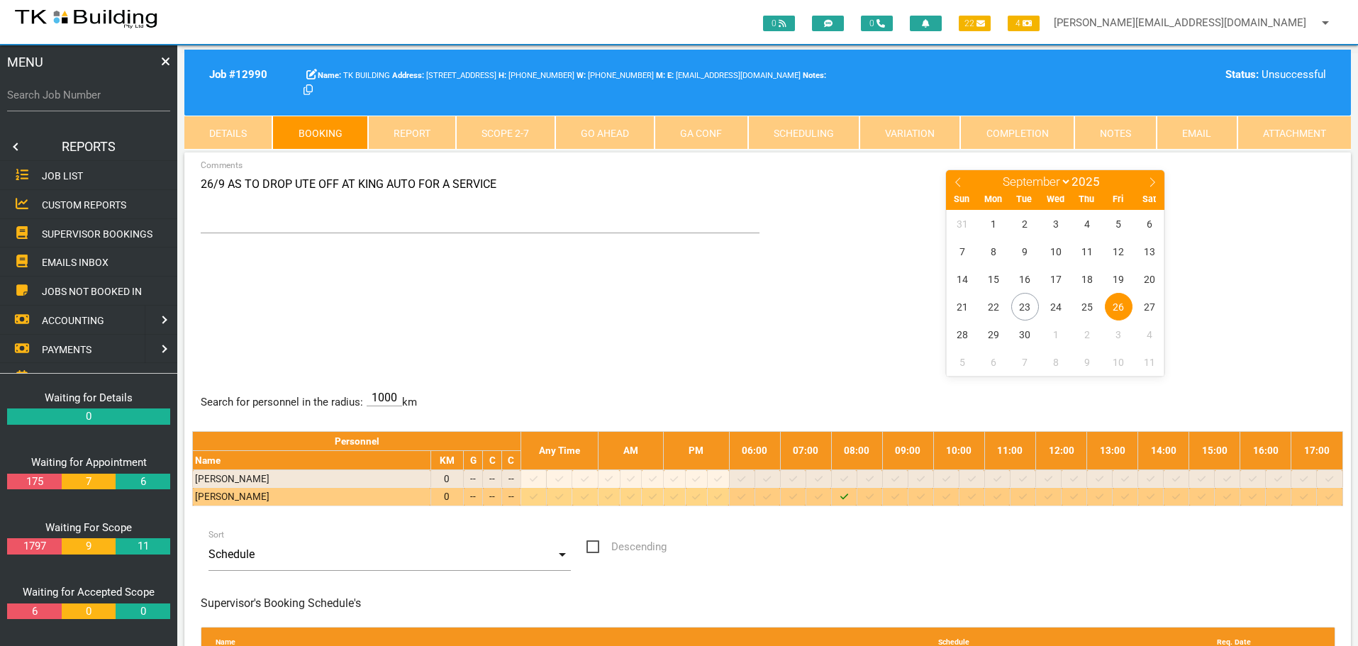
click at [65, 231] on span "SUPERVISOR BOOKINGS" at bounding box center [97, 233] width 111 height 11
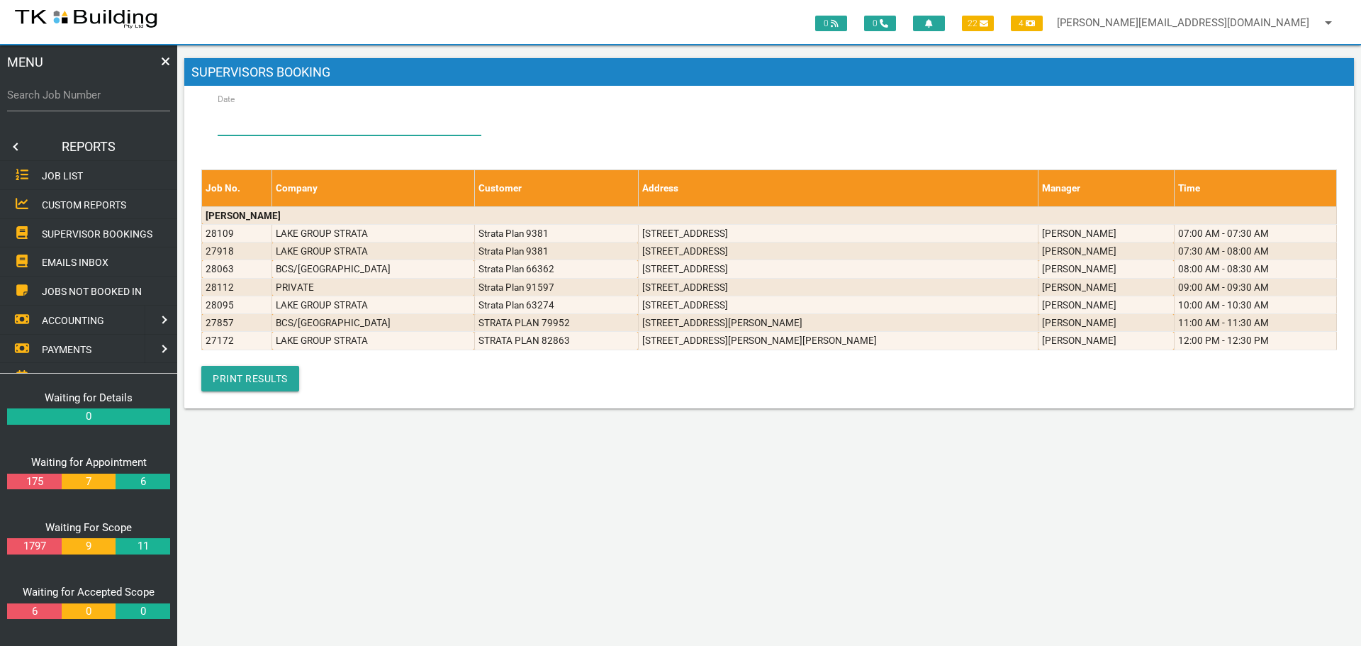
click at [247, 116] on input "Date" at bounding box center [350, 119] width 264 height 33
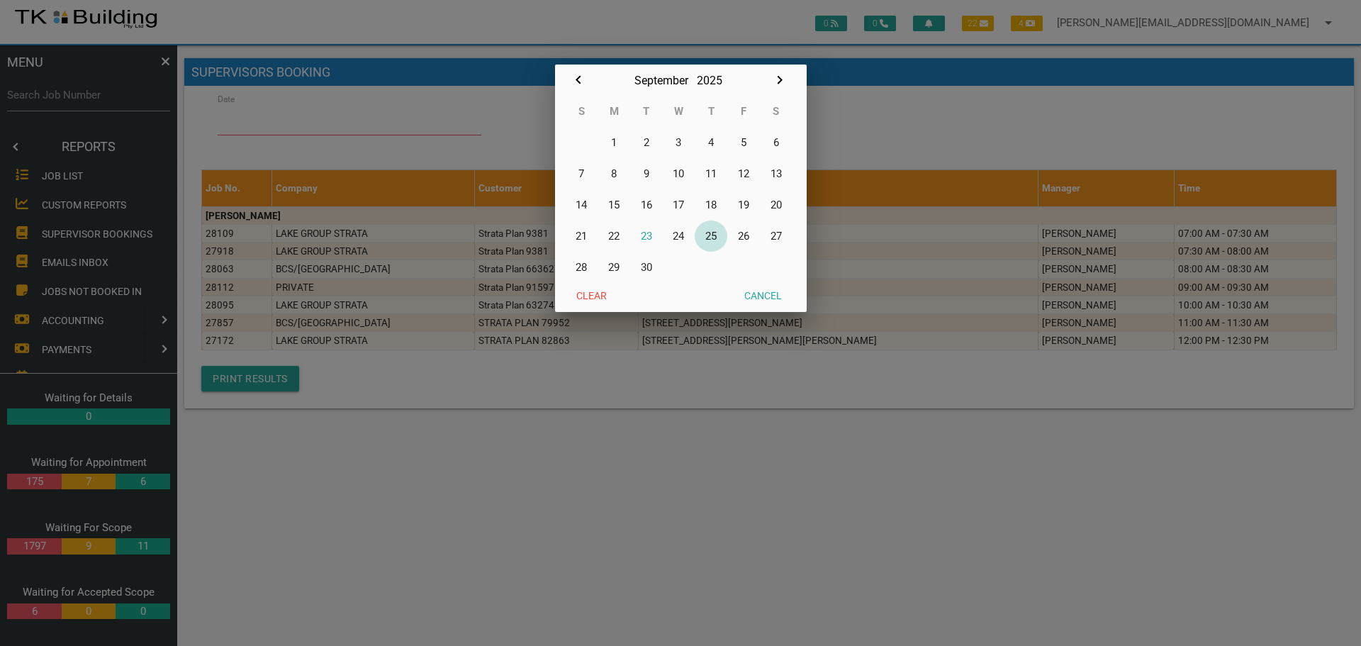
click at [717, 237] on button "25" at bounding box center [711, 235] width 33 height 31
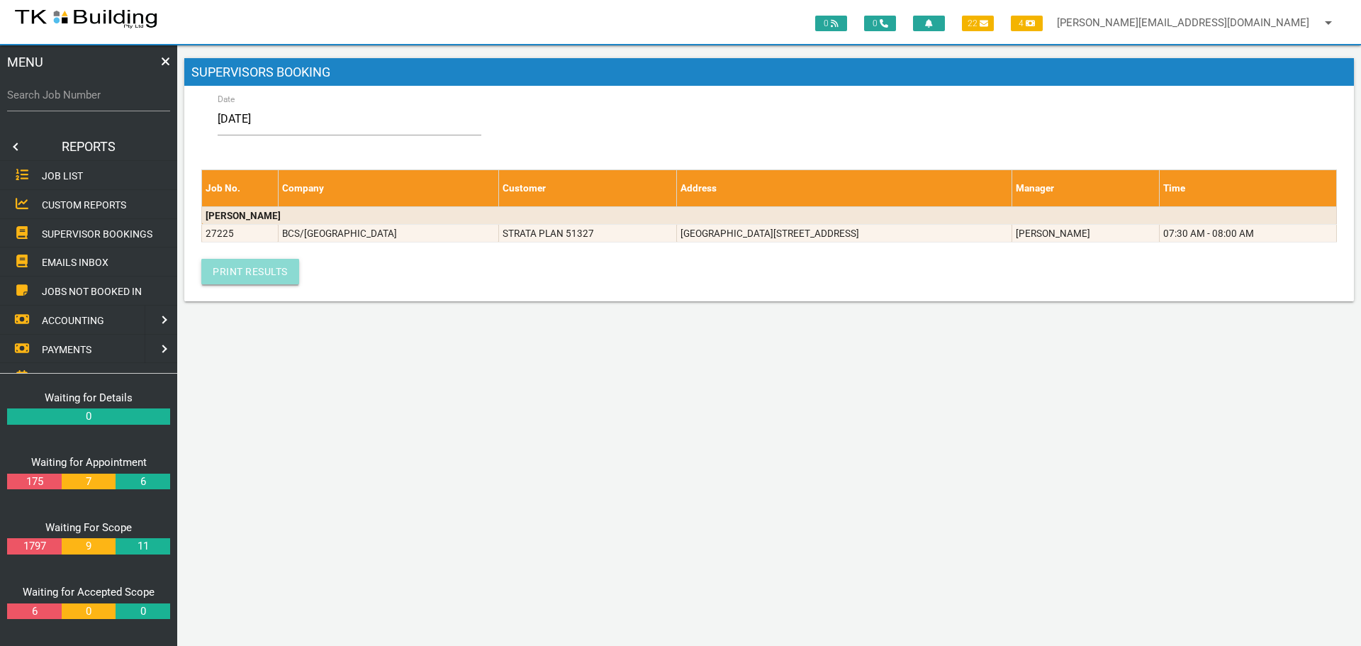
click at [263, 269] on link "Print Results" at bounding box center [250, 272] width 98 height 26
click at [327, 120] on input "[DATE]" at bounding box center [350, 119] width 264 height 33
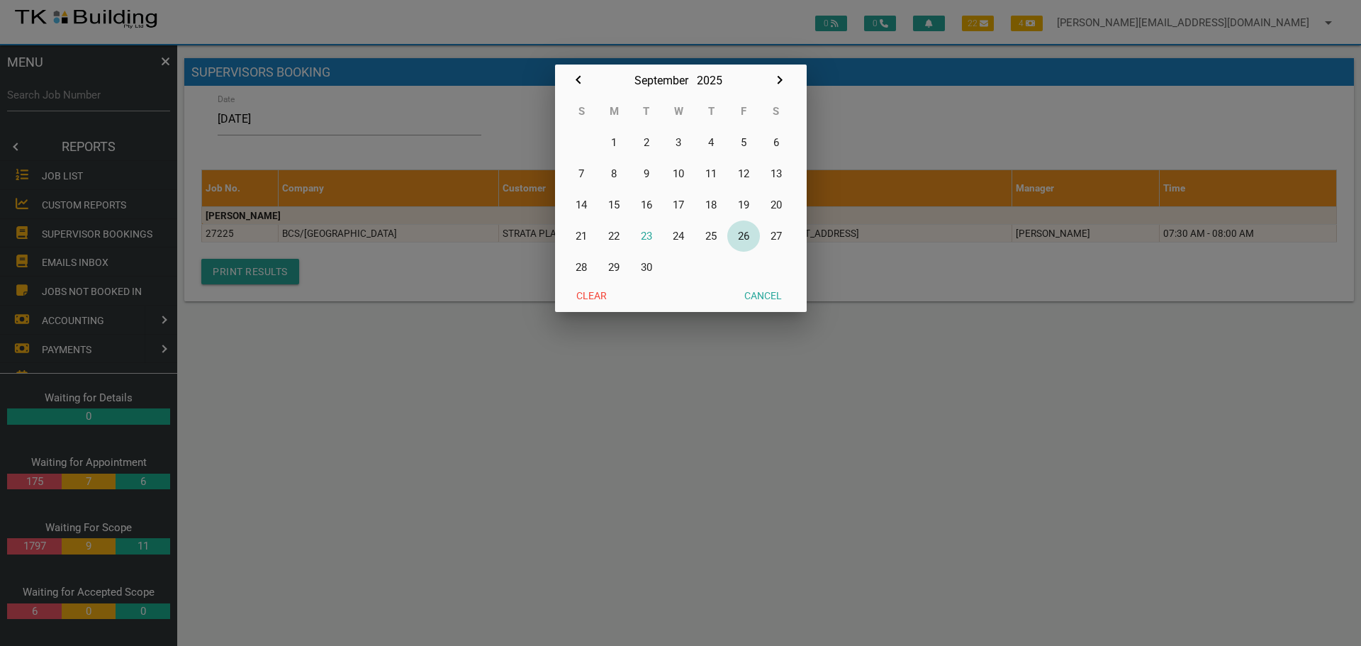
click at [738, 237] on button "26" at bounding box center [743, 235] width 33 height 31
type input "[DATE]"
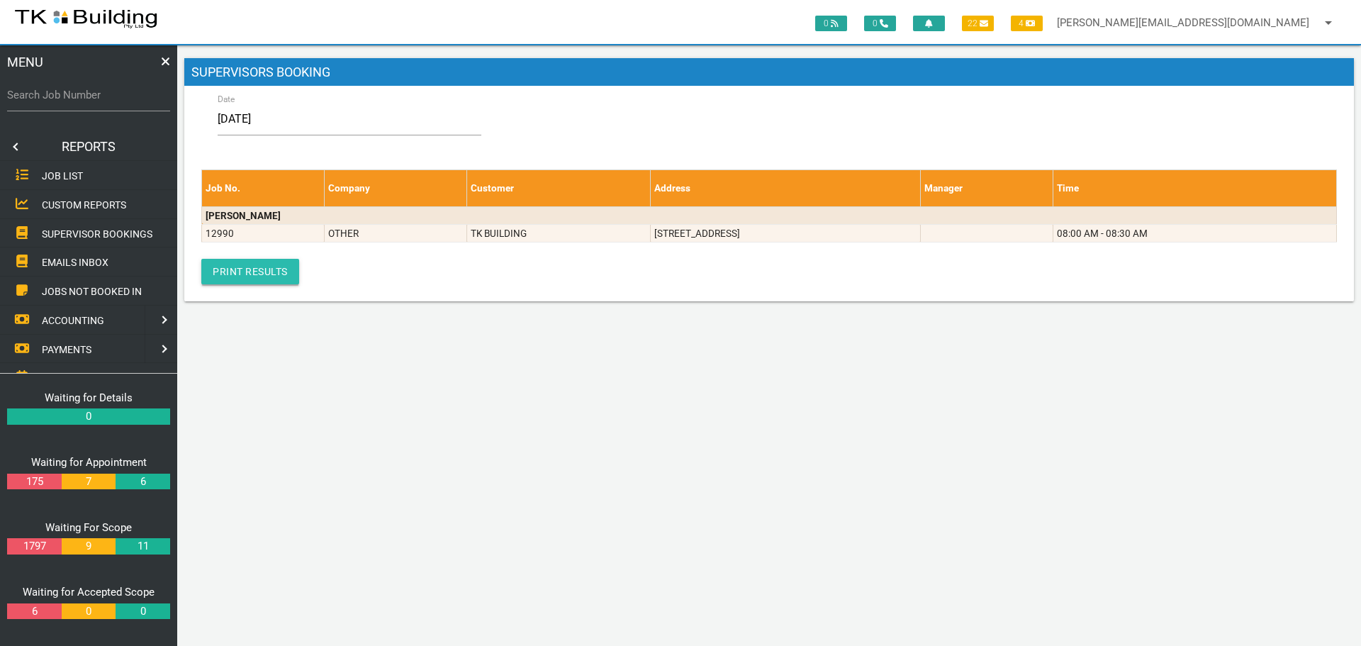
click at [247, 268] on link "Print Results" at bounding box center [250, 272] width 98 height 26
click at [89, 107] on input "Search Job Number" at bounding box center [88, 95] width 163 height 33
type input "27990"
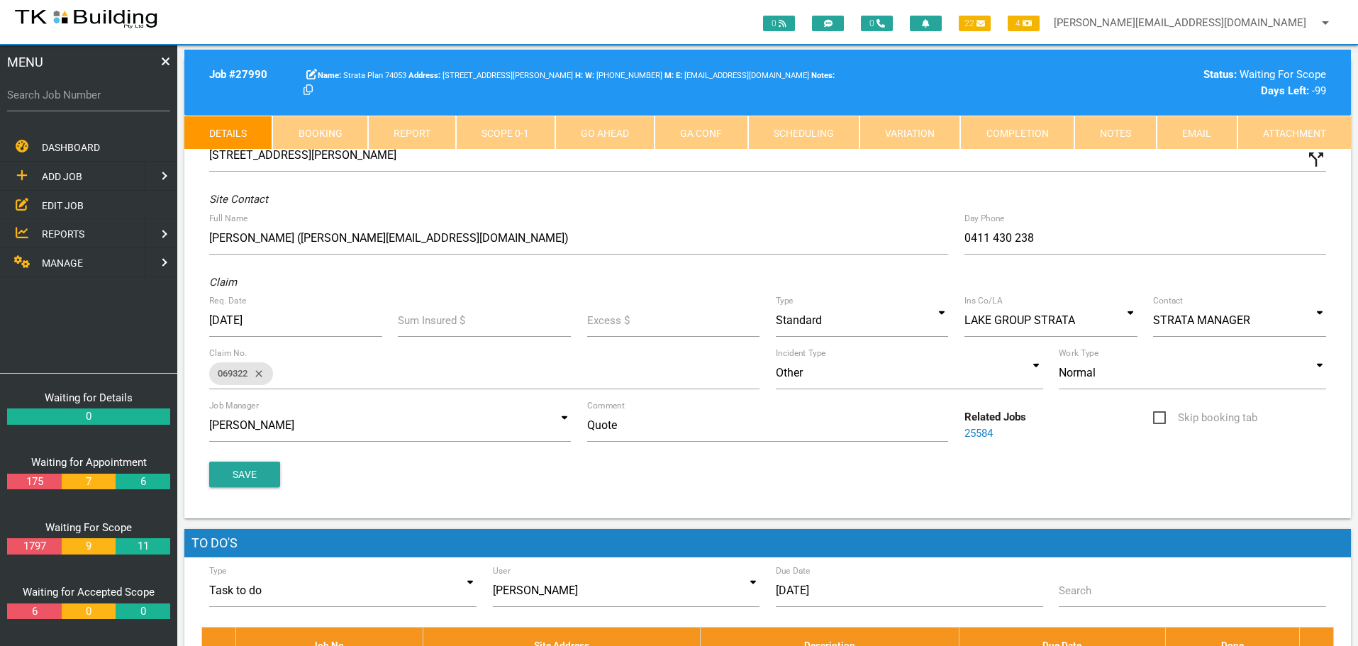
click at [1122, 129] on link "Notes" at bounding box center [1115, 133] width 82 height 34
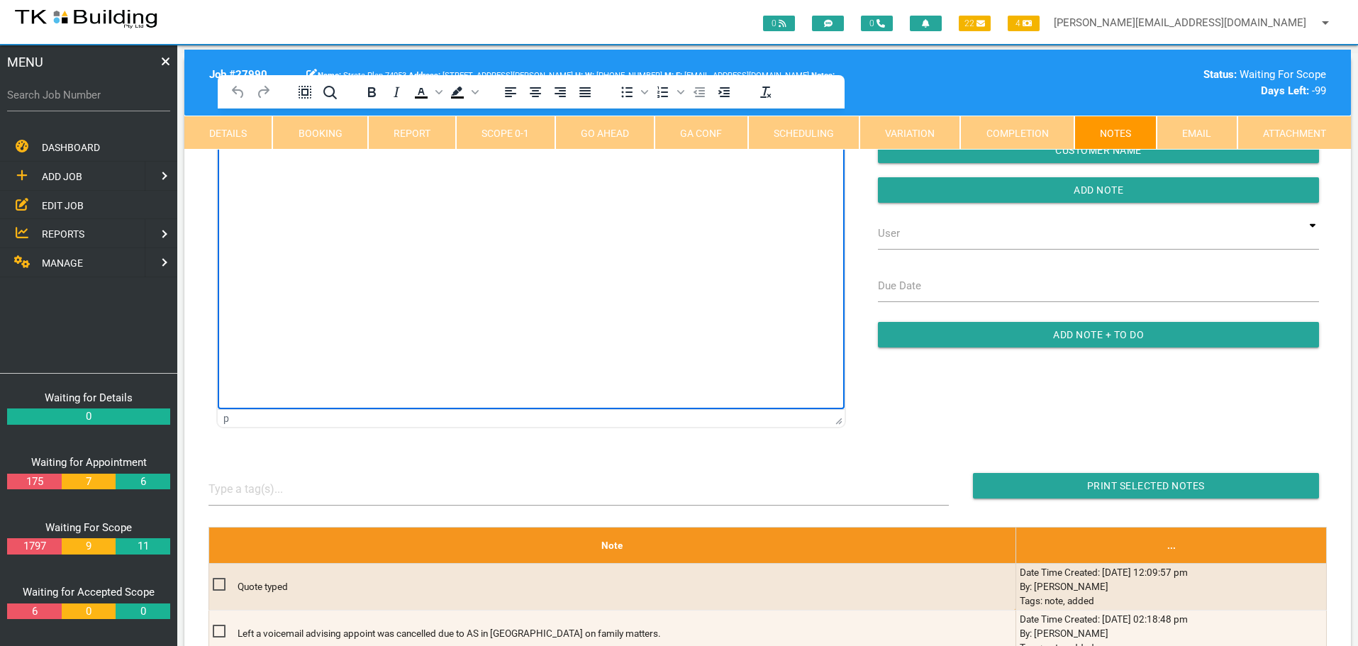
click at [263, 173] on html at bounding box center [531, 140] width 627 height 65
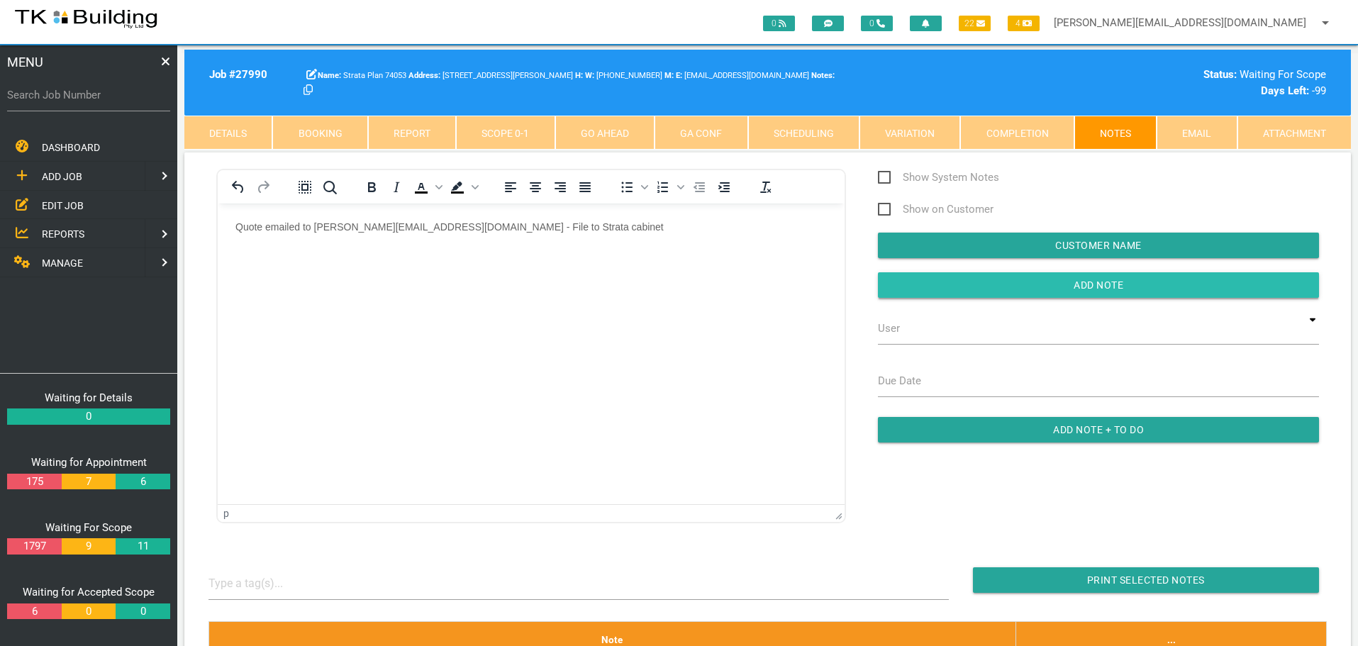
click at [974, 278] on input "button" at bounding box center [1098, 285] width 441 height 26
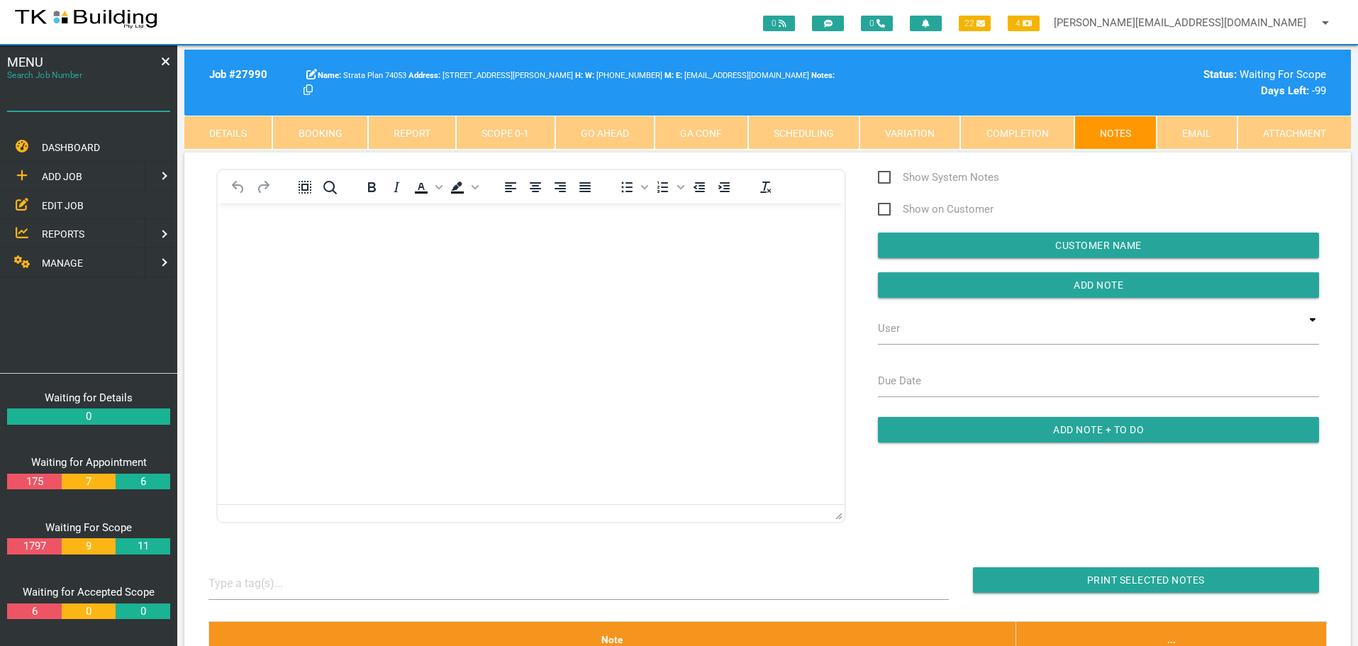
click at [93, 104] on input "Search Job Number" at bounding box center [88, 95] width 163 height 33
type input "26766"
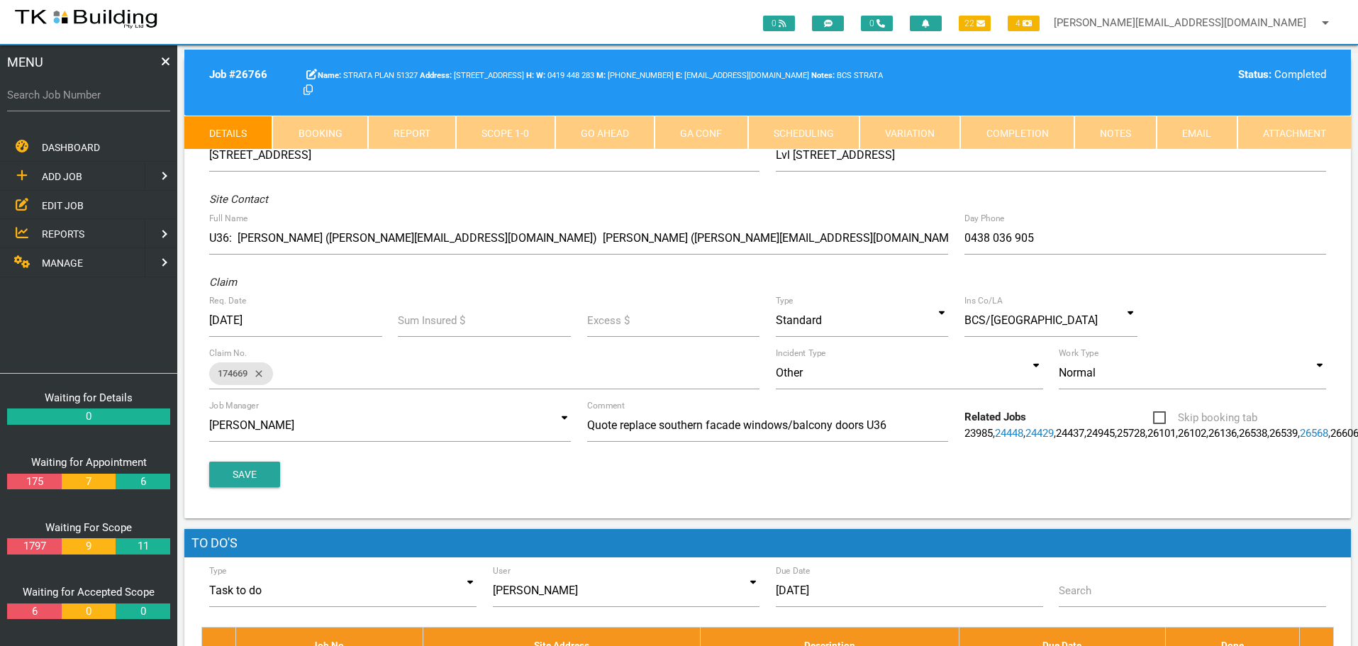
click at [296, 134] on link "Booking" at bounding box center [319, 133] width 95 height 34
select select "8"
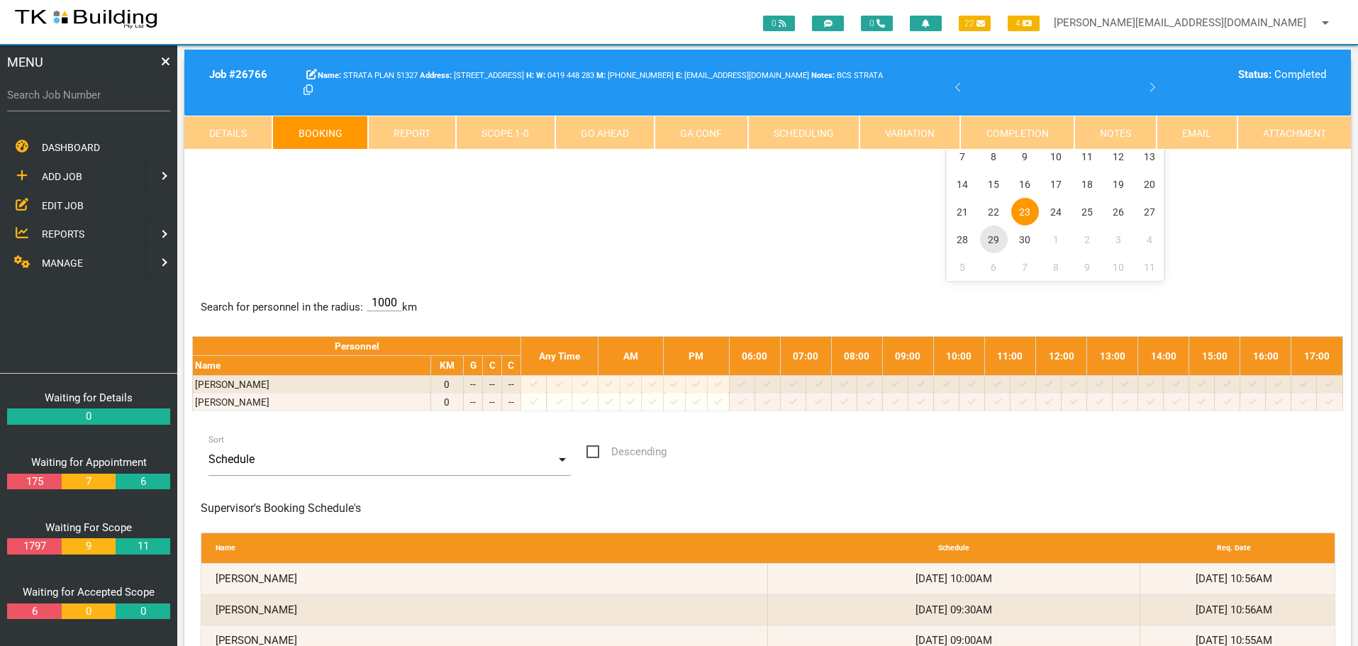
click at [997, 240] on span "29" at bounding box center [994, 239] width 28 height 28
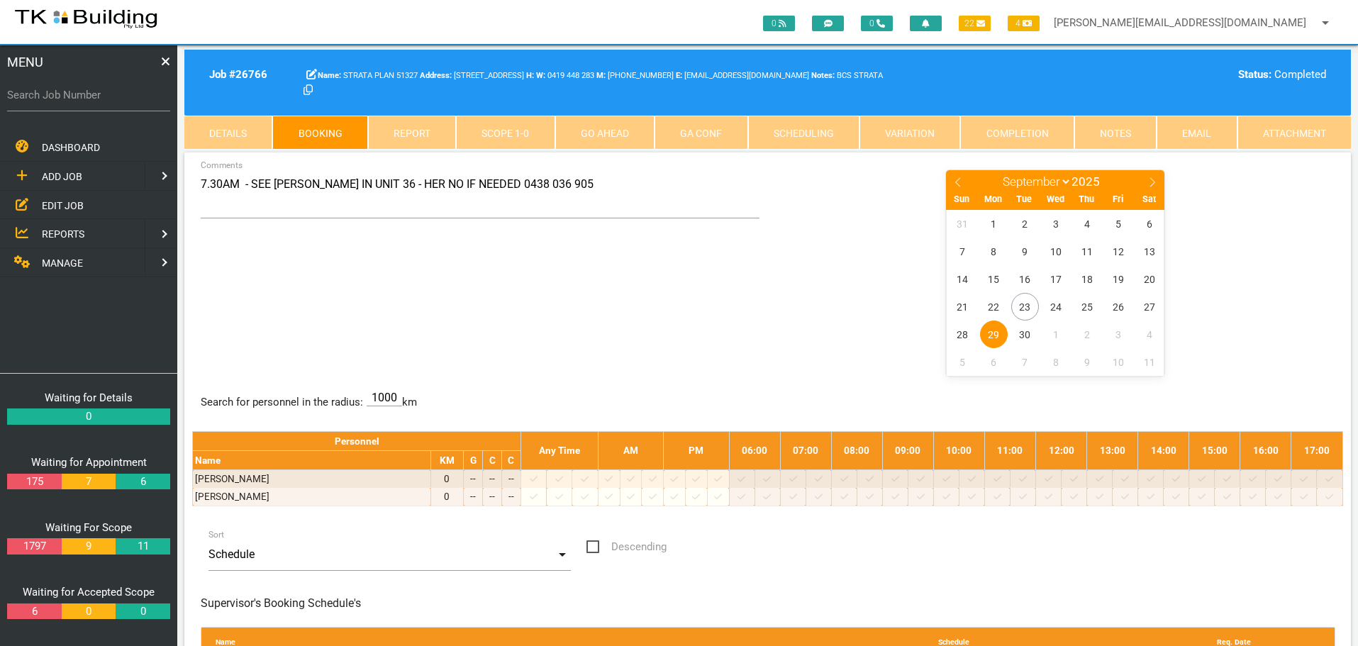
click at [1110, 133] on link "Notes" at bounding box center [1115, 133] width 82 height 34
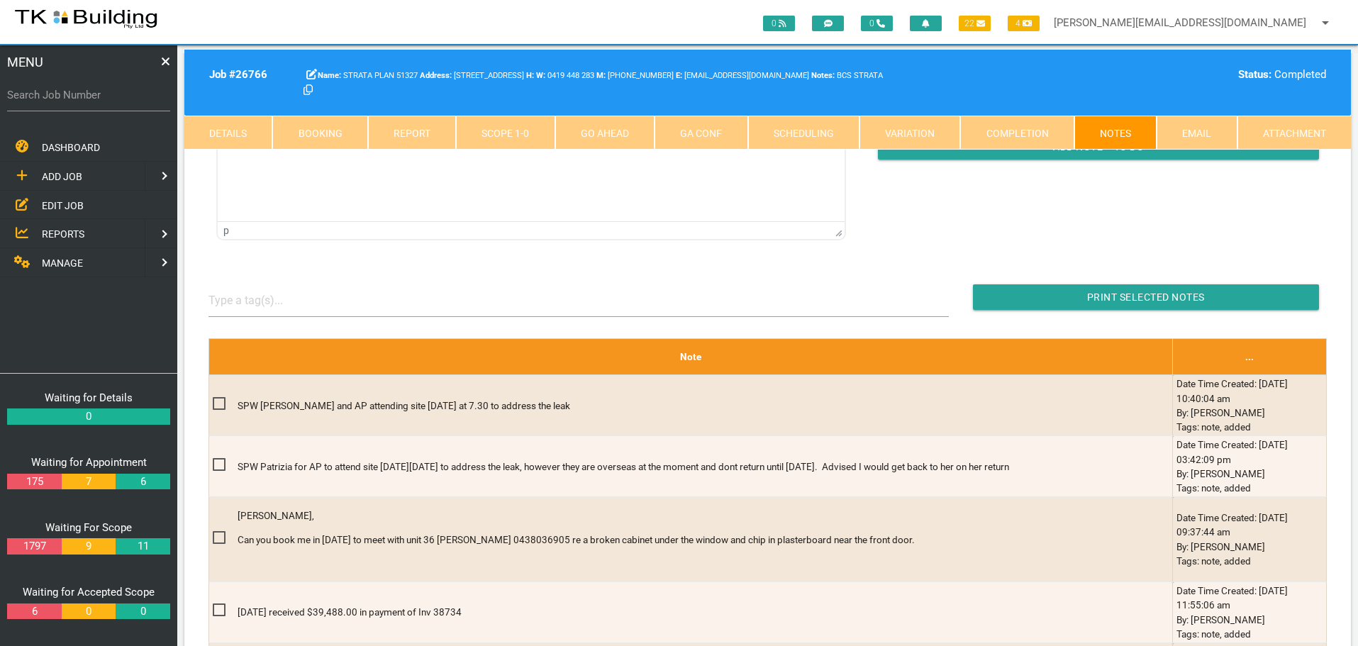
scroll to position [284, 0]
click at [334, 129] on link "Booking" at bounding box center [319, 133] width 95 height 34
select select "8"
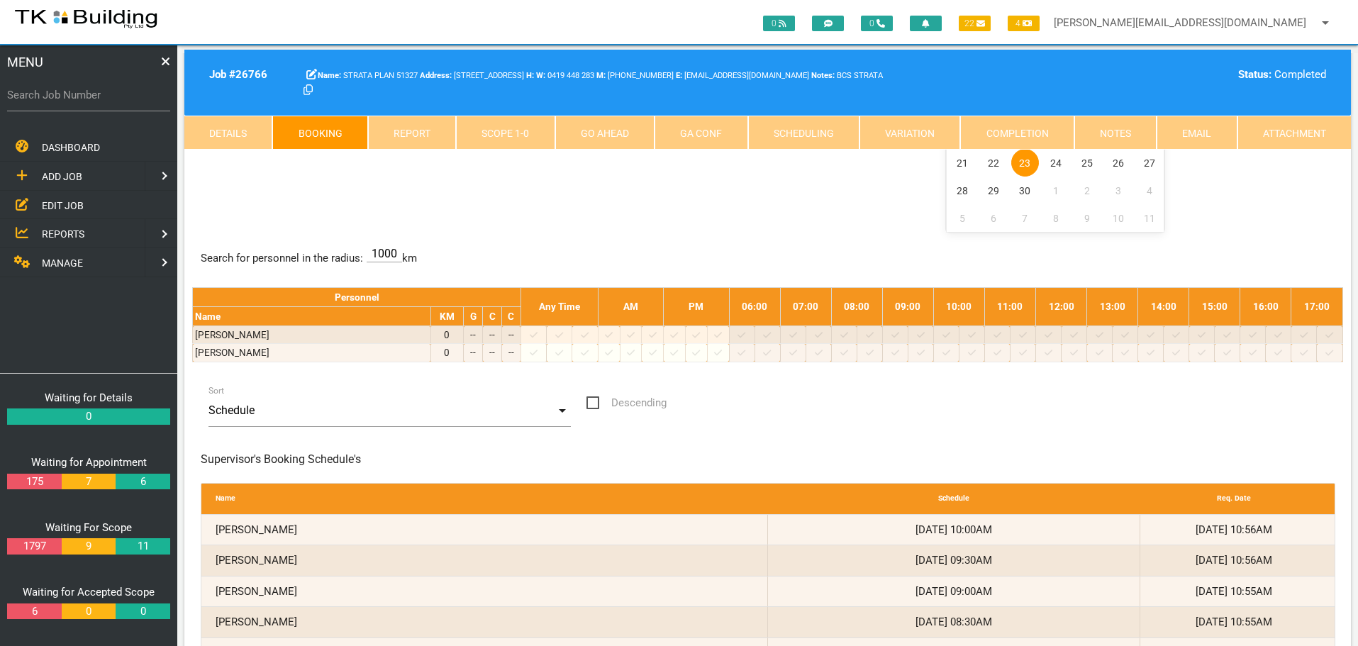
scroll to position [0, 0]
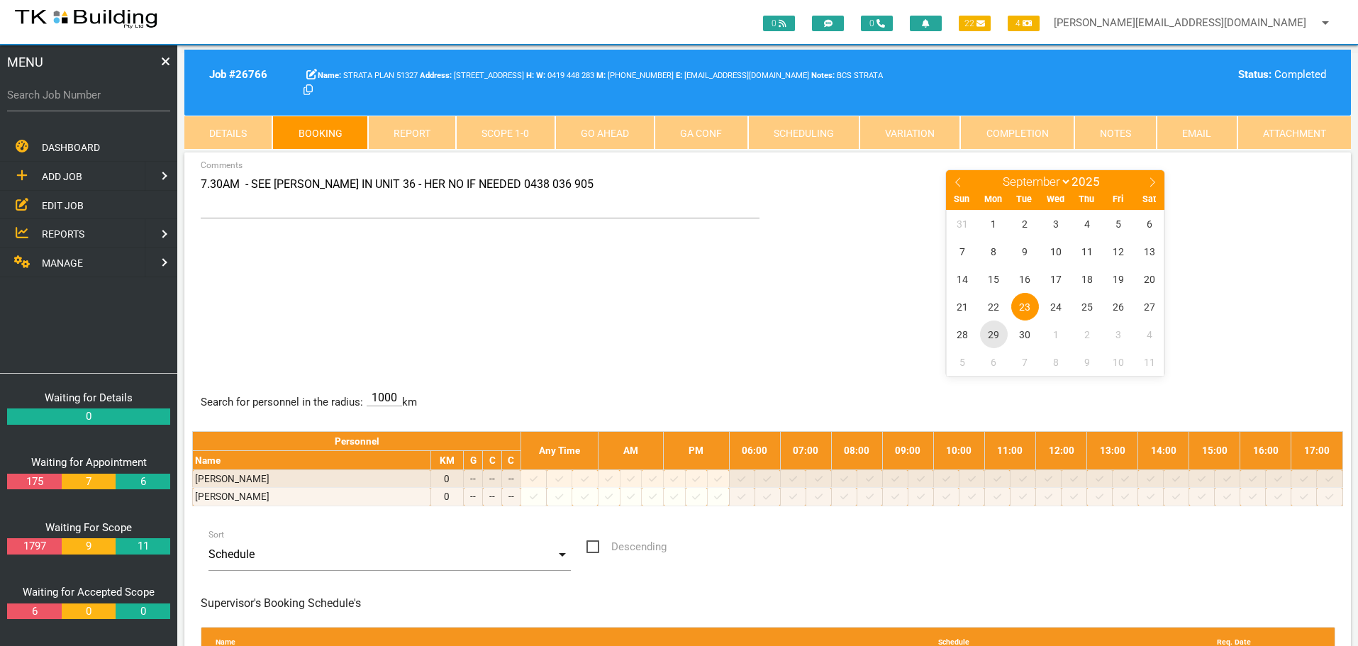
click at [992, 333] on span "29" at bounding box center [994, 334] width 28 height 28
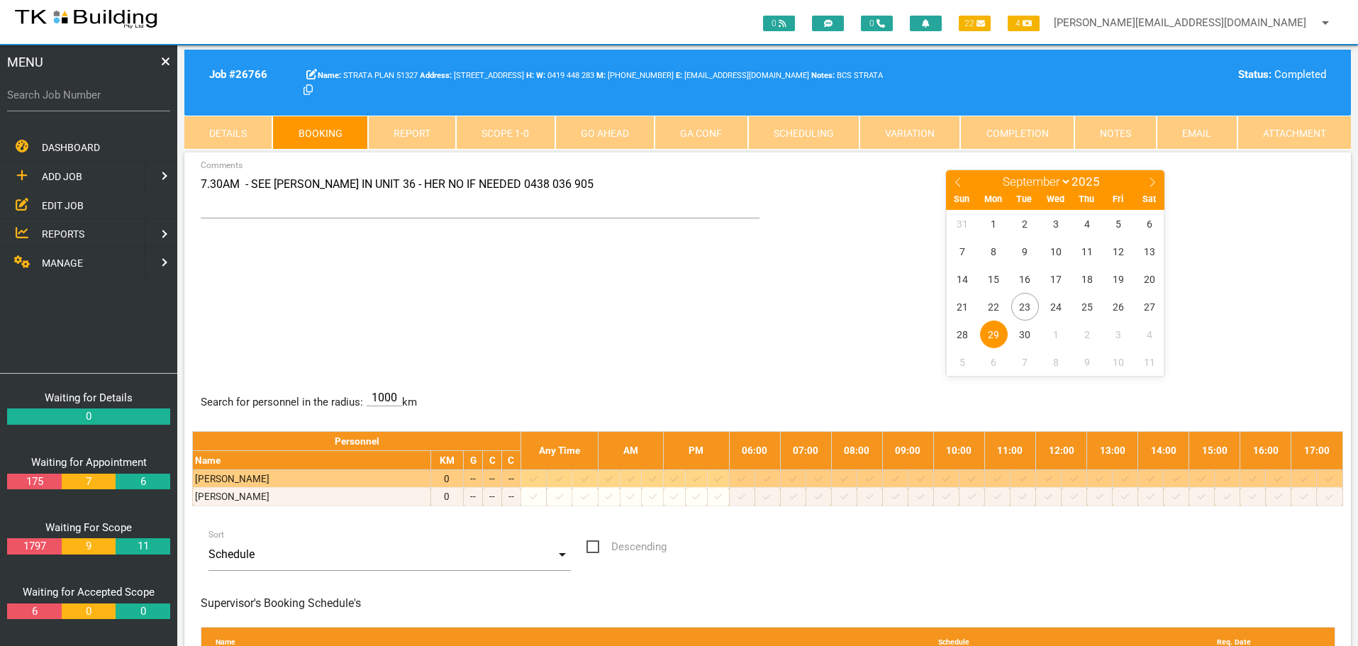
click at [822, 479] on icon at bounding box center [819, 478] width 8 height 9
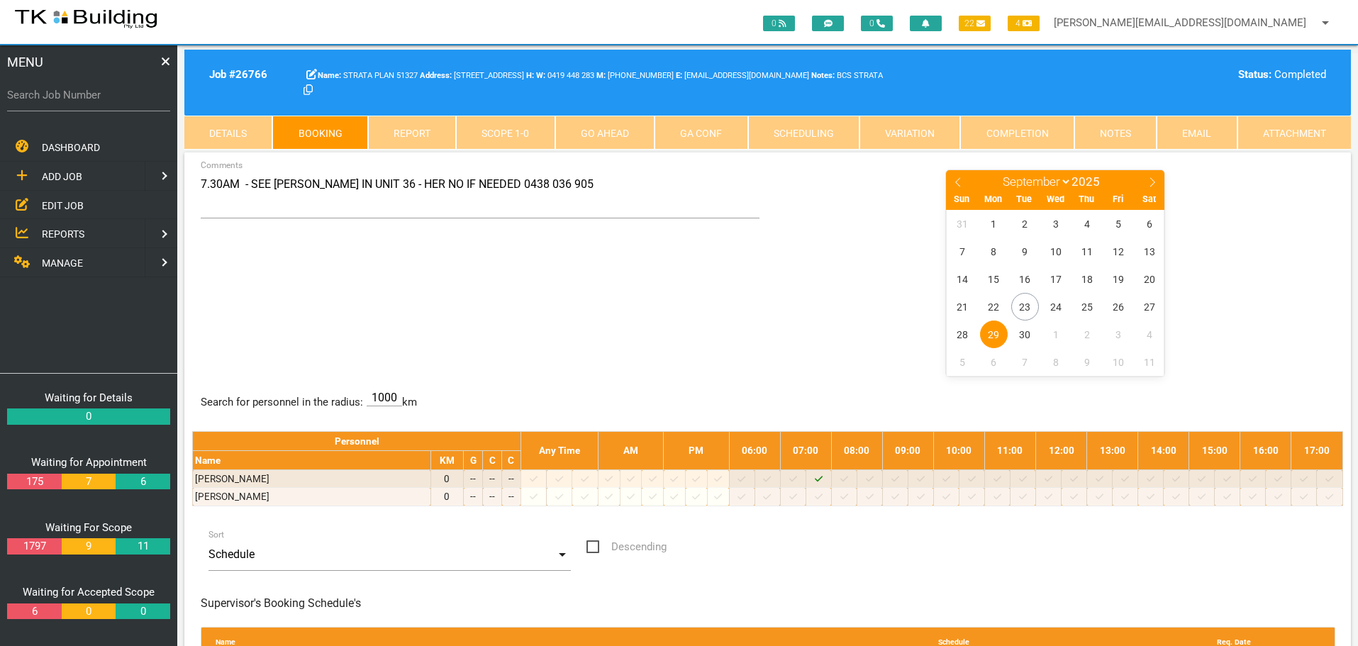
click at [1120, 133] on link "Notes" at bounding box center [1115, 133] width 82 height 34
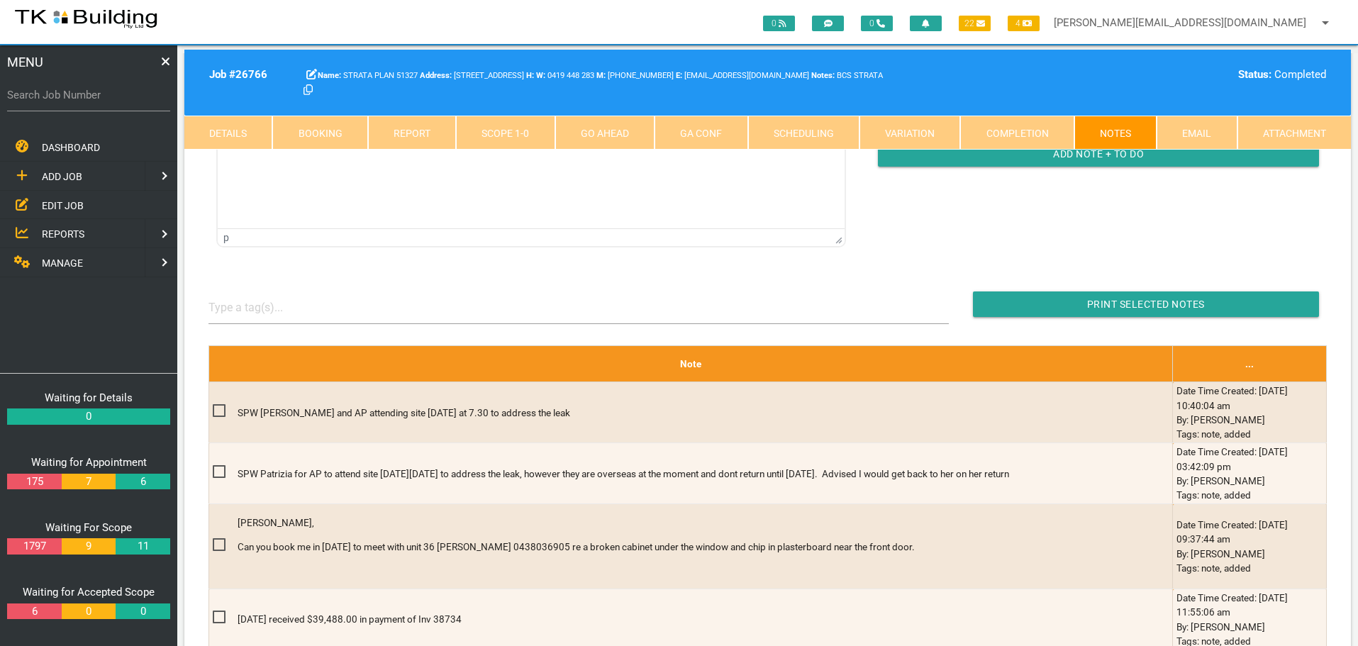
scroll to position [284, 0]
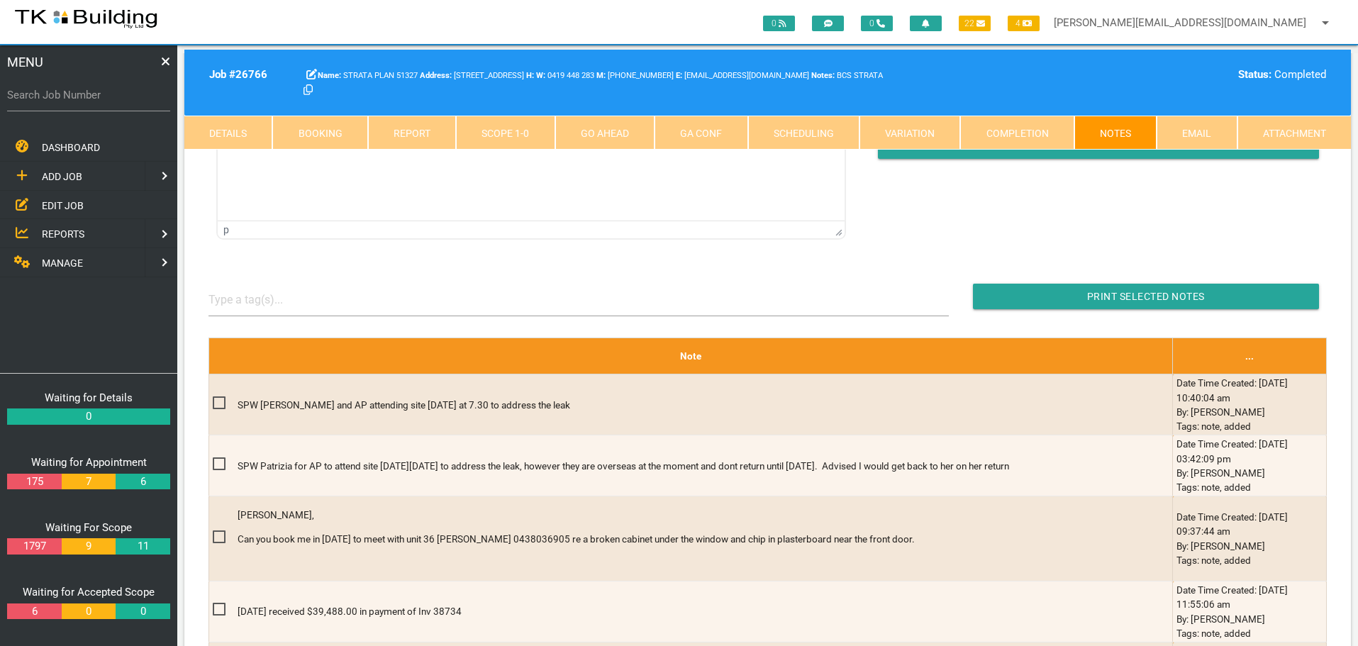
click at [243, 134] on link "Details" at bounding box center [228, 133] width 88 height 34
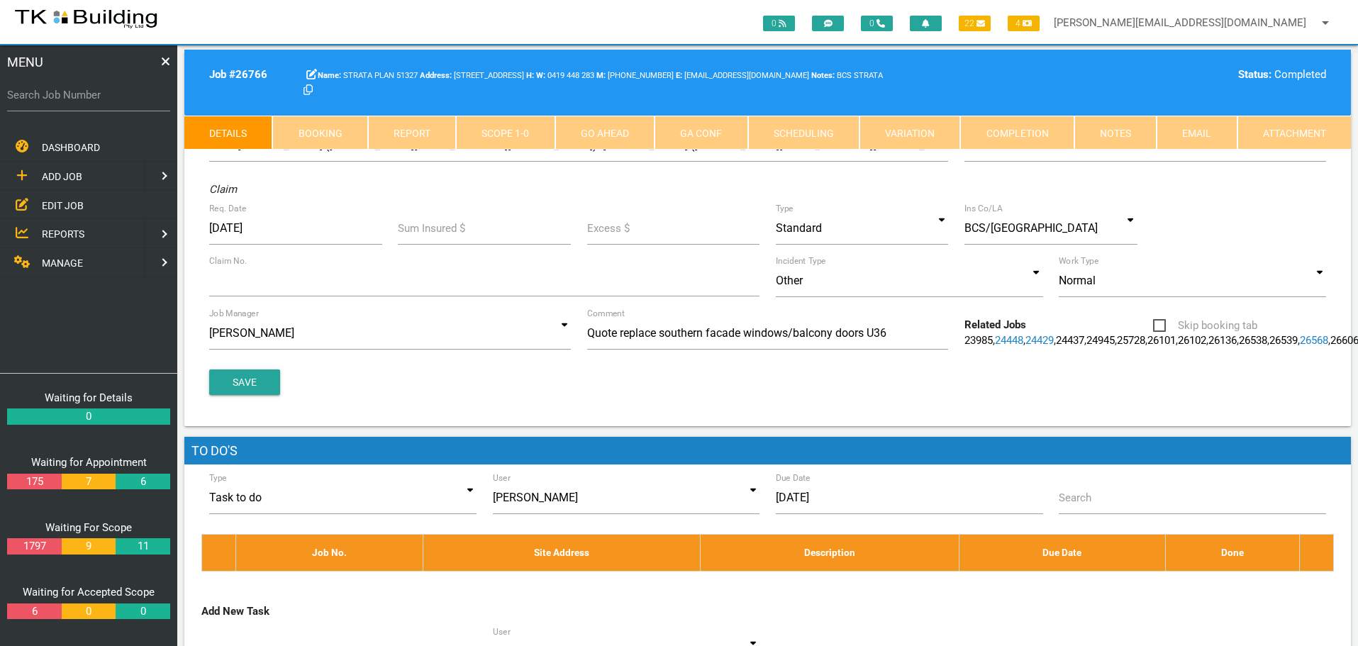
scroll to position [0, 0]
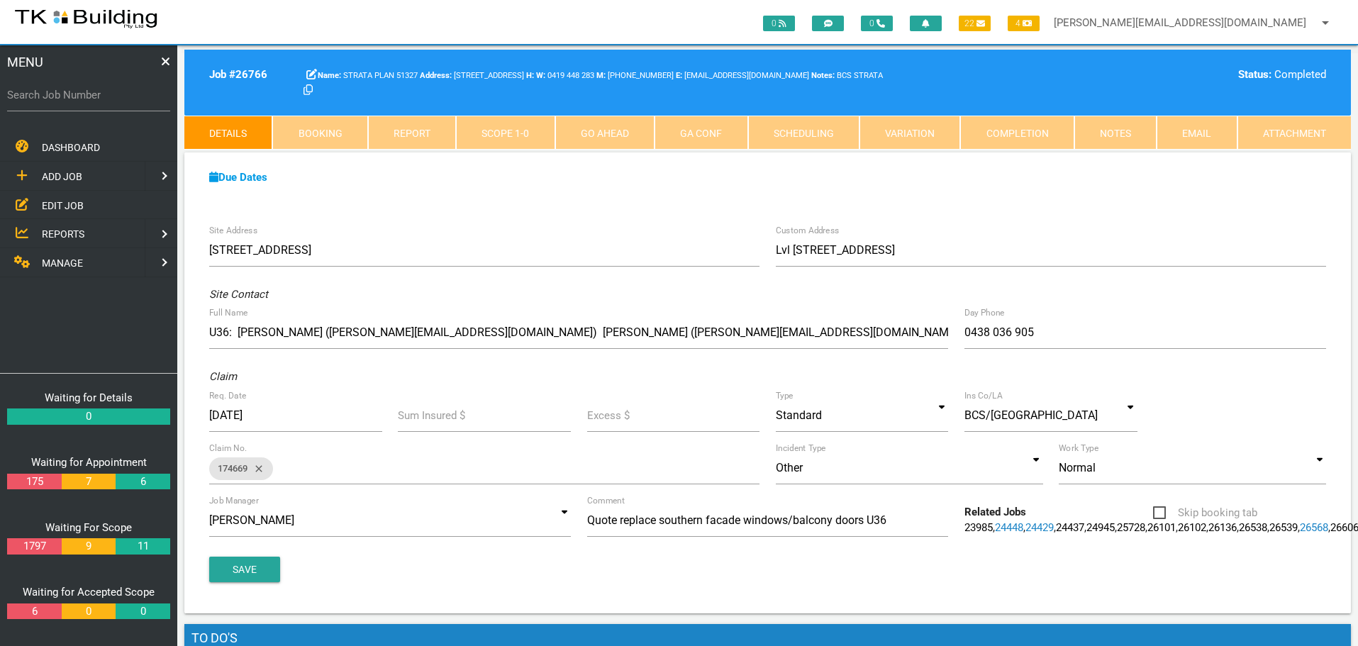
click at [301, 118] on link "Booking" at bounding box center [319, 133] width 95 height 34
select select "8"
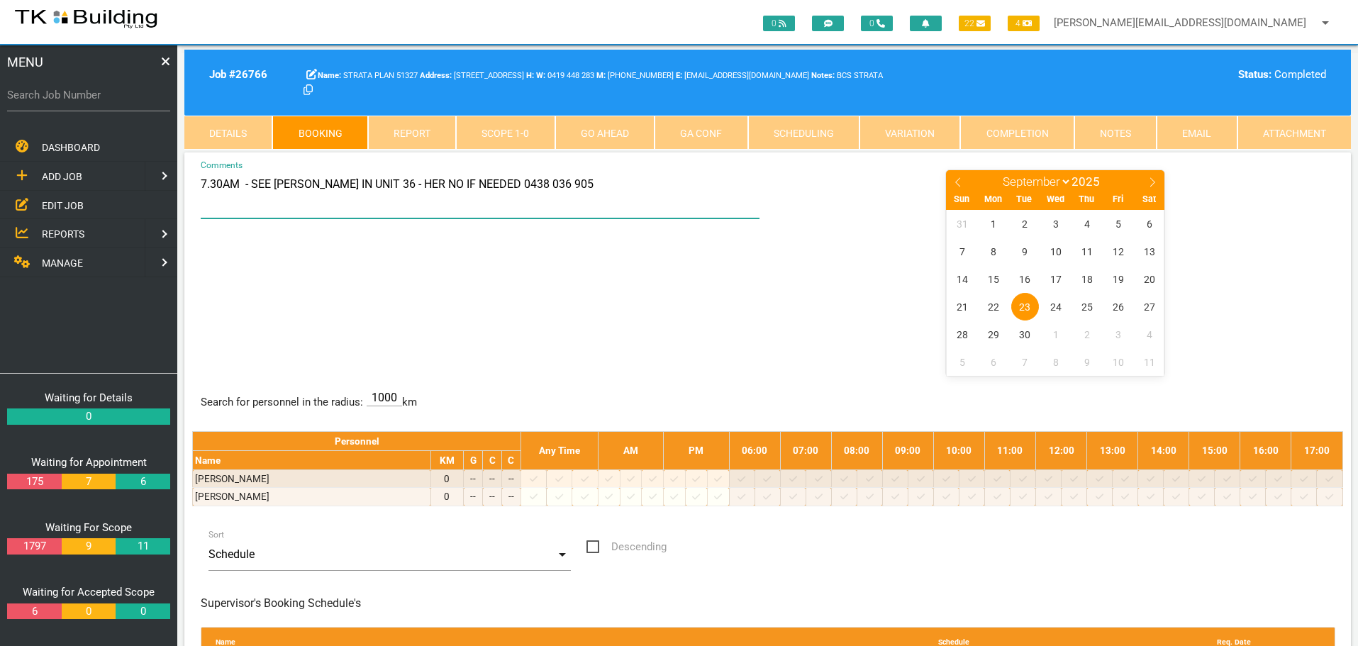
click at [275, 182] on textarea "7.30AM - SEE [PERSON_NAME] IN UNIT 36 - HER NO IF NEEDED 0438 036 905" at bounding box center [480, 194] width 559 height 50
type textarea "7.30AM - SEE PATRIZIA IN UNIT [PERSON_NAME] IN UNIT 36 - HER NO IF NEEDED 0438 …"
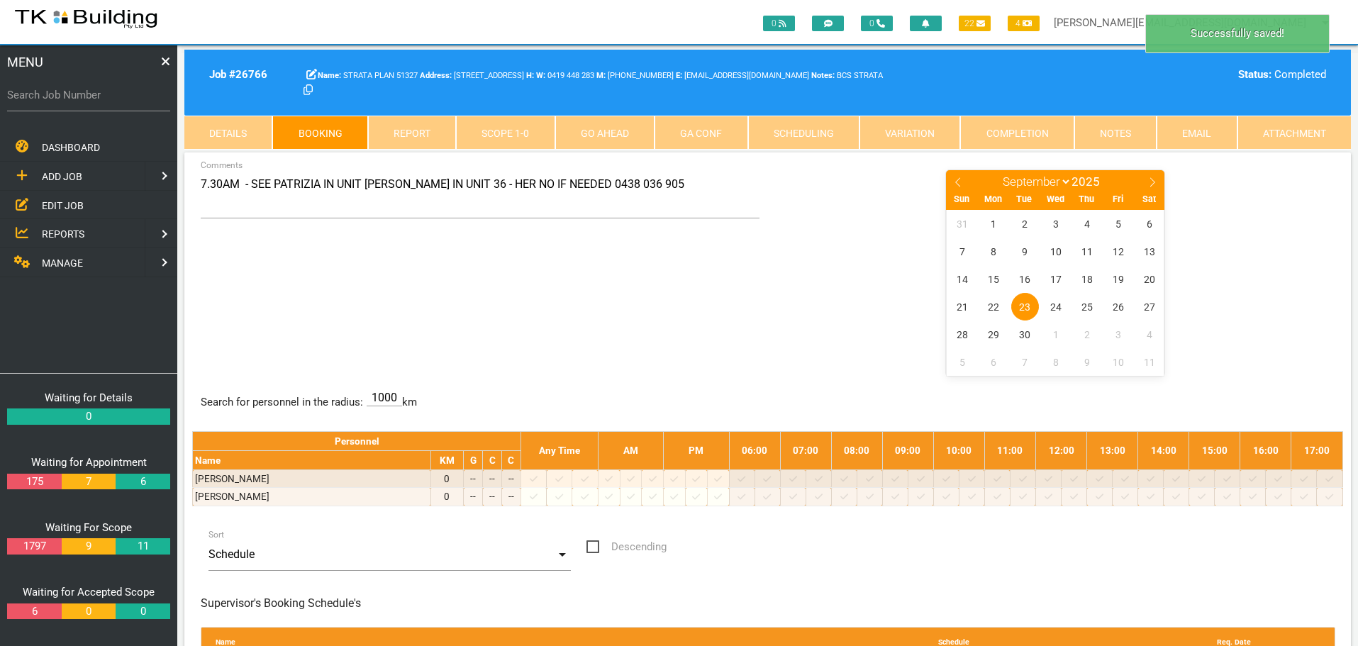
click at [232, 122] on link "Details" at bounding box center [228, 133] width 88 height 34
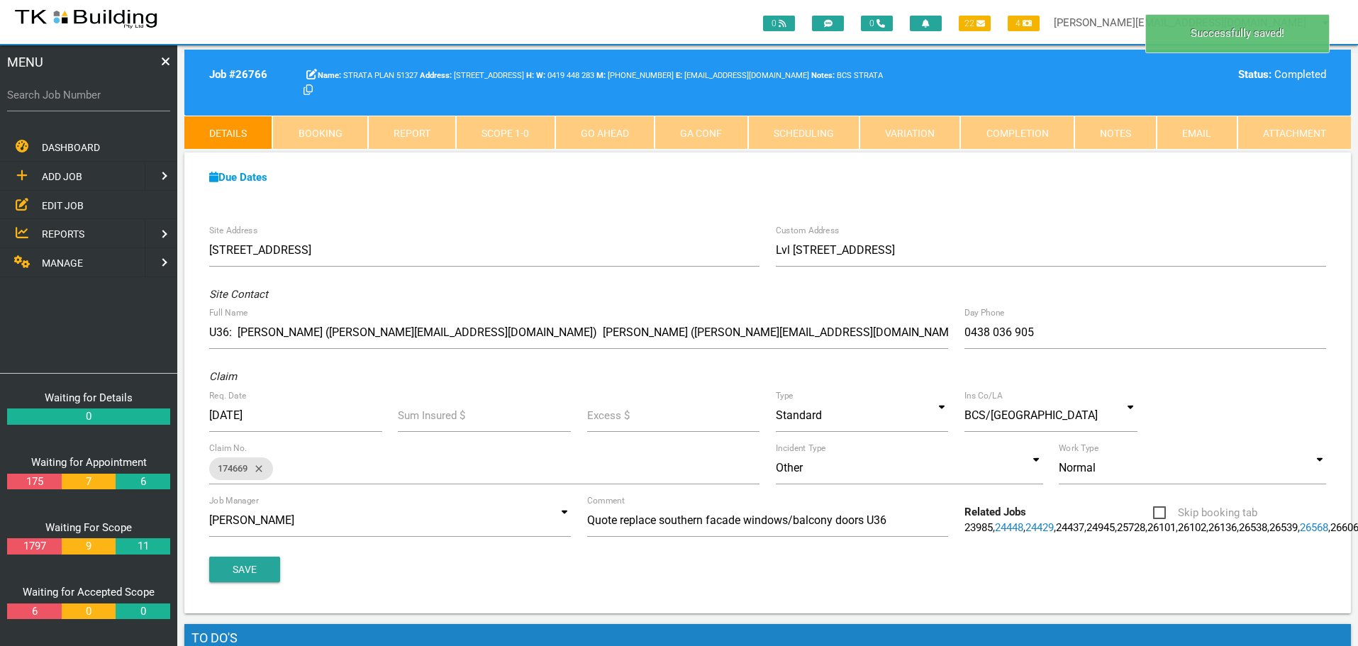
click at [329, 130] on link "Booking" at bounding box center [319, 133] width 95 height 34
select select "8"
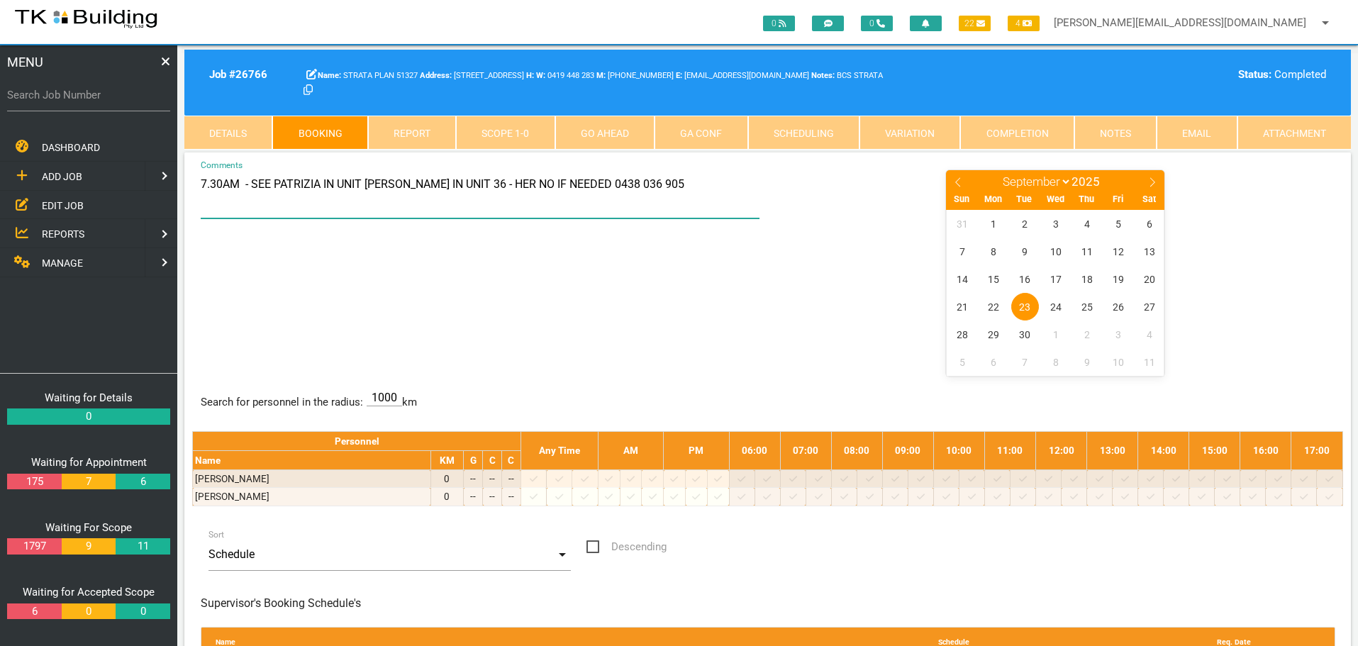
click at [366, 183] on textarea "7.30AM - SEE PATRIZIA IN UNIT [PERSON_NAME] IN UNIT 36 - HER NO IF NEEDED 0438 …" at bounding box center [480, 194] width 559 height 50
click at [357, 182] on textarea "7.30AM - SEE PATRIZIA IN UNIT [PERSON_NAME] IN UNIT 36 - HER NO IF NEEDED 0438 …" at bounding box center [480, 194] width 559 height 50
click at [361, 182] on textarea "7.30AM - SEE PATRIZIA IN UNIT [PERSON_NAME] IN UNIT 36 - HER NO IF NEEDED 0438 …" at bounding box center [480, 194] width 559 height 50
type textarea "7.30AM - SEE [PERSON_NAME] IN UNIT 36 - HER NO IF NEEDED 0438 036 905"
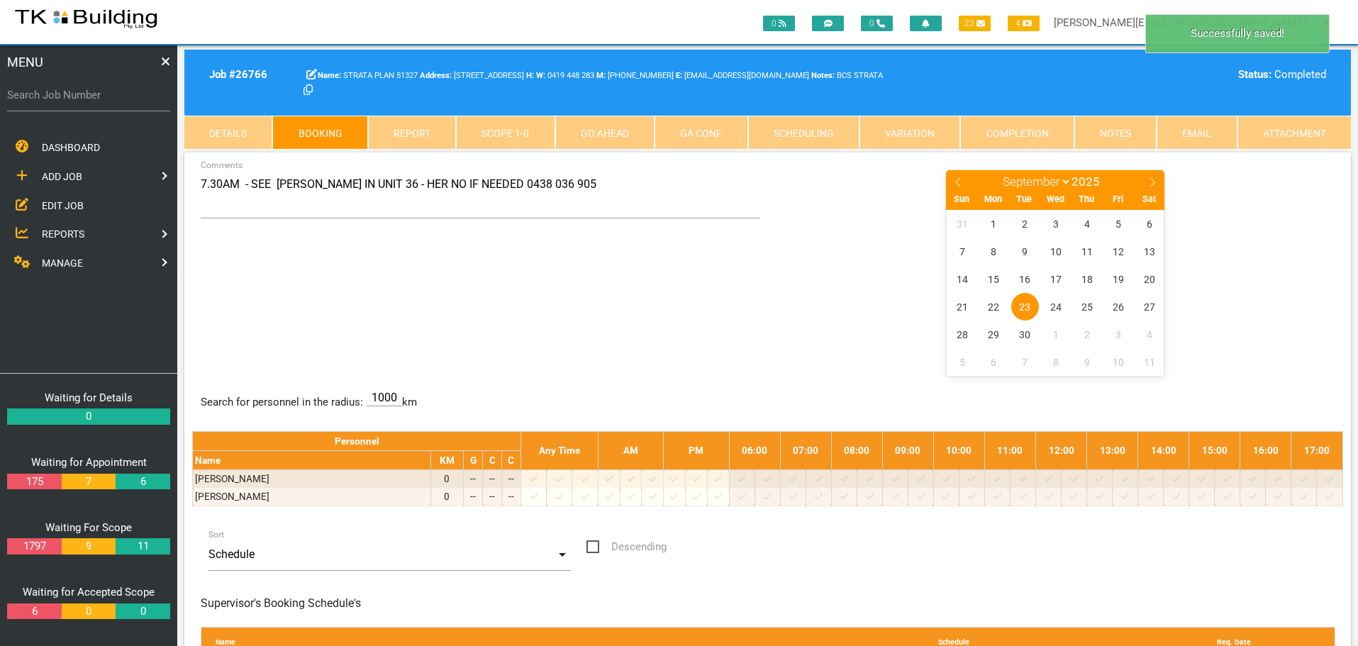
click at [630, 279] on div "7.30AM - SEE [PERSON_NAME] IN UNIT 36 - HER NO IF NEEDED 0438 036 905 Comments …" at bounding box center [767, 272] width 1151 height 206
click at [997, 335] on span "29" at bounding box center [994, 334] width 28 height 28
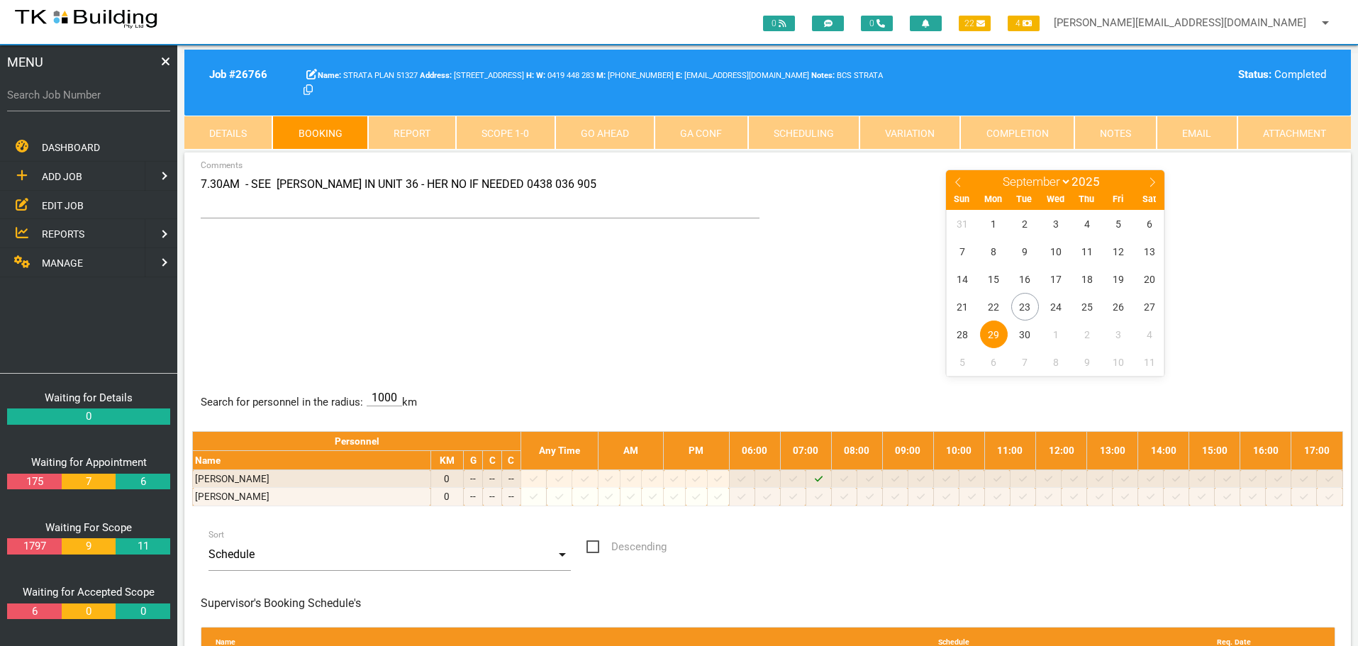
click at [68, 230] on span "REPORTS" at bounding box center [63, 233] width 43 height 11
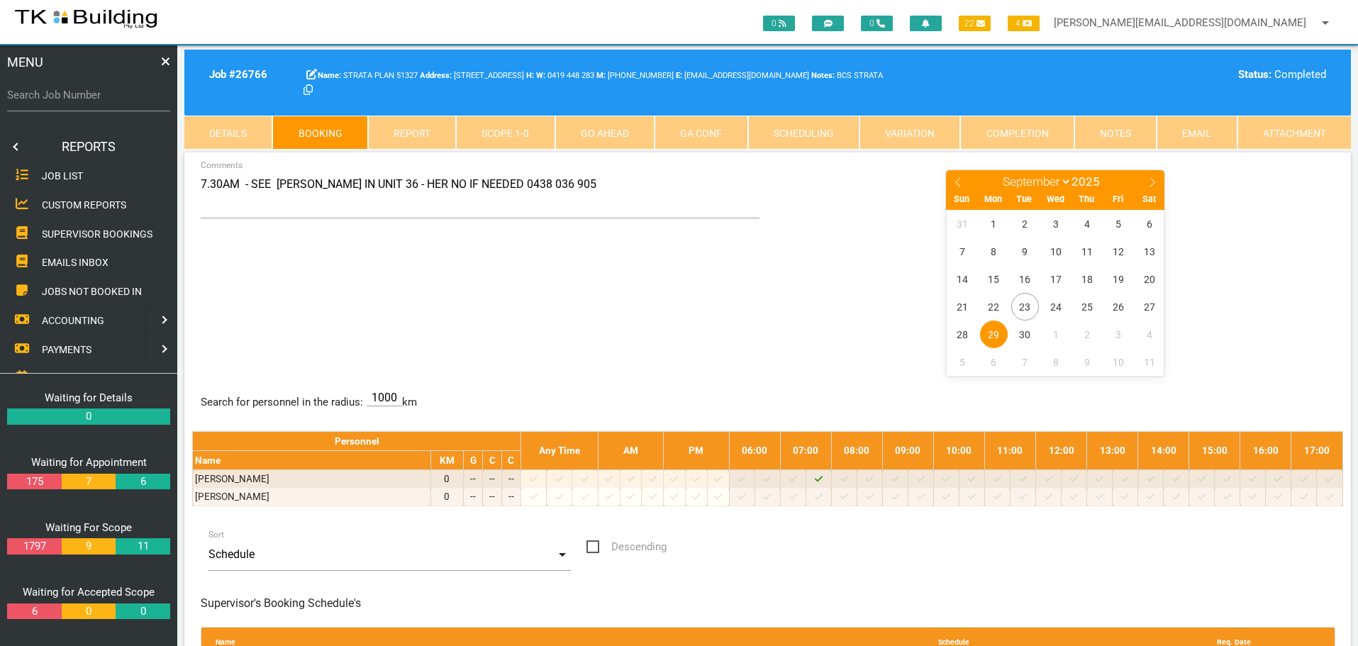
click at [68, 230] on span "SUPERVISOR BOOKINGS" at bounding box center [97, 233] width 111 height 11
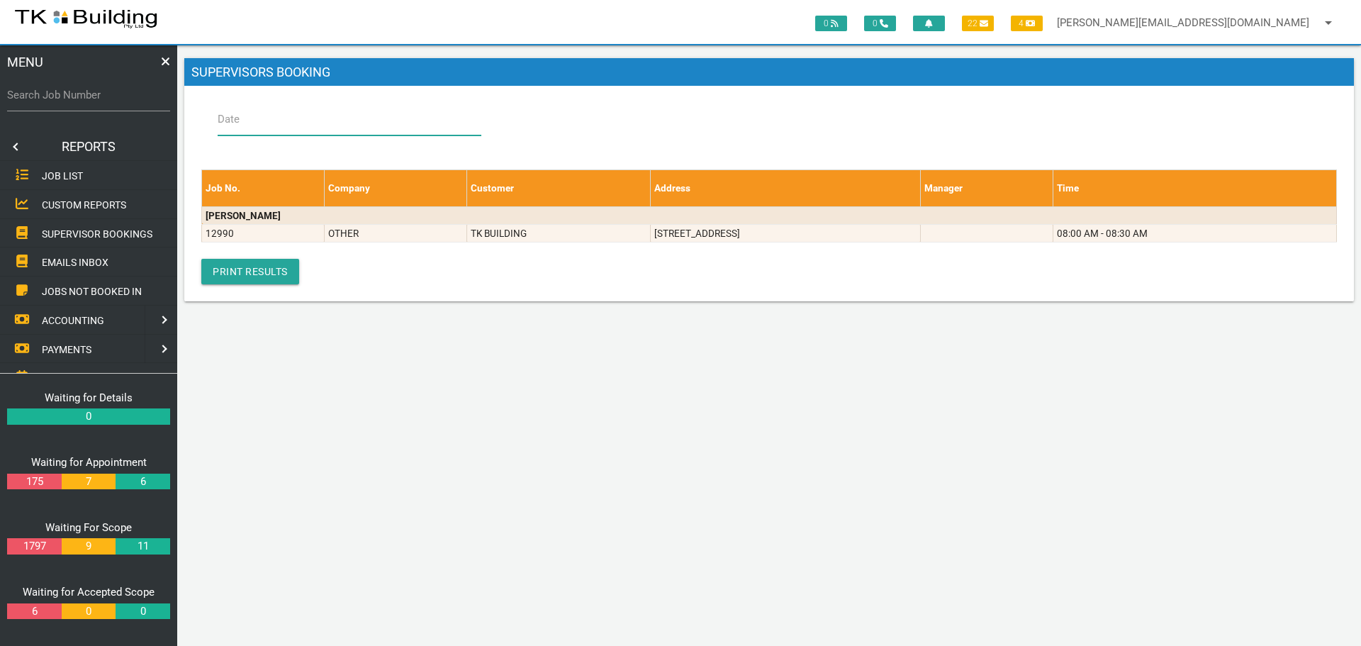
click at [280, 121] on input "Date" at bounding box center [350, 119] width 264 height 33
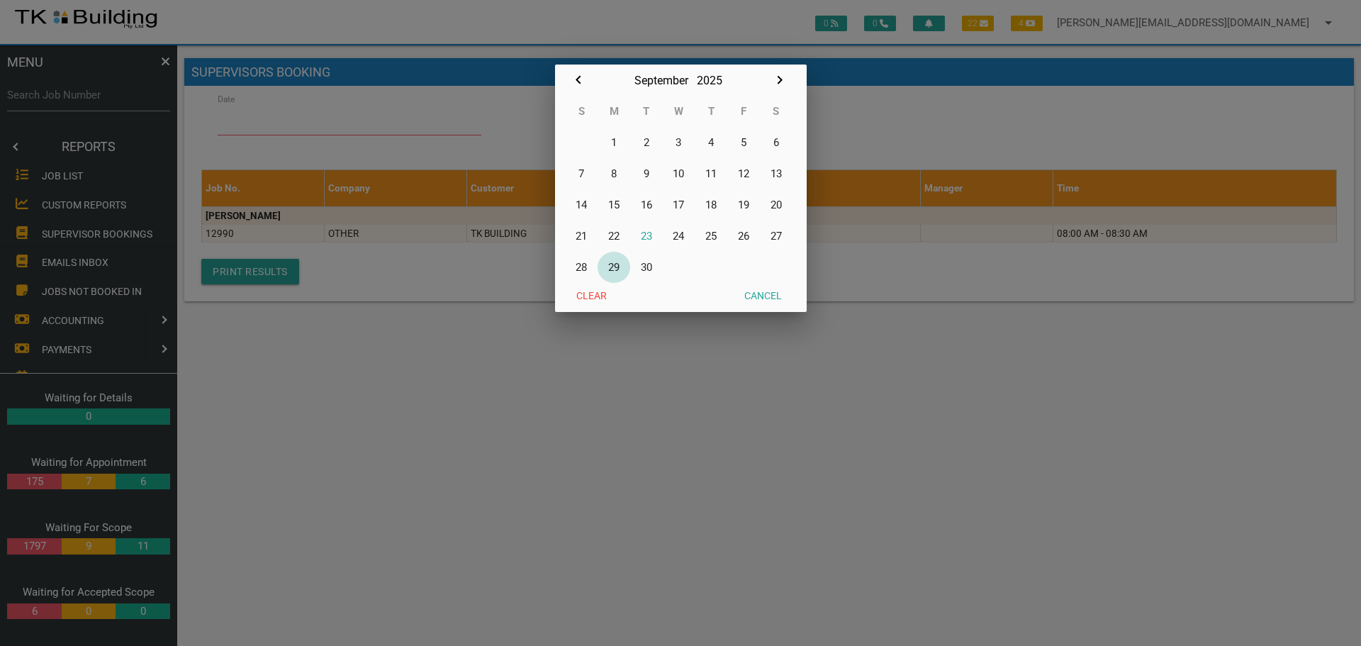
click at [621, 267] on button "29" at bounding box center [614, 267] width 33 height 31
type input "[DATE]"
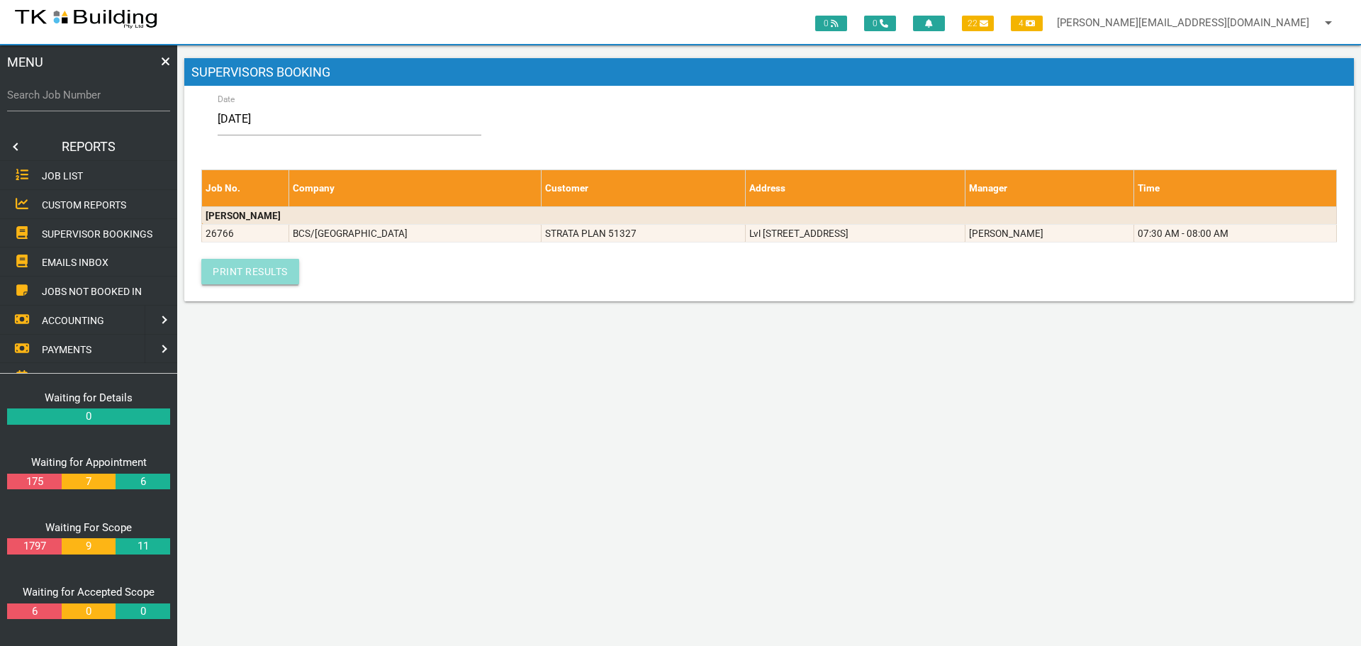
click at [246, 266] on link "Print Results" at bounding box center [250, 272] width 98 height 26
click at [112, 101] on label "Search Job Number" at bounding box center [88, 95] width 163 height 16
click at [112, 101] on input "Search Job Number" at bounding box center [88, 95] width 163 height 33
type input "27885"
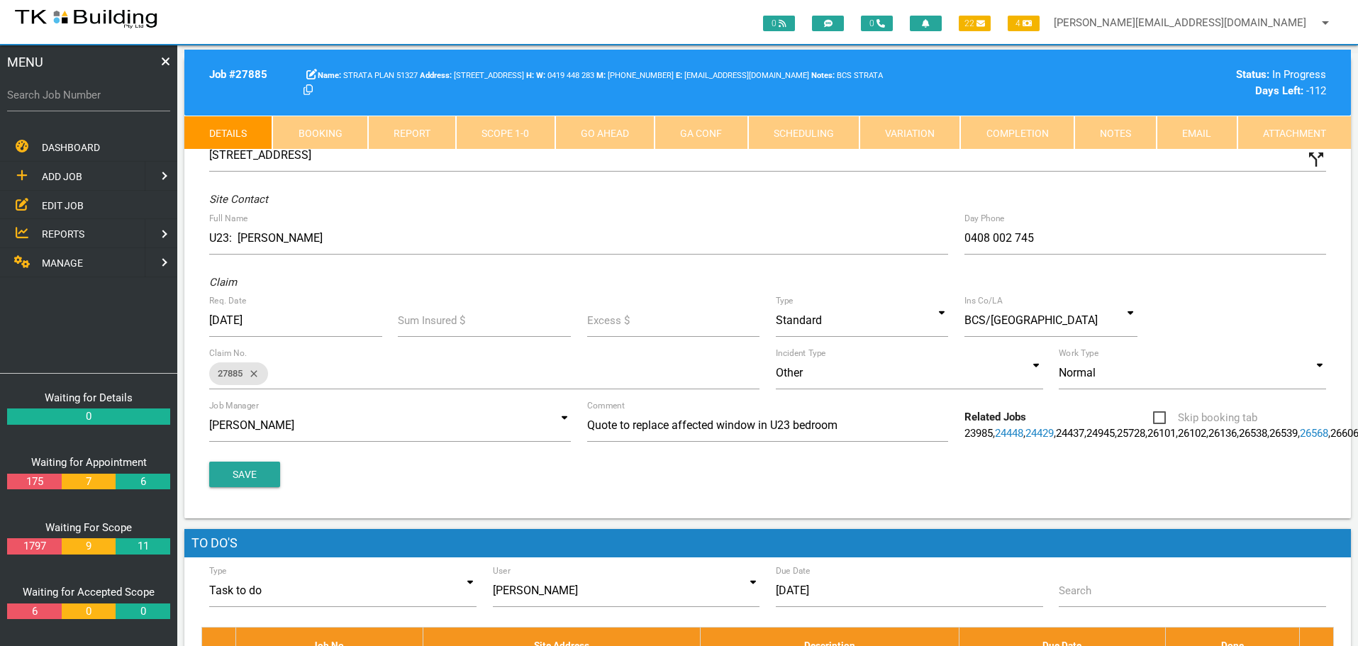
click at [343, 139] on link "Booking" at bounding box center [319, 133] width 95 height 34
select select "8"
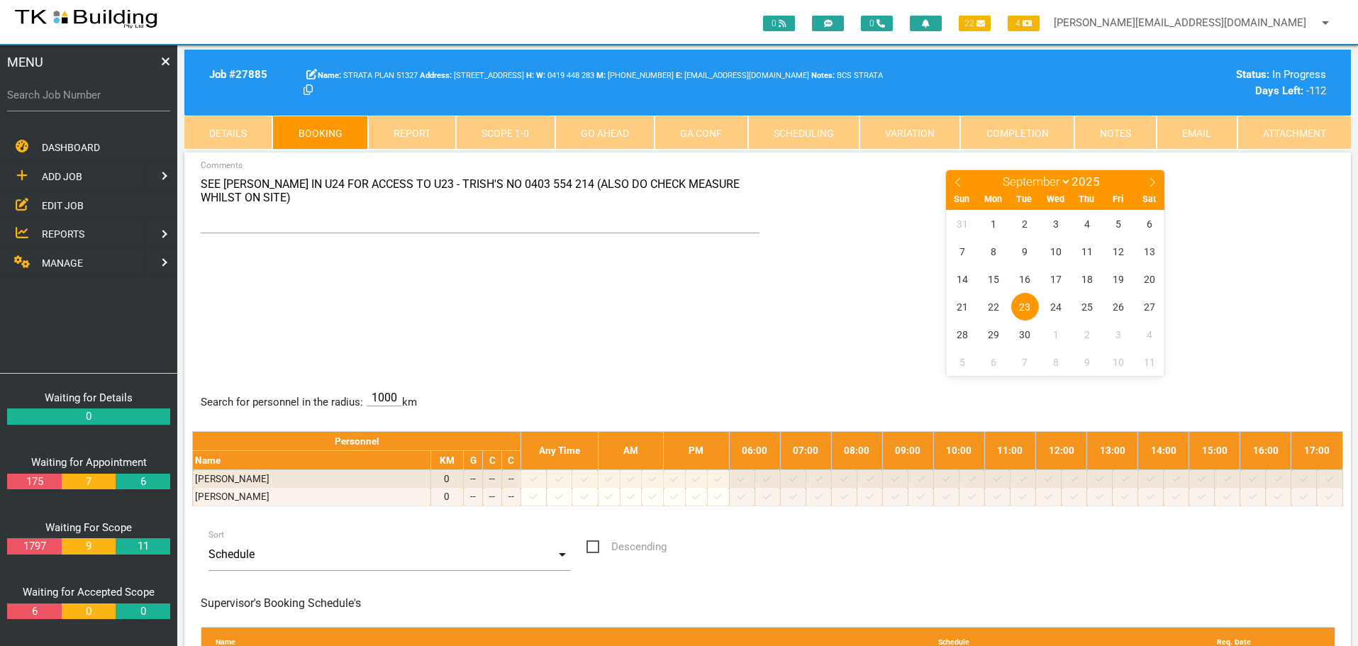
click at [1132, 132] on link "Notes" at bounding box center [1115, 133] width 82 height 34
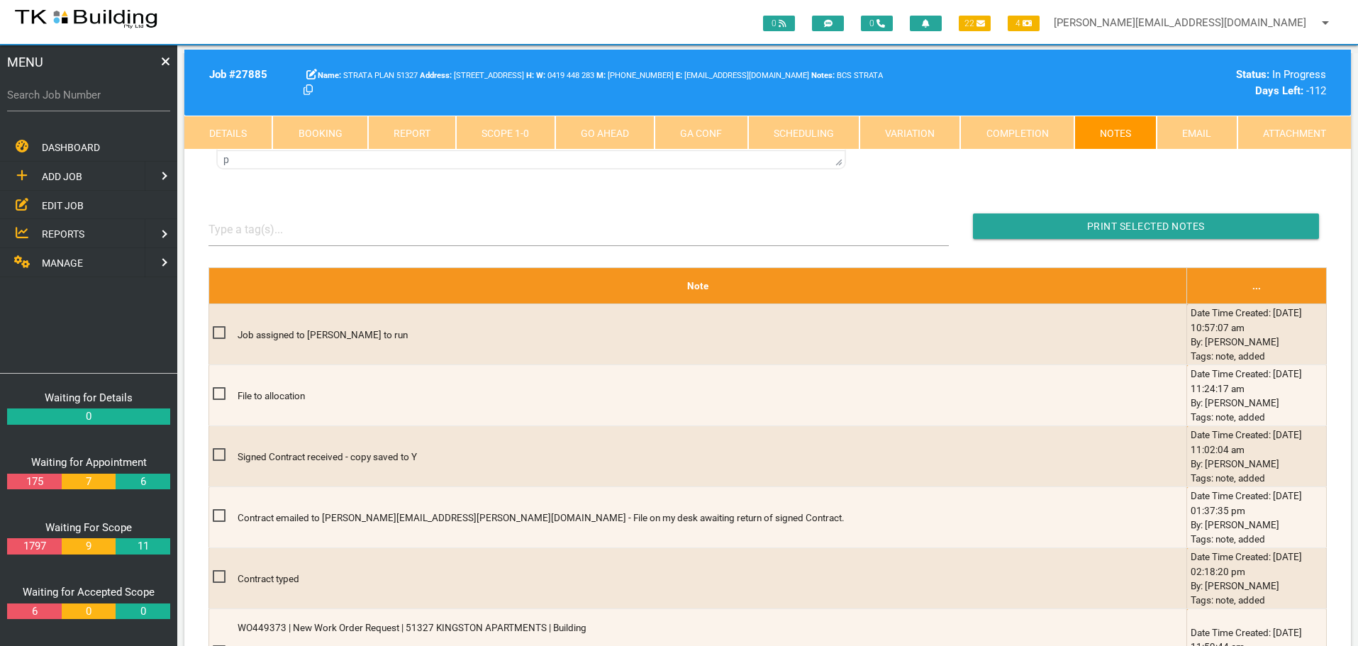
scroll to position [354, 0]
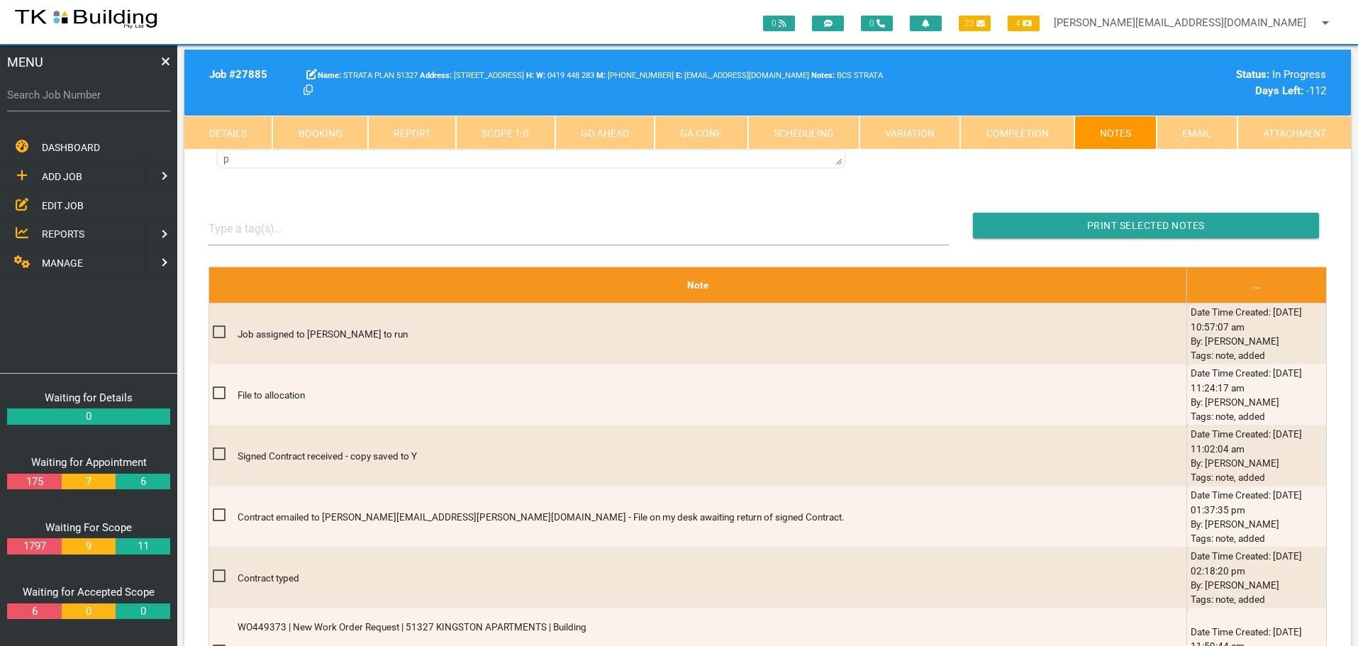
click at [105, 98] on label "Search Job Number" at bounding box center [88, 95] width 163 height 16
click at [105, 98] on input "Search Job Number" at bounding box center [88, 95] width 163 height 33
type input "27859"
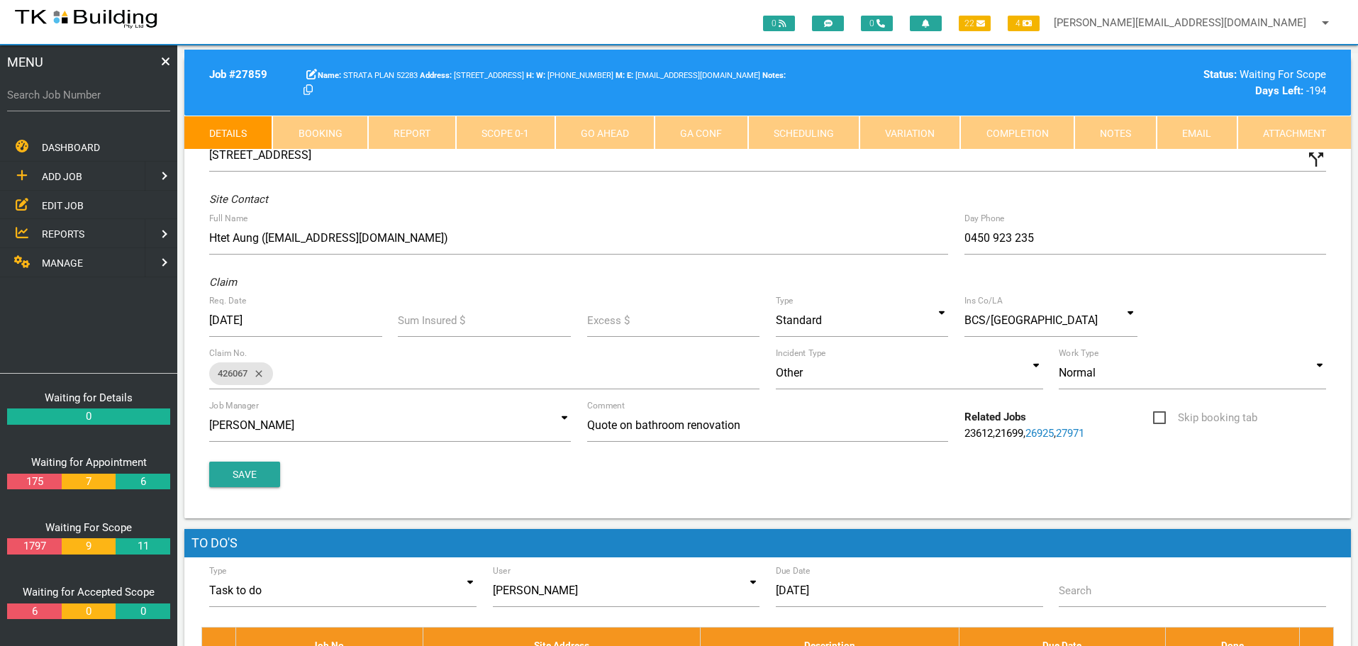
click at [1135, 126] on link "Notes" at bounding box center [1115, 133] width 82 height 34
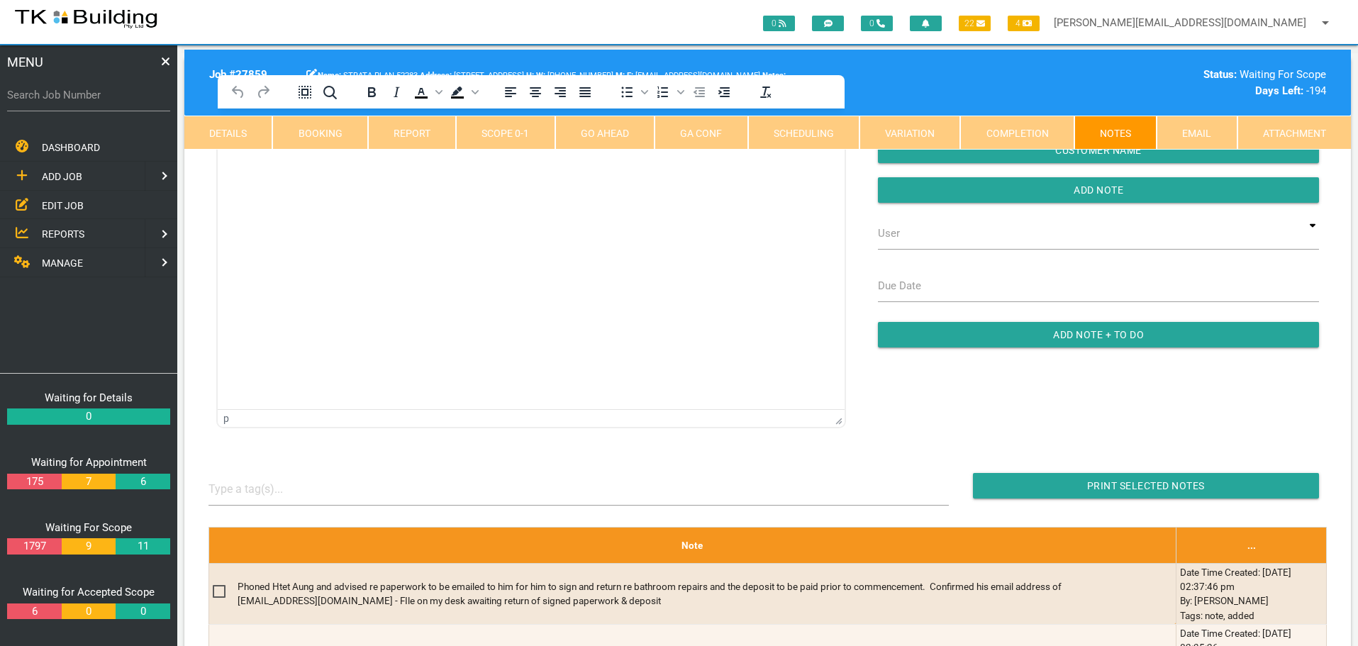
click at [272, 173] on html at bounding box center [531, 140] width 627 height 65
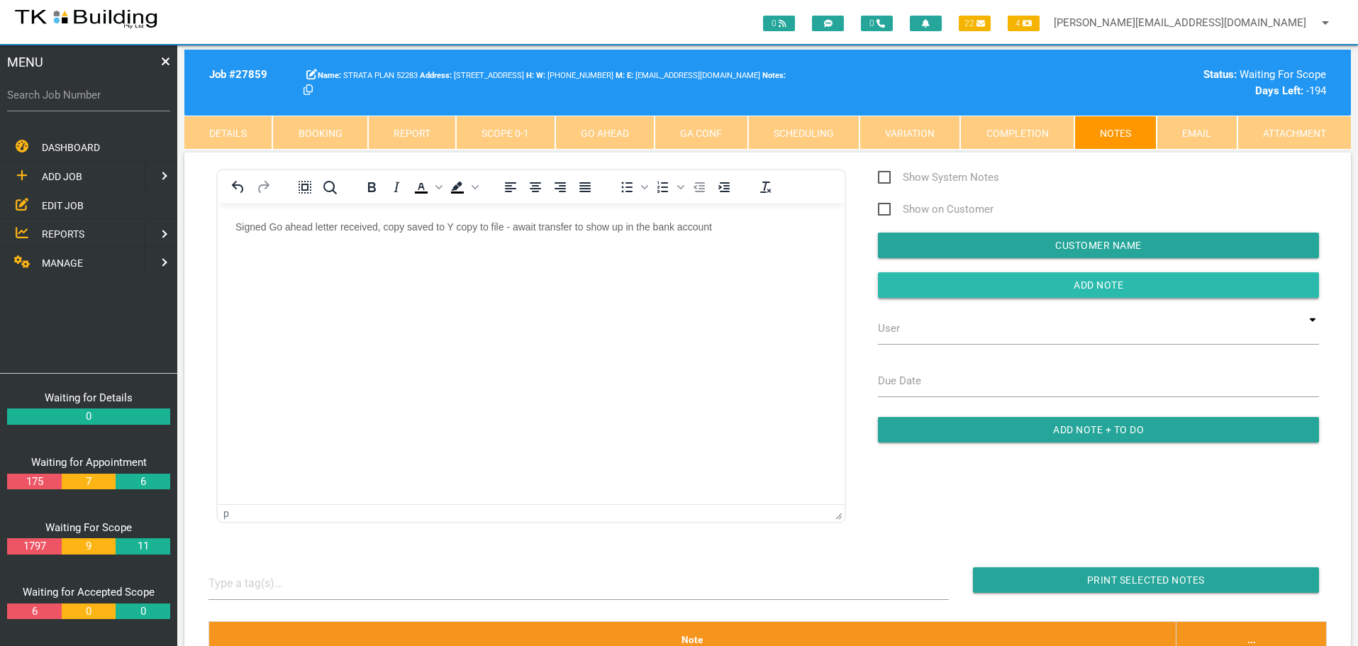
click at [992, 286] on input "button" at bounding box center [1098, 285] width 441 height 26
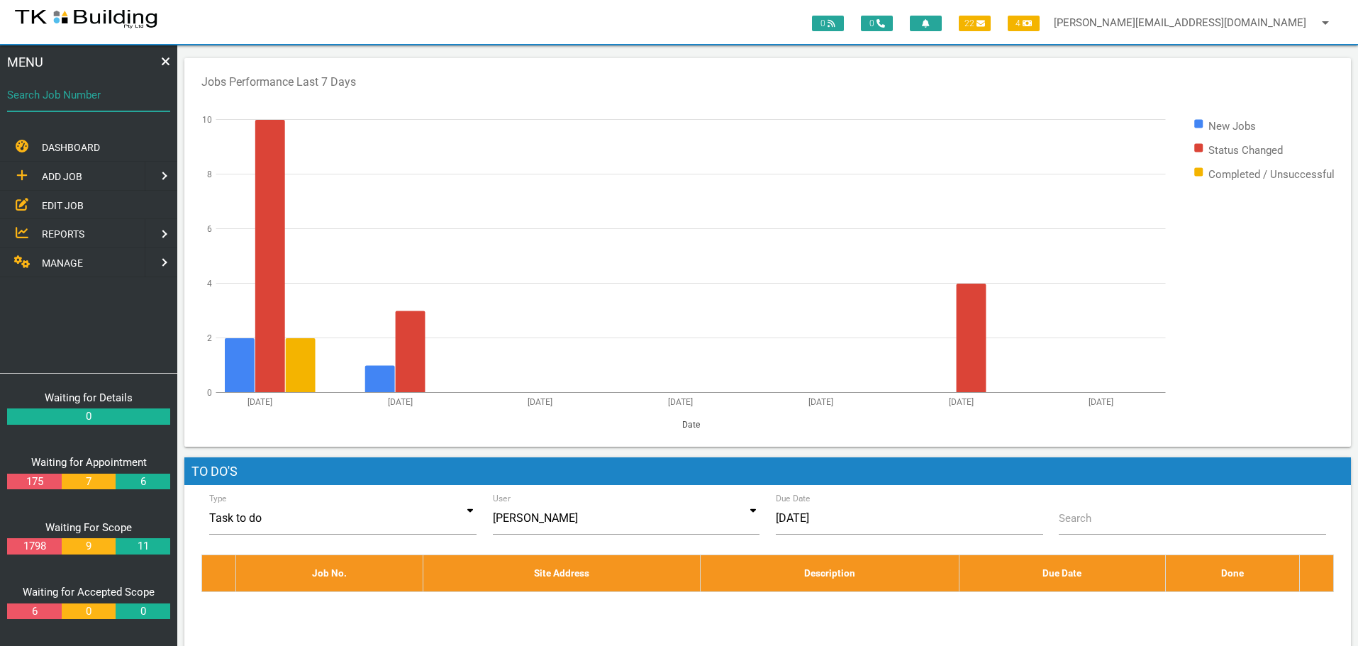
click at [86, 105] on input "Search Job Number" at bounding box center [88, 95] width 163 height 33
type input "27750"
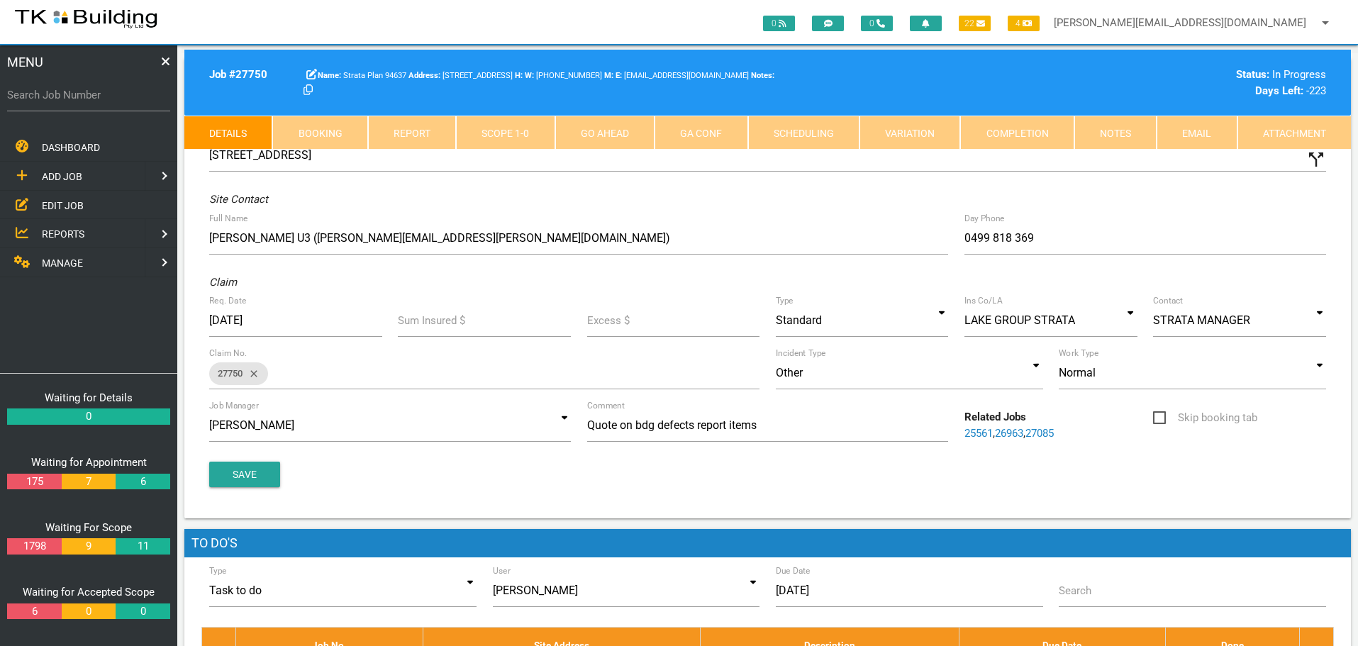
click at [1089, 130] on link "Notes" at bounding box center [1115, 133] width 82 height 34
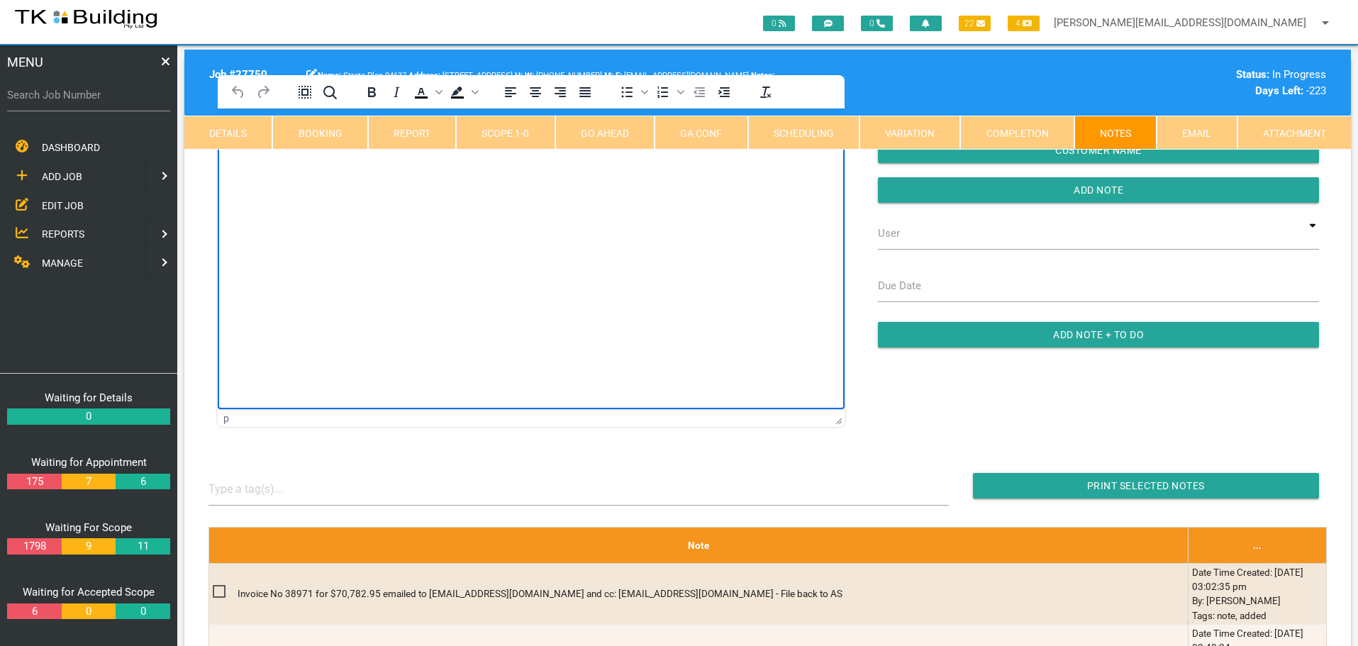
click at [266, 173] on html at bounding box center [531, 140] width 627 height 65
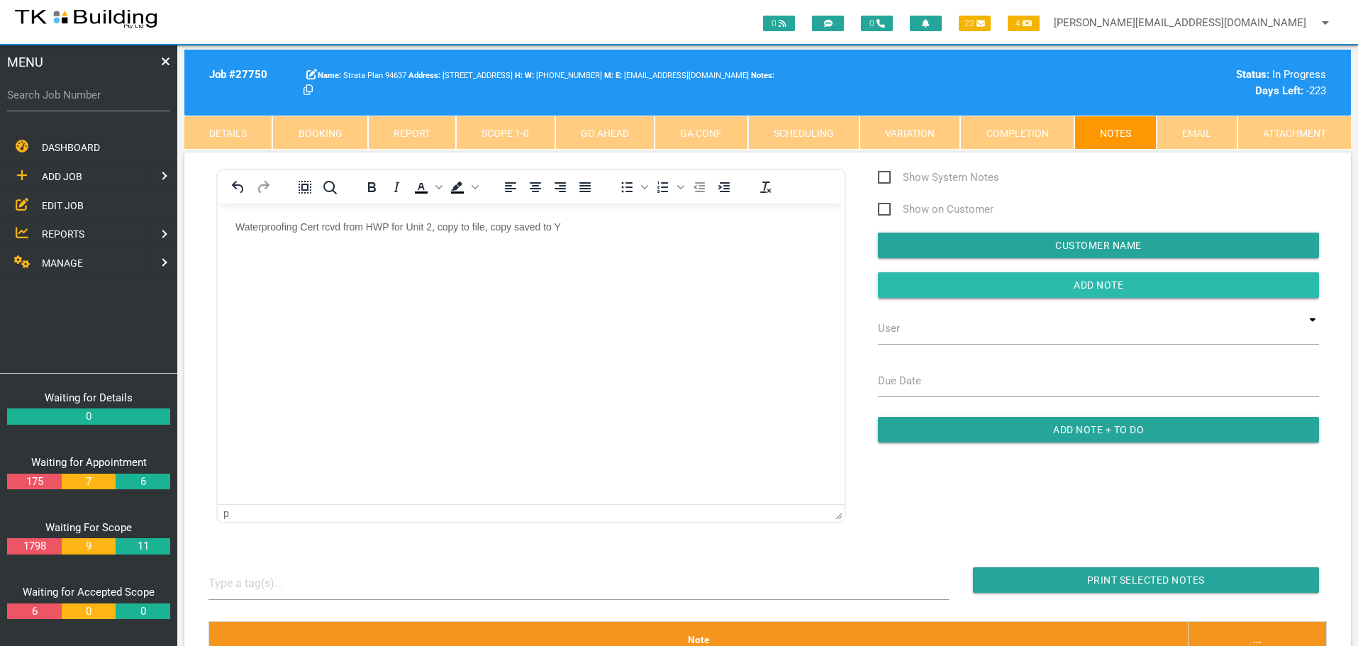
click at [907, 280] on input "button" at bounding box center [1098, 285] width 441 height 26
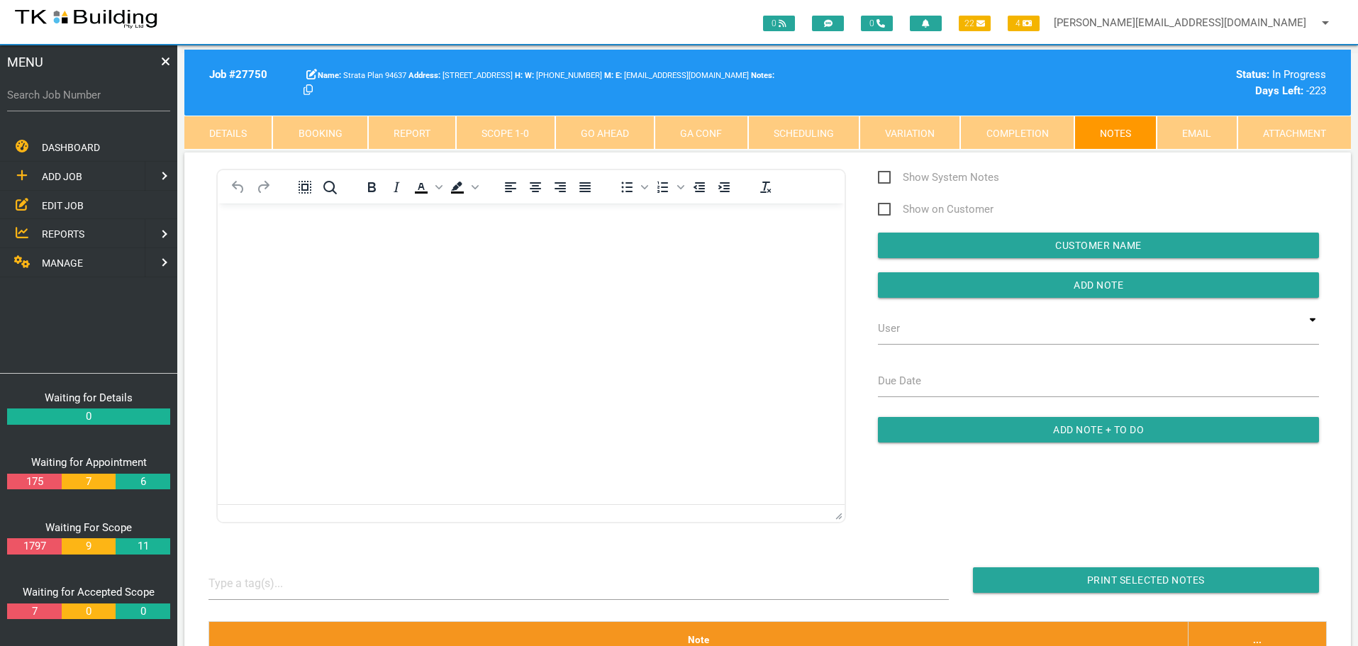
click at [67, 208] on span "EDIT JOB" at bounding box center [63, 204] width 42 height 11
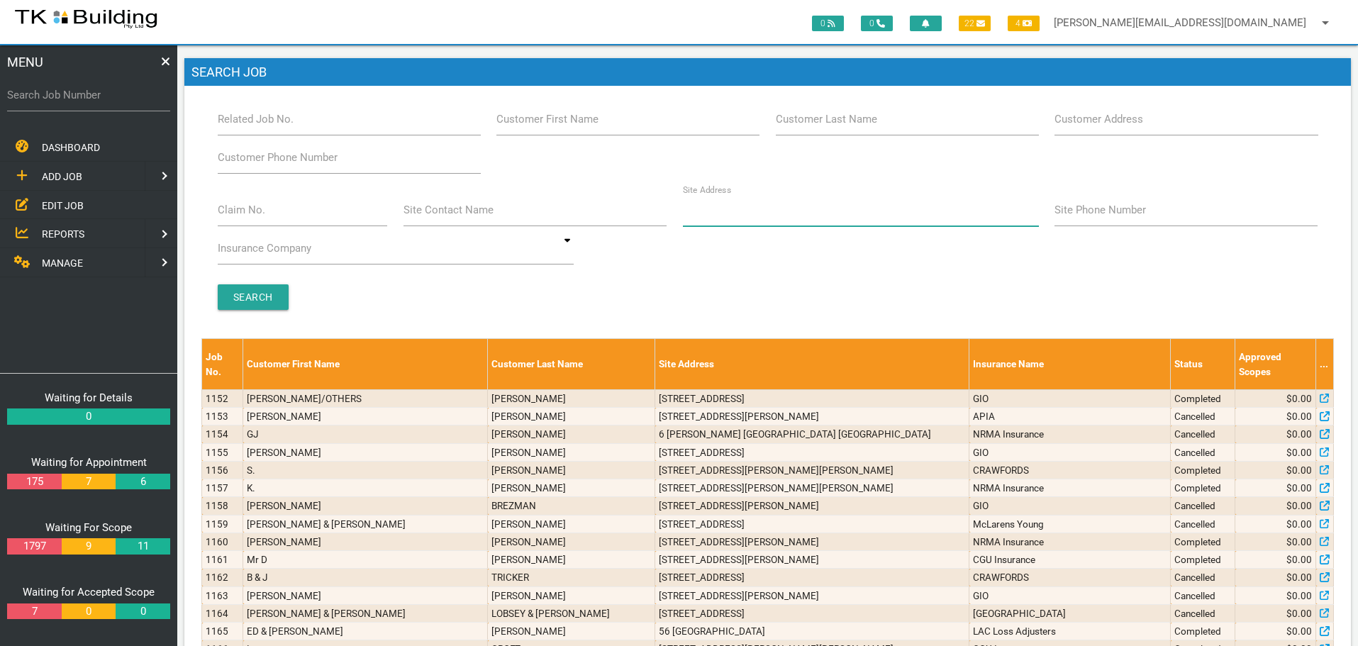
click at [754, 219] on input "Site Address" at bounding box center [861, 210] width 356 height 33
type input "287 lambton"
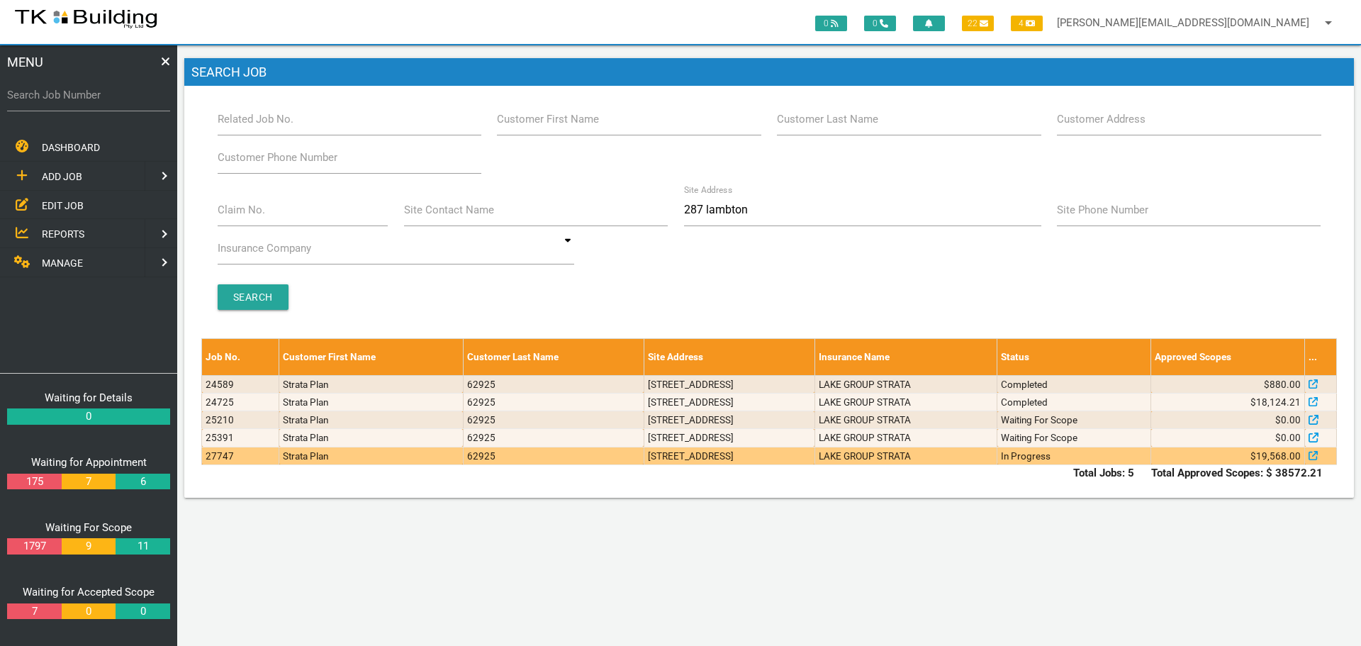
click at [815, 457] on td "Units 1 & 2, 287 Lambton Rd, New Lambton NSW 2305" at bounding box center [729, 456] width 171 height 18
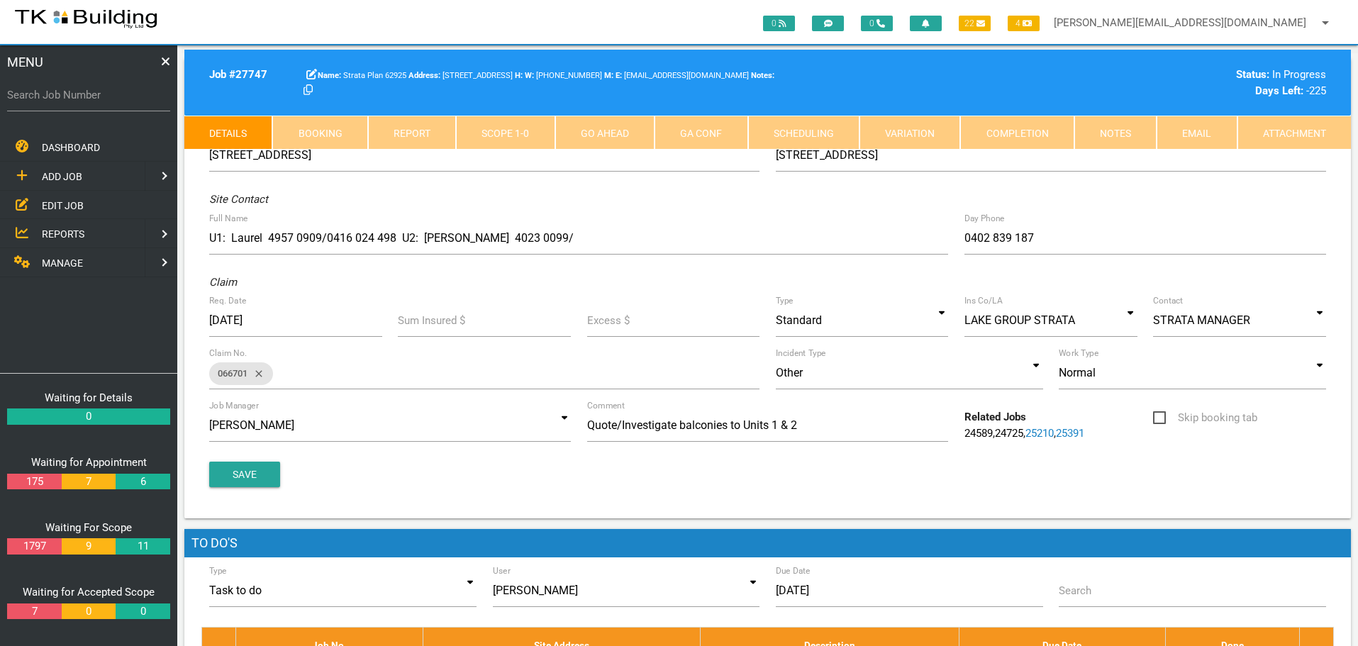
click at [1125, 130] on link "Notes" at bounding box center [1115, 133] width 82 height 34
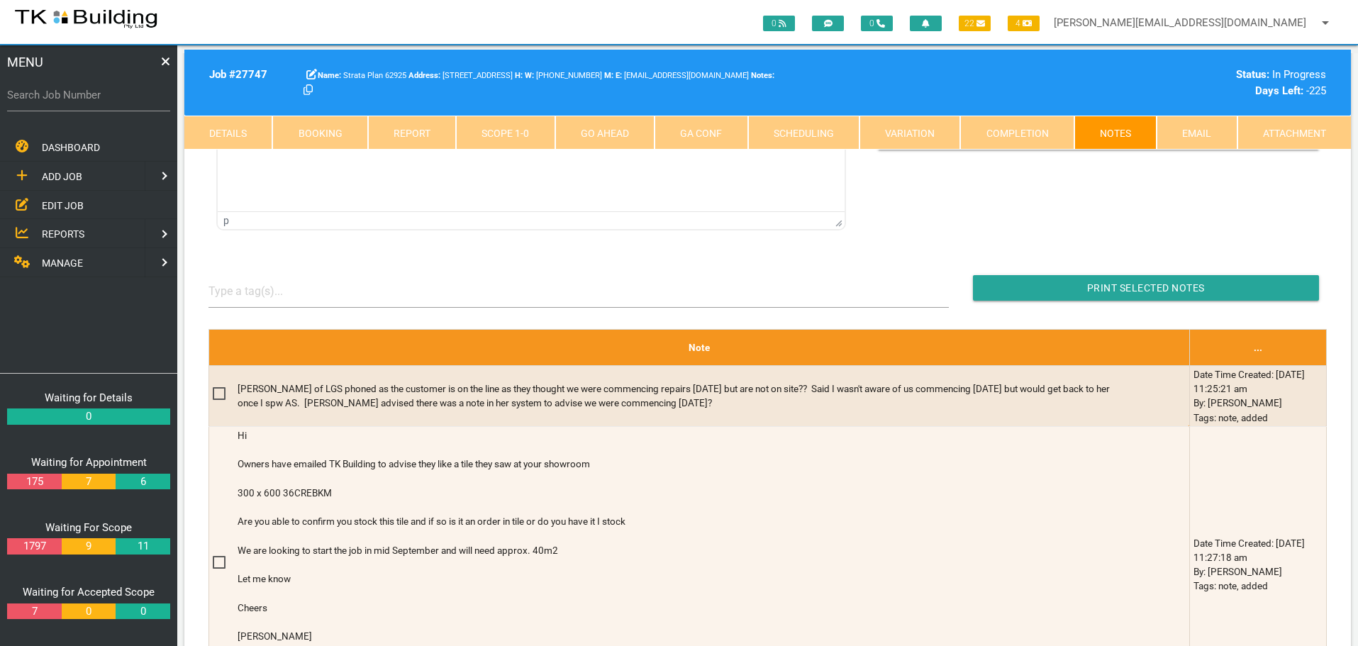
scroll to position [213, 0]
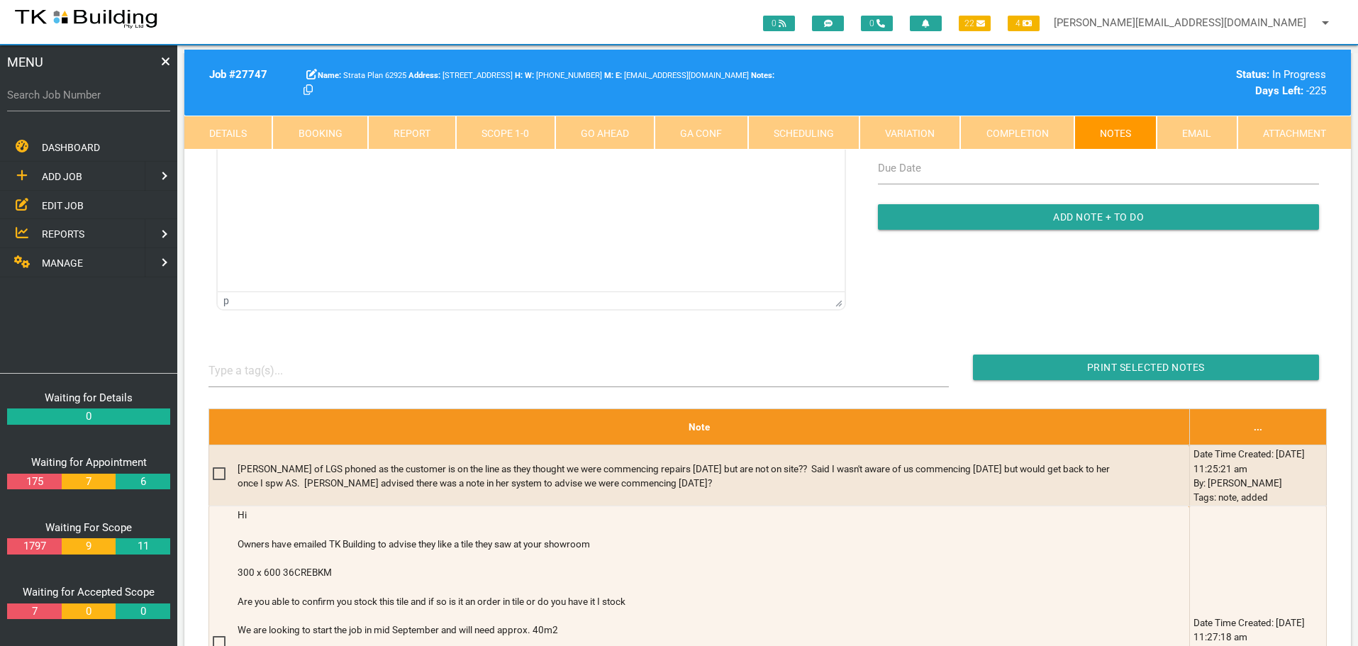
click at [313, 137] on link "Booking" at bounding box center [319, 133] width 95 height 34
select select "8"
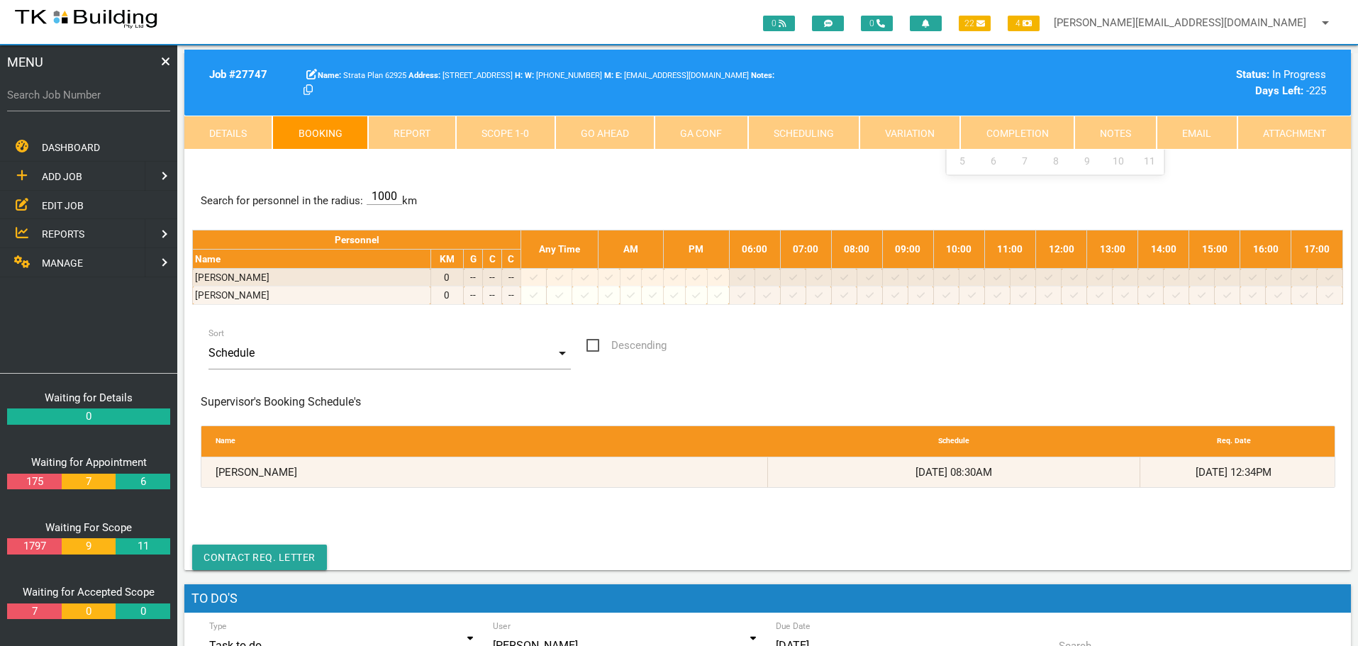
scroll to position [0, 0]
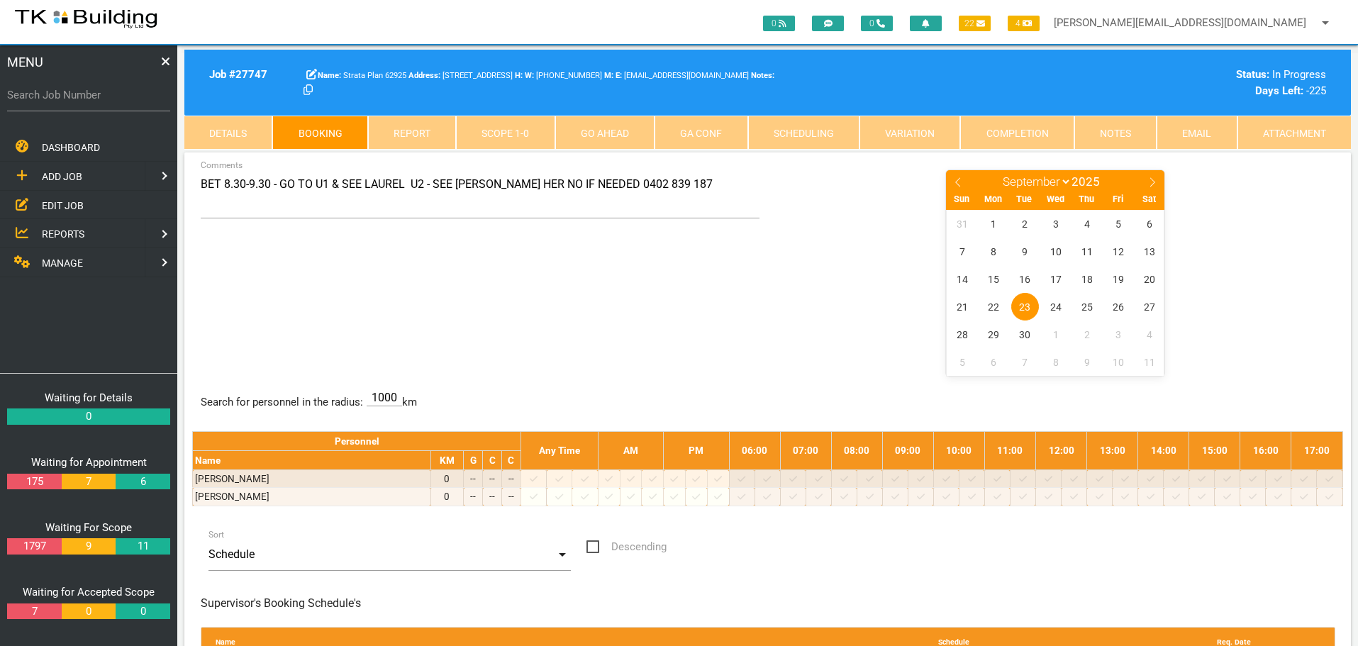
click at [1119, 124] on link "Notes" at bounding box center [1115, 133] width 82 height 34
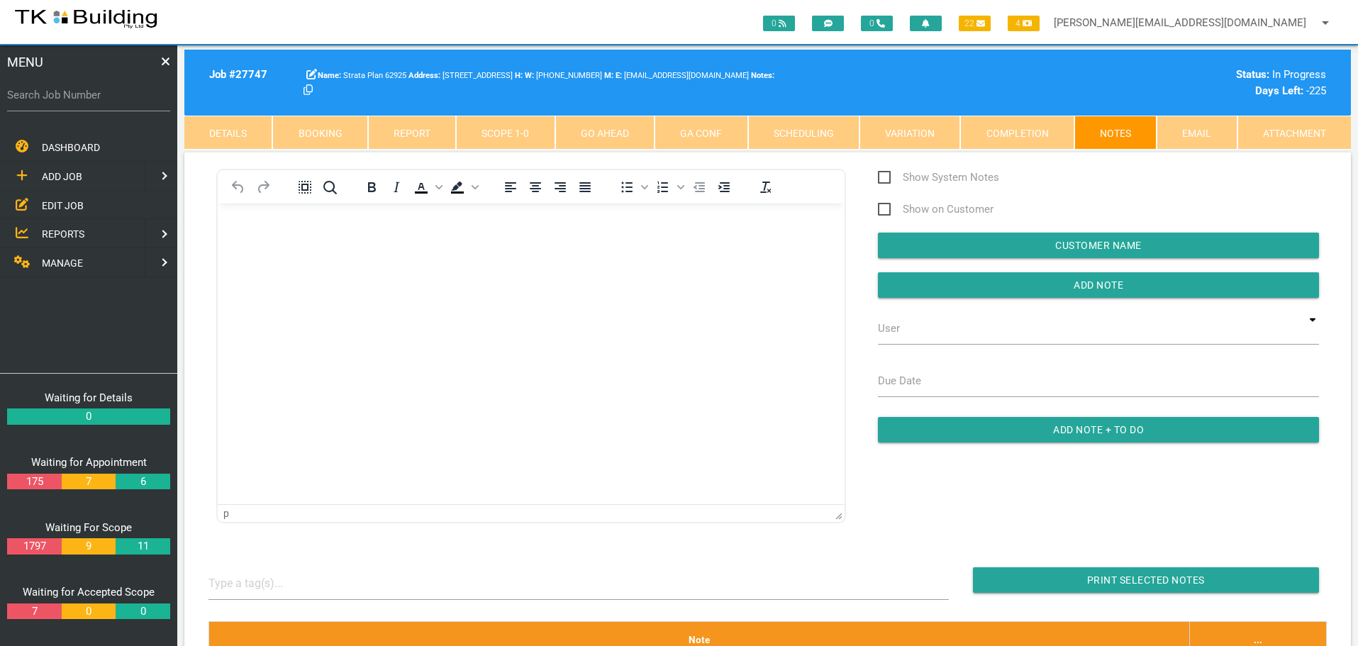
click at [350, 130] on link "Booking" at bounding box center [319, 133] width 95 height 34
select select "8"
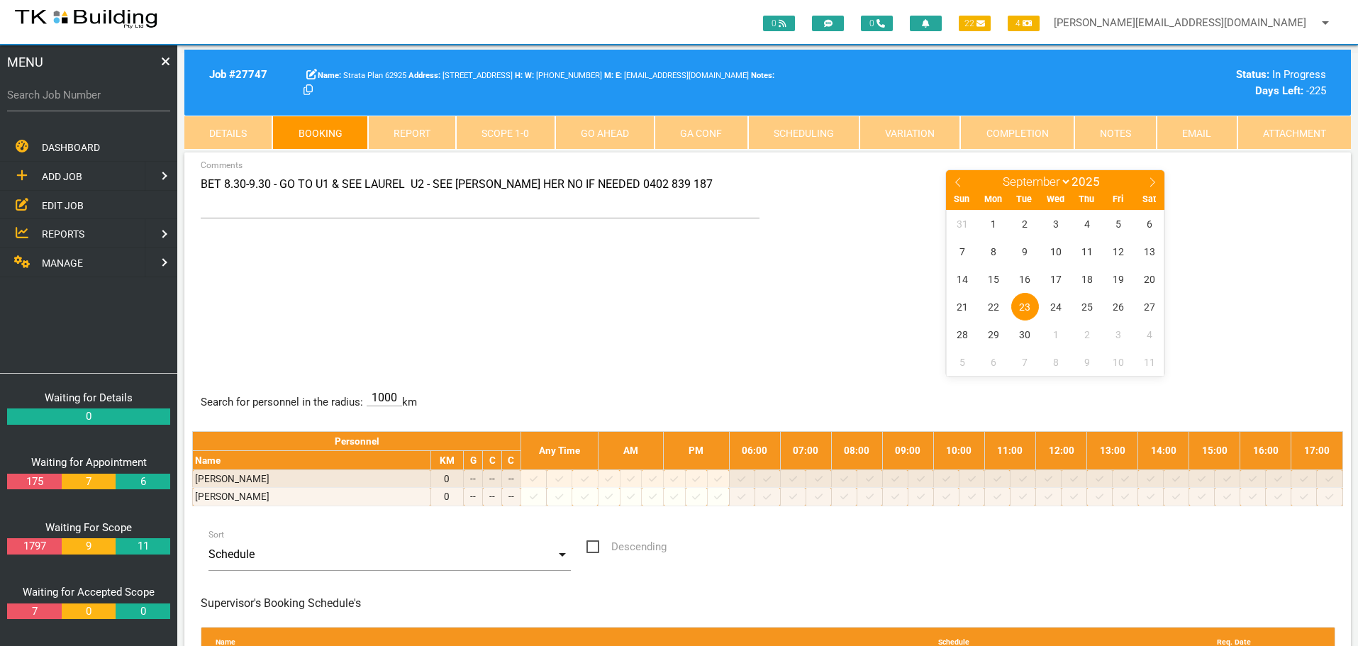
click at [1099, 135] on link "Notes" at bounding box center [1115, 133] width 82 height 34
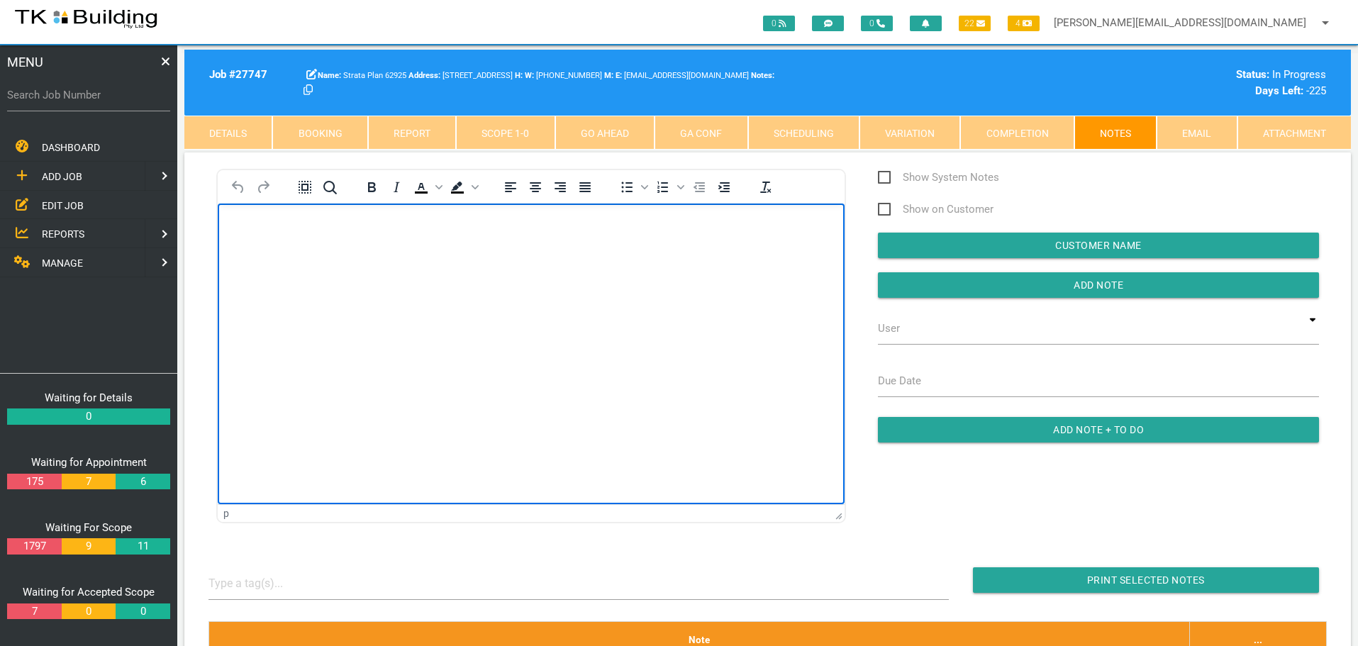
click at [237, 244] on body "Rich Text Area. Press ALT-0 for help." at bounding box center [531, 243] width 627 height 47
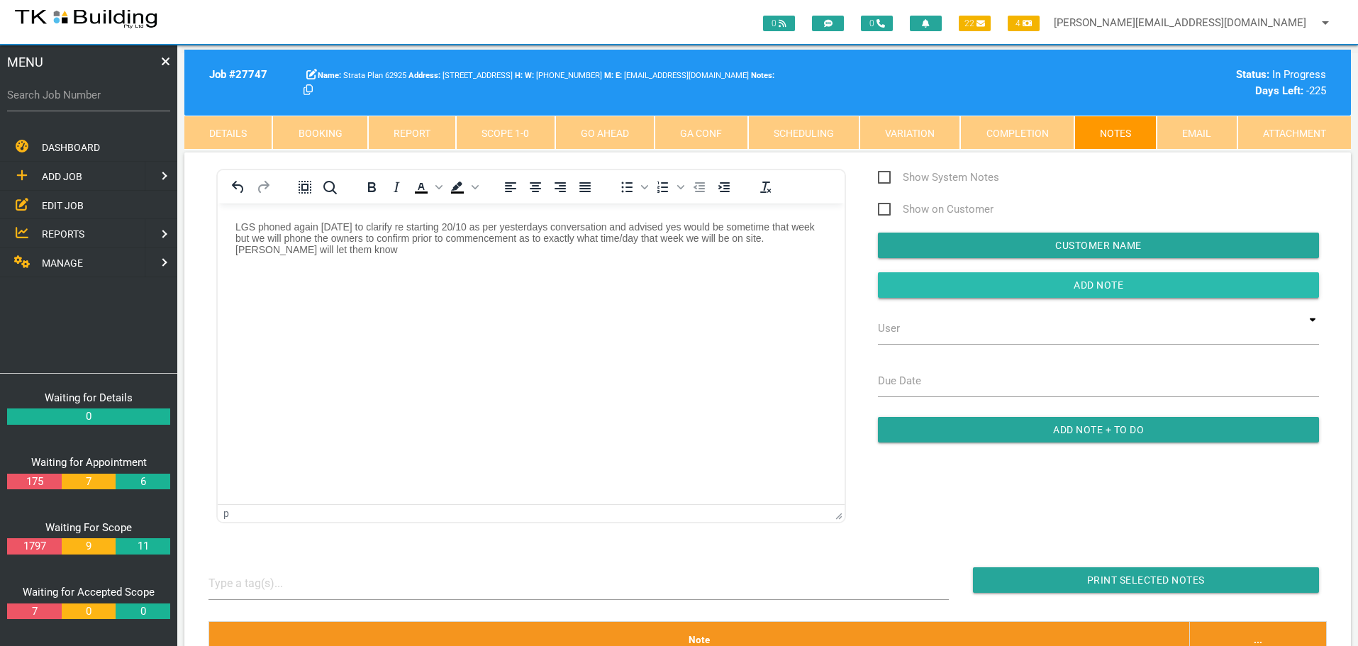
click at [902, 287] on input "button" at bounding box center [1098, 285] width 441 height 26
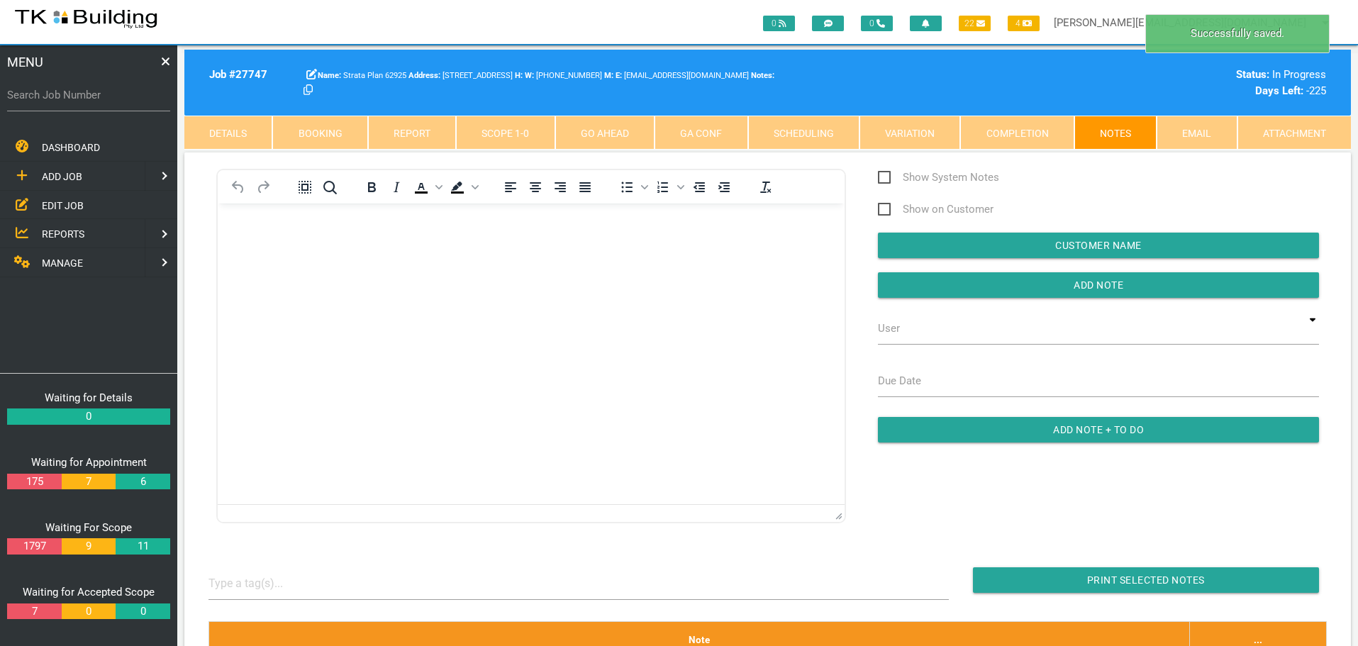
scroll to position [284, 0]
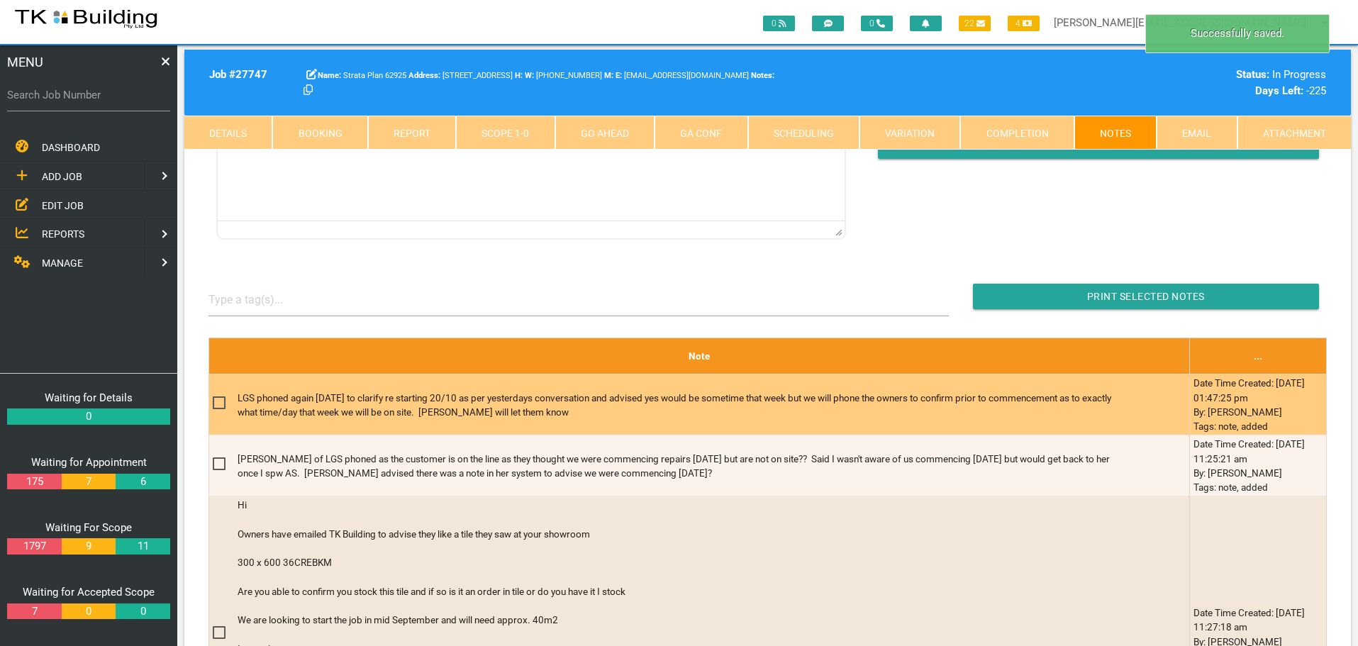
click at [219, 404] on span at bounding box center [225, 403] width 25 height 18
click at [219, 403] on input "checkbox" at bounding box center [217, 398] width 9 height 9
checkbox input "true"
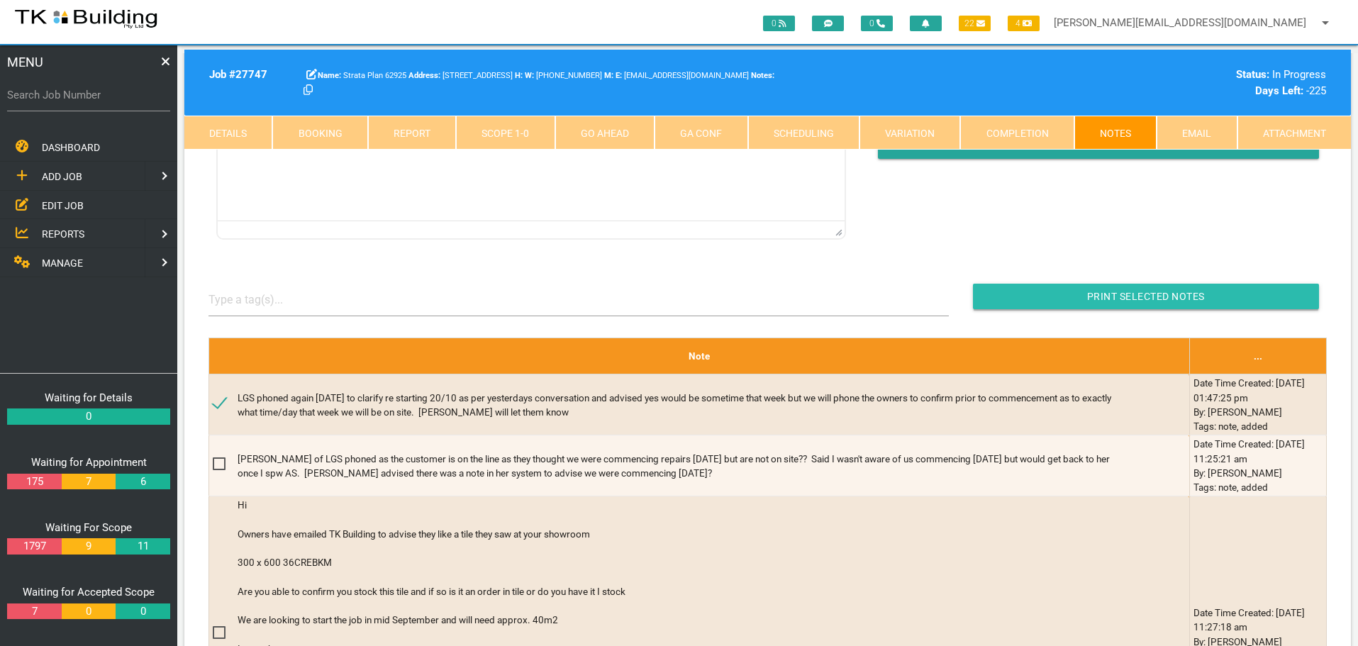
click at [1014, 296] on input "button" at bounding box center [1146, 297] width 346 height 26
drag, startPoint x: 82, startPoint y: 89, endPoint x: 76, endPoint y: 105, distance: 16.6
click at [76, 104] on div "Search Job Number" at bounding box center [88, 98] width 163 height 38
click at [127, 98] on label "Search Job Number" at bounding box center [88, 95] width 163 height 16
click at [127, 98] on input "Search Job Number" at bounding box center [88, 95] width 163 height 33
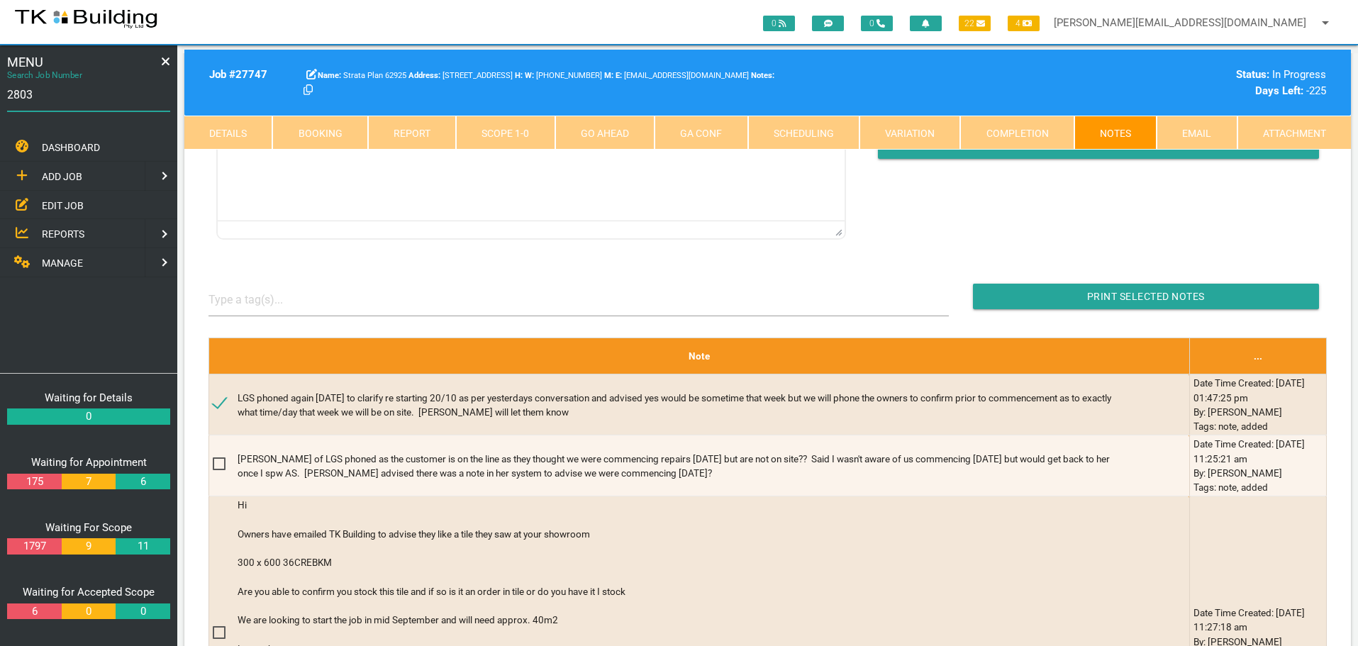
type input "28038"
